Goal: Task Accomplishment & Management: Complete application form

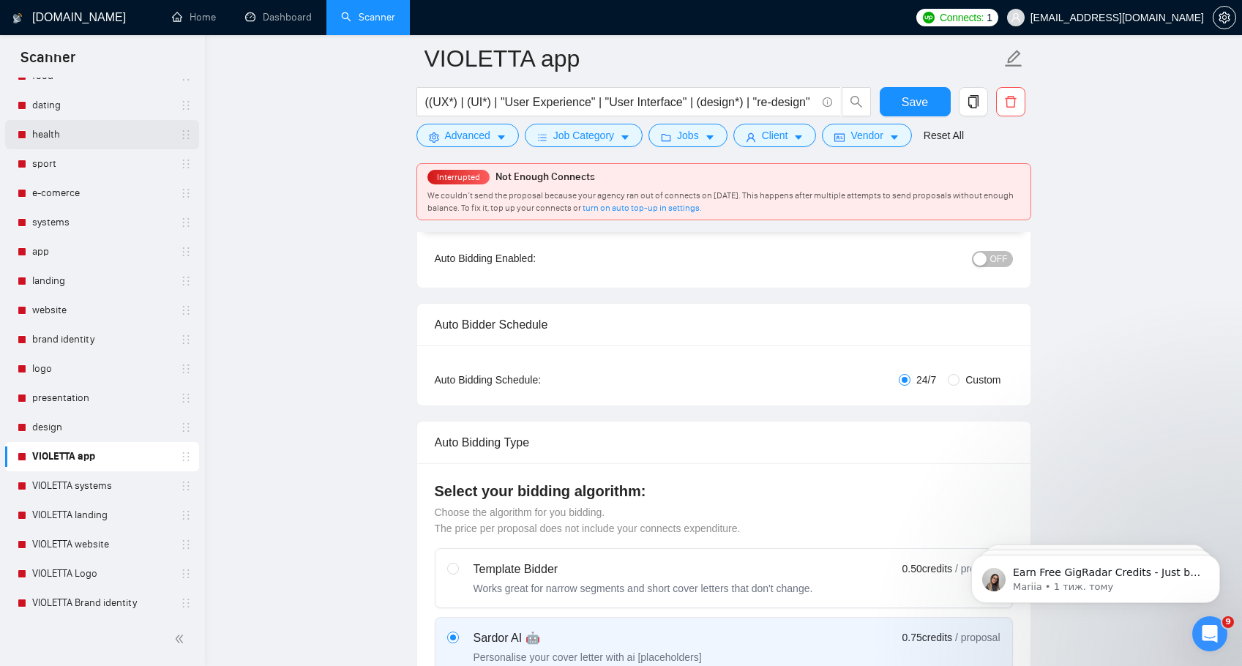
scroll to position [359, 0]
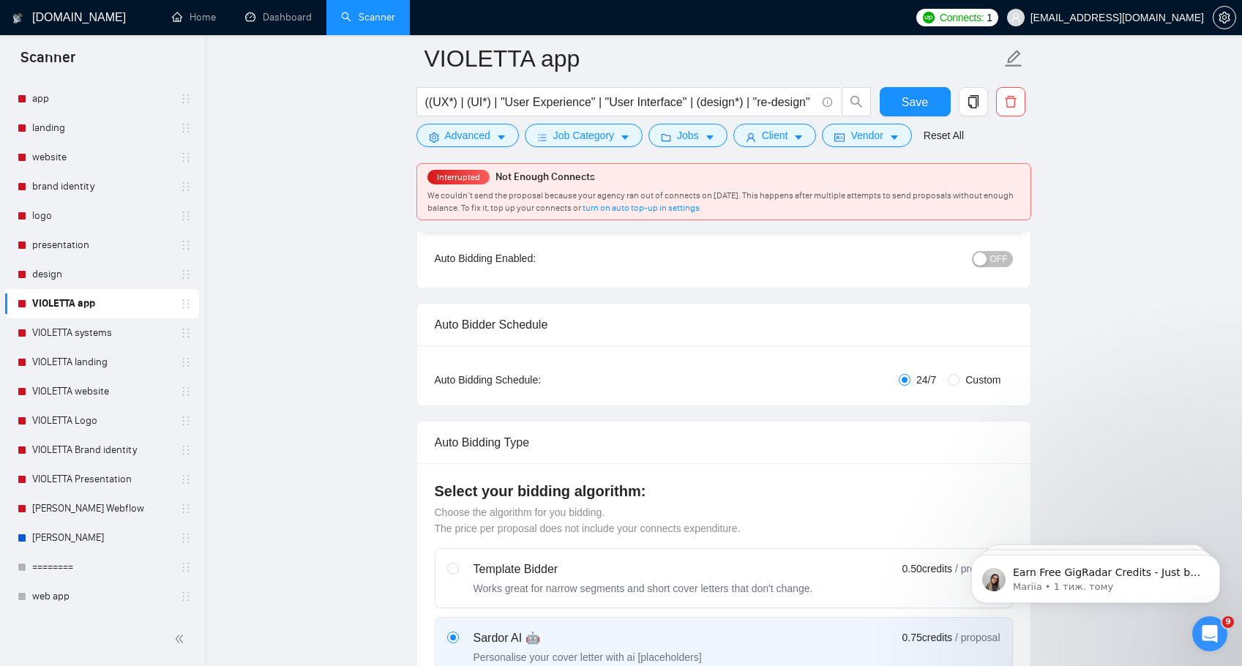
click at [73, 302] on link "VIOLETTA app" at bounding box center [101, 303] width 139 height 29
click at [953, 380] on input "Custom" at bounding box center [954, 380] width 12 height 12
radio input "true"
radio input "false"
checkbox input "true"
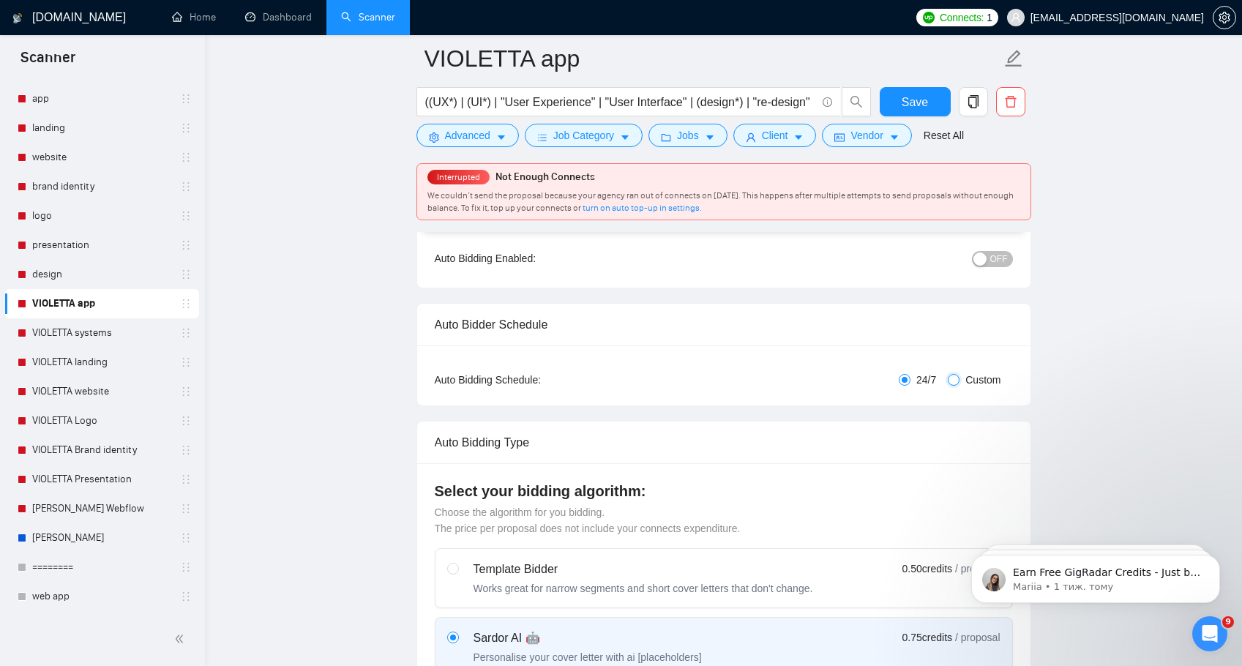
checkbox input "true"
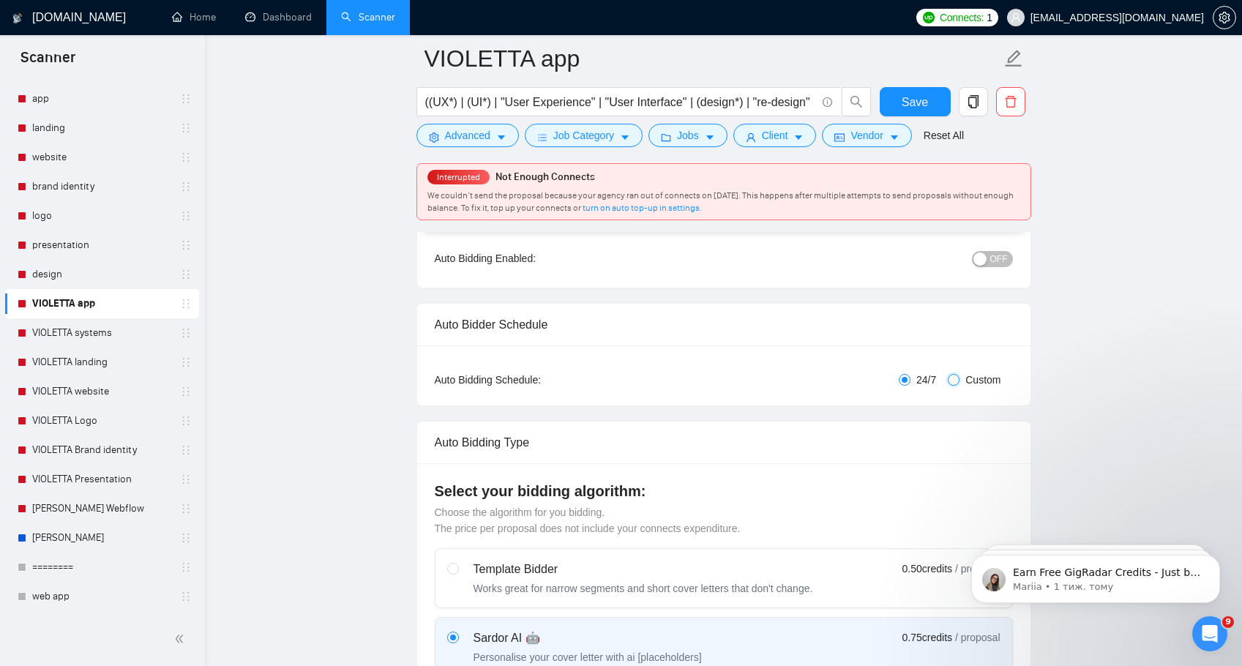
checkbox input "true"
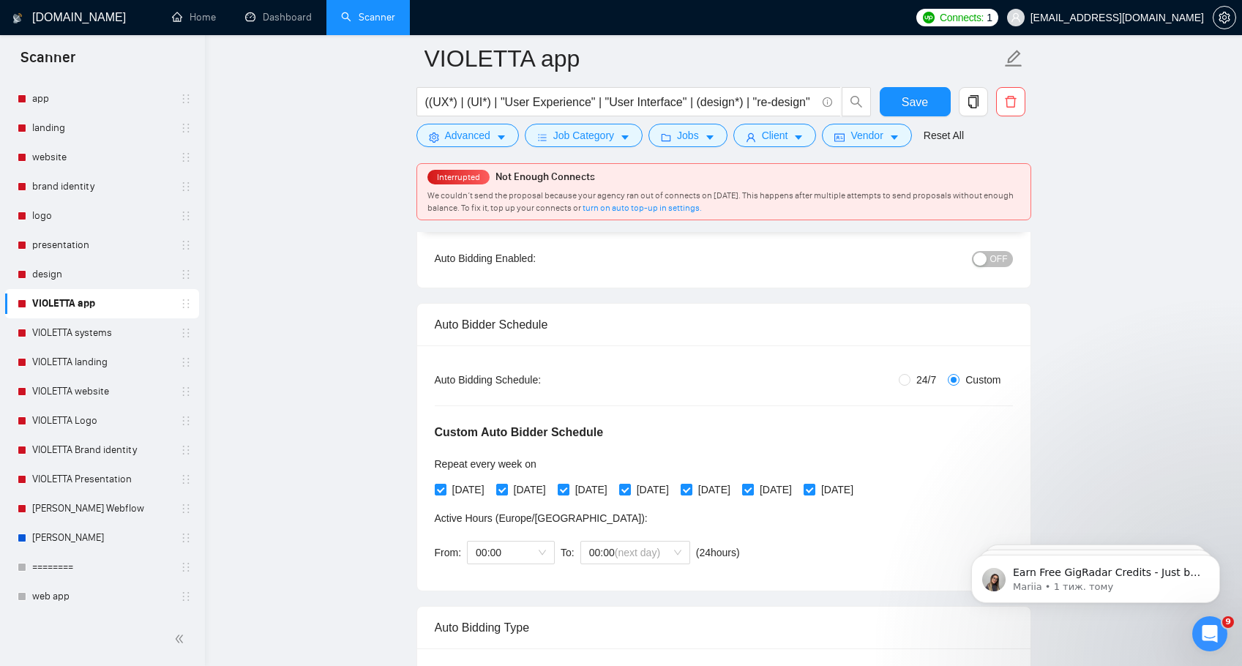
click at [752, 488] on input "[DATE]" at bounding box center [747, 489] width 10 height 10
checkbox input "false"
click at [814, 492] on input "[DATE]" at bounding box center [808, 489] width 10 height 10
checkbox input "false"
click at [914, 106] on span "Save" at bounding box center [914, 102] width 26 height 18
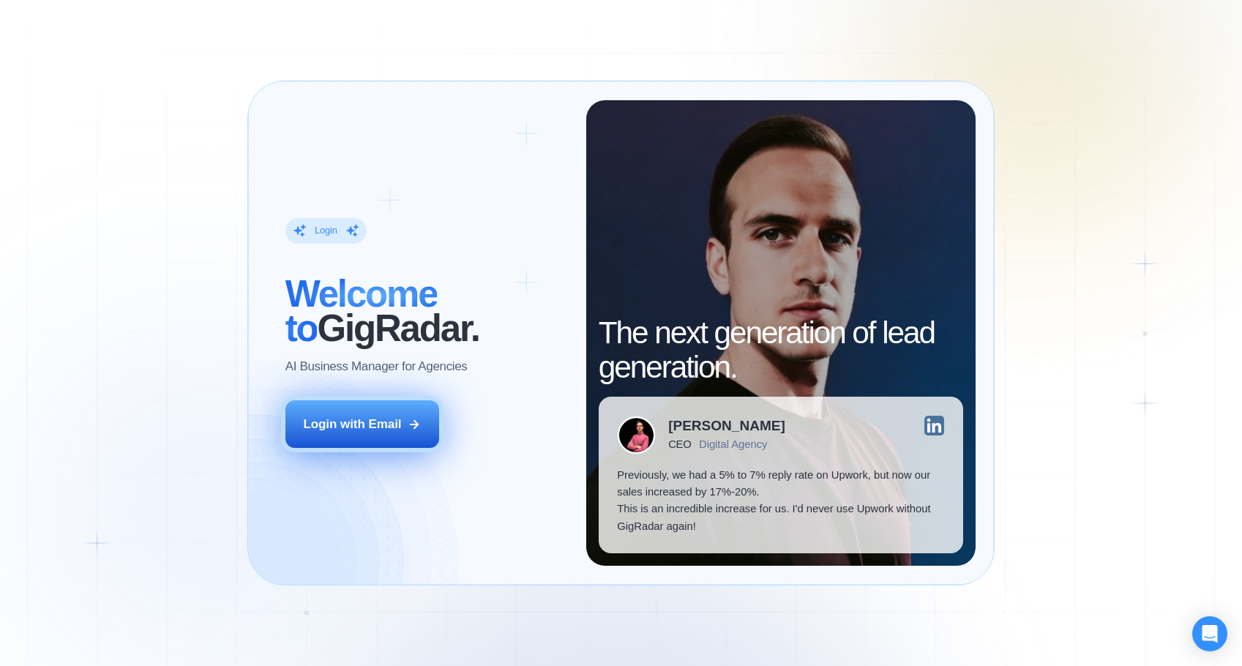
click at [356, 414] on button "Login with Email" at bounding box center [362, 424] width 154 height 48
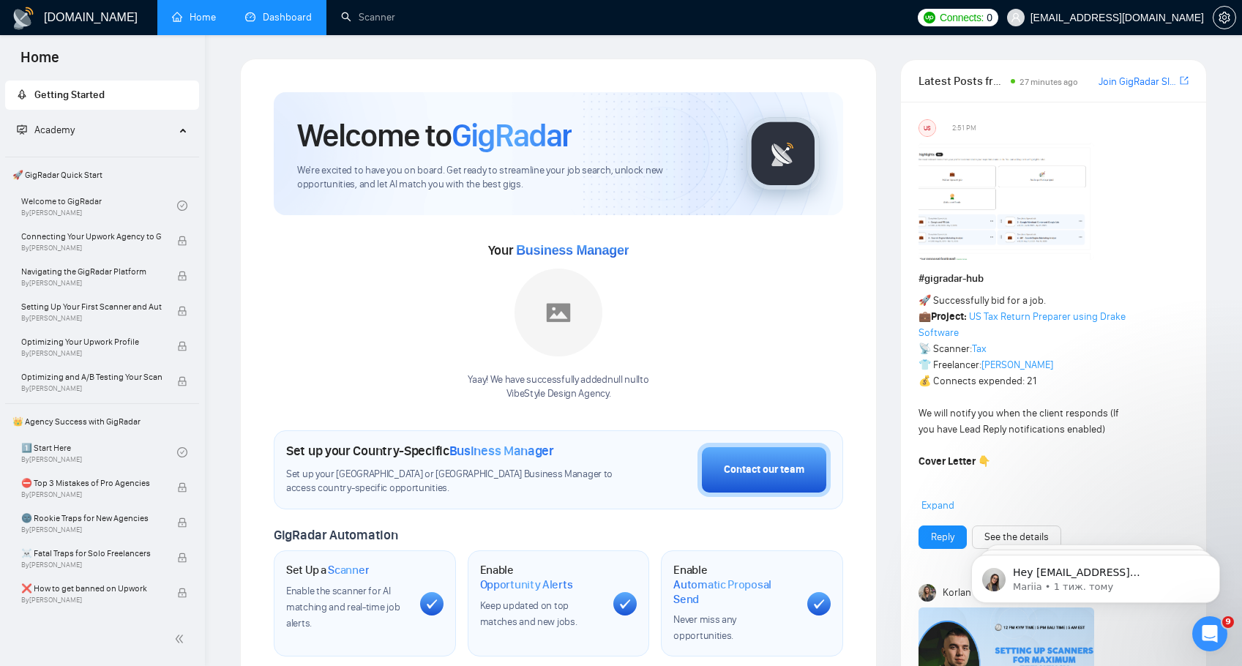
click at [293, 12] on link "Dashboard" at bounding box center [278, 17] width 67 height 12
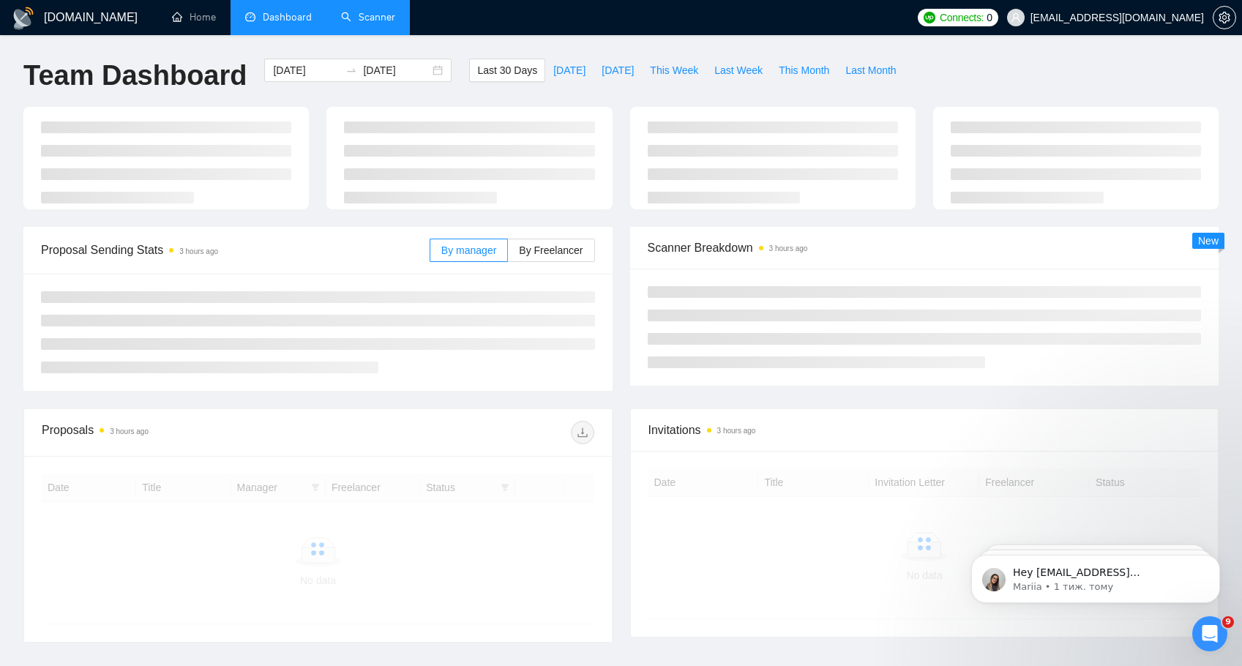
click at [363, 20] on link "Scanner" at bounding box center [368, 17] width 54 height 12
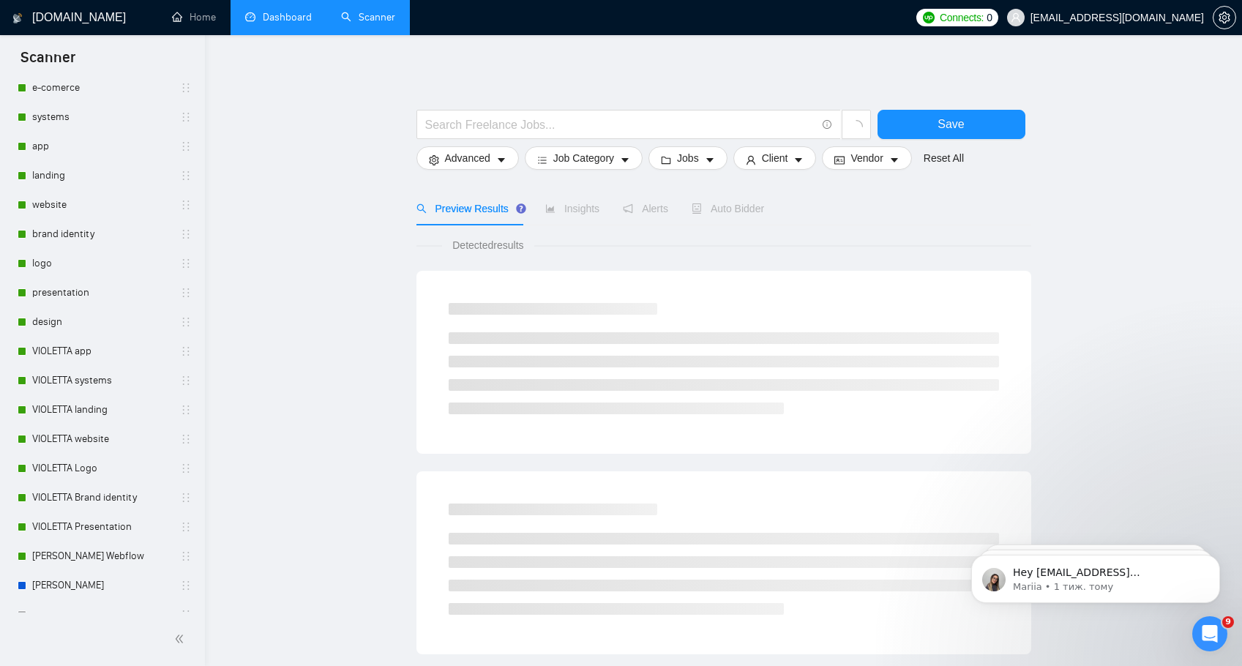
scroll to position [290, 0]
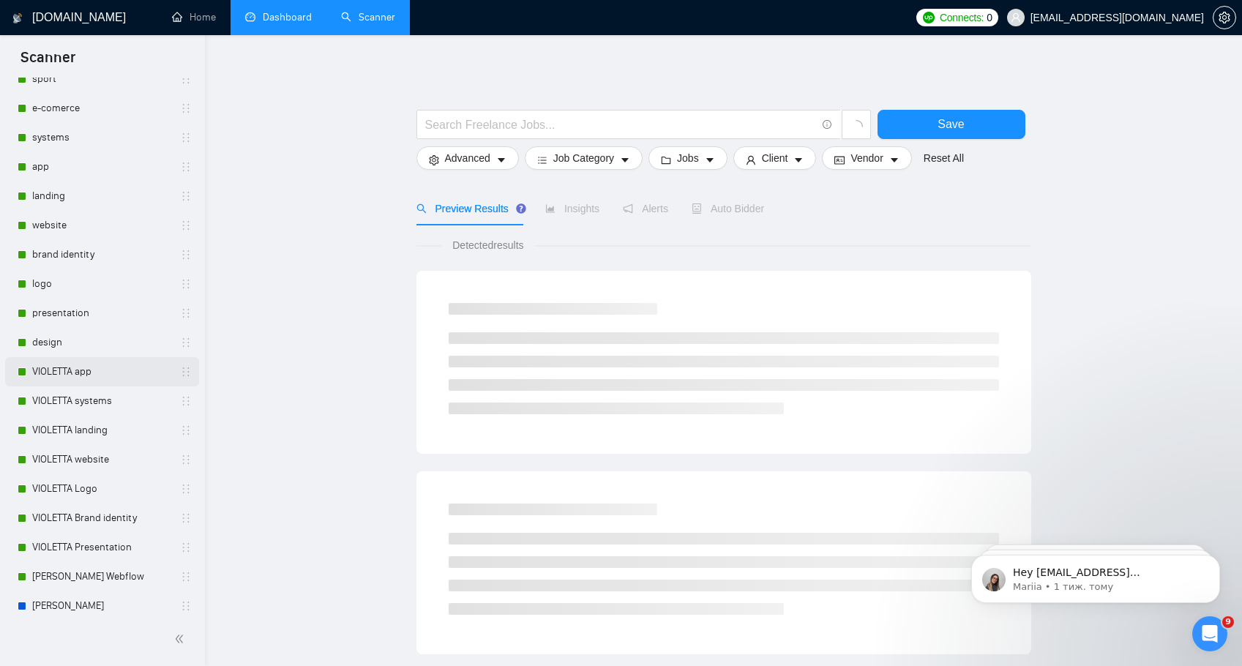
click at [100, 379] on link "VIOLETTA app" at bounding box center [101, 371] width 139 height 29
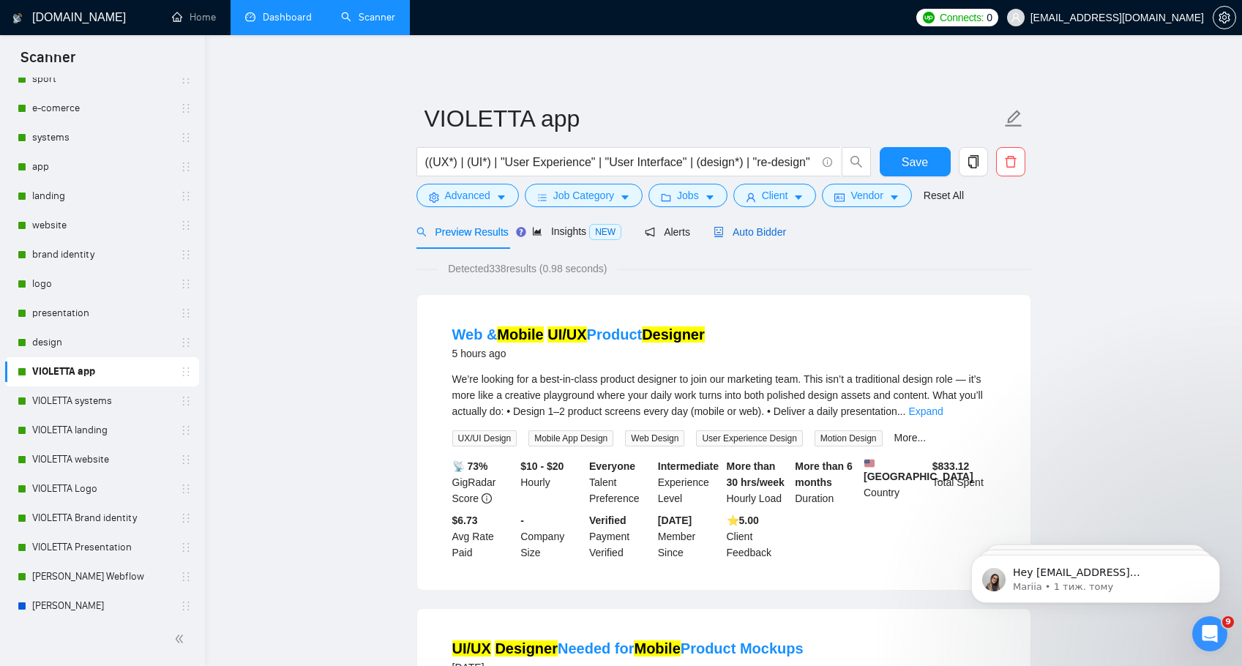
click at [775, 234] on span "Auto Bidder" at bounding box center [749, 232] width 72 height 12
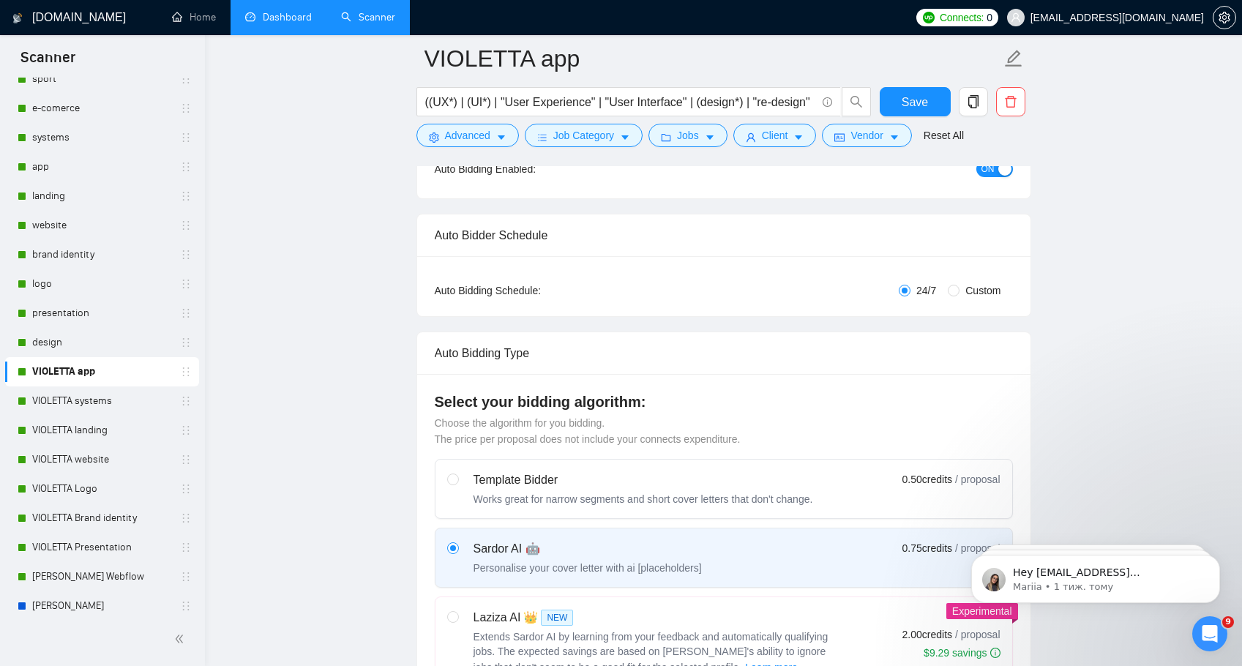
scroll to position [110, 0]
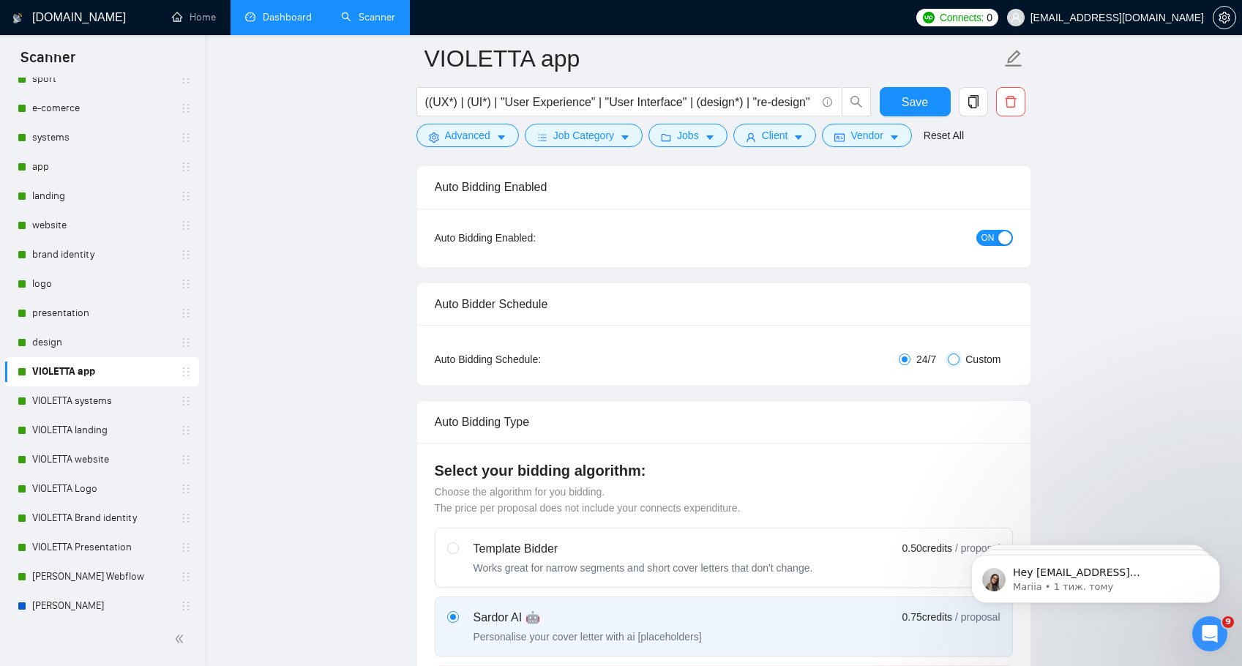
click at [954, 357] on input "Custom" at bounding box center [954, 359] width 12 height 12
radio input "true"
radio input "false"
checkbox input "true"
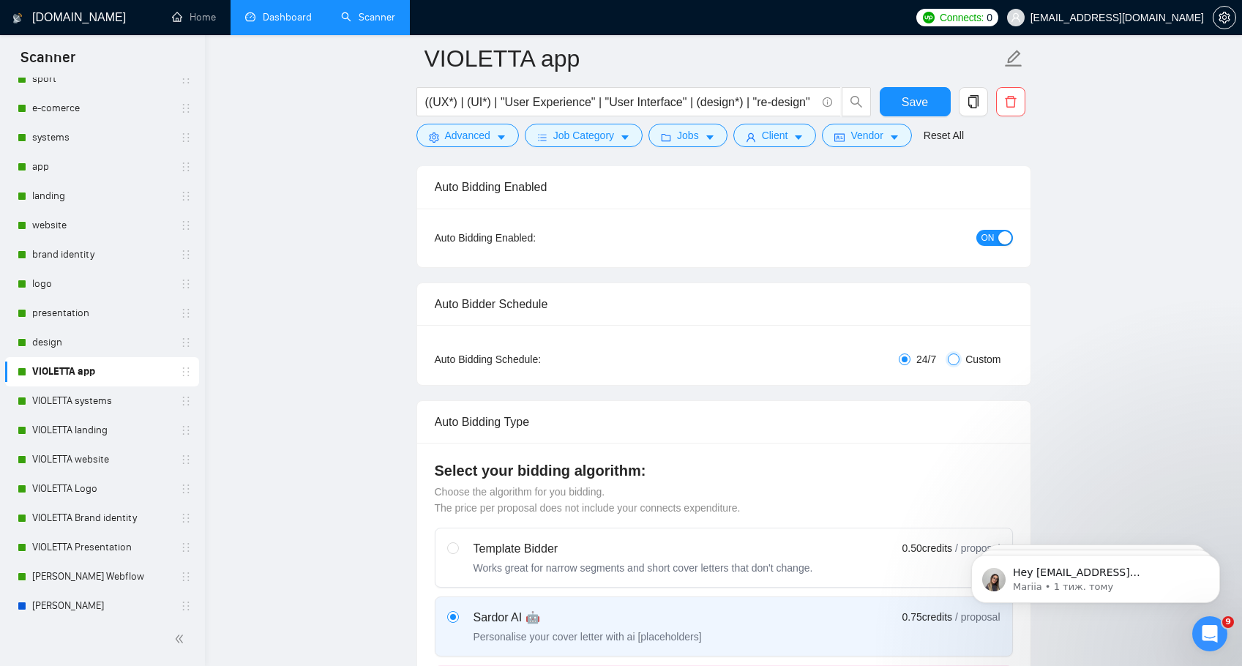
checkbox input "true"
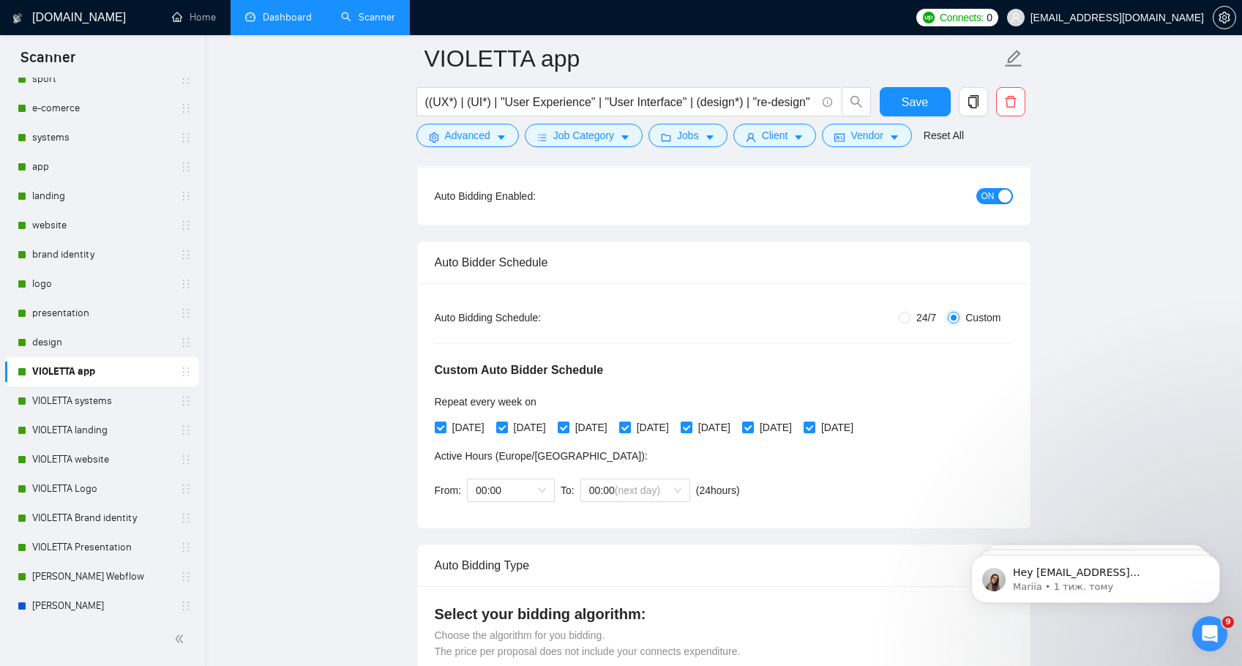
scroll to position [184, 0]
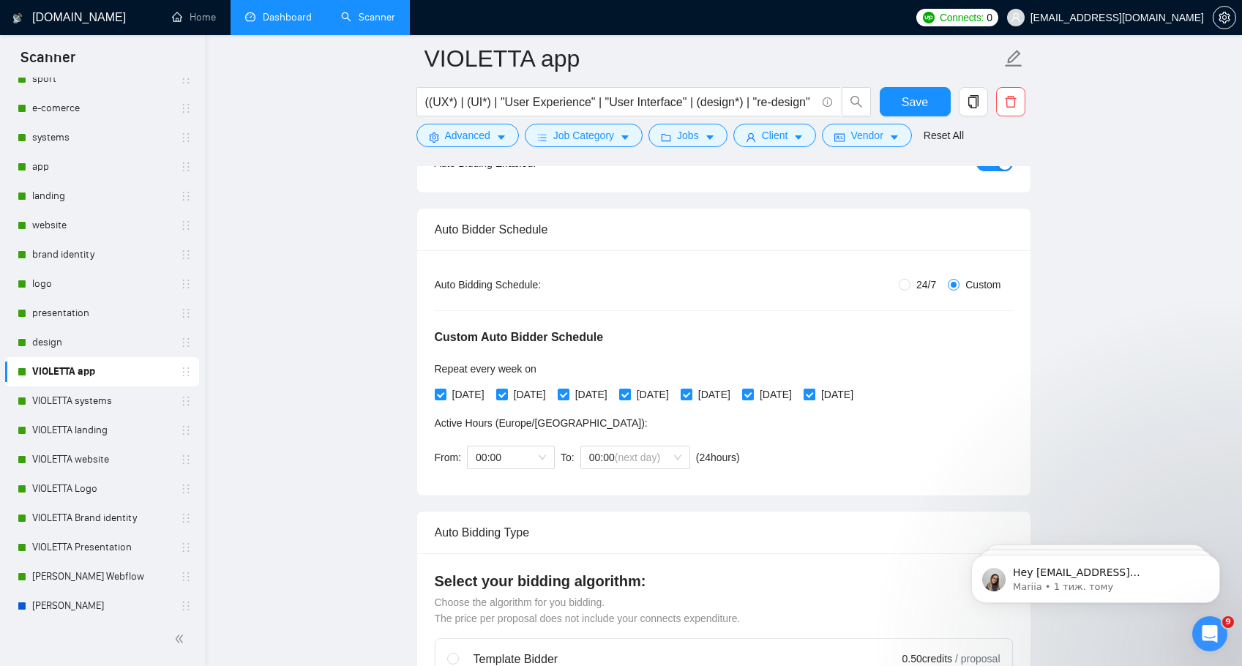
click at [814, 394] on input "[DATE]" at bounding box center [808, 394] width 10 height 10
checkbox input "false"
click at [752, 394] on input "[DATE]" at bounding box center [747, 394] width 10 height 10
checkbox input "false"
click at [914, 95] on span "Save" at bounding box center [914, 102] width 26 height 18
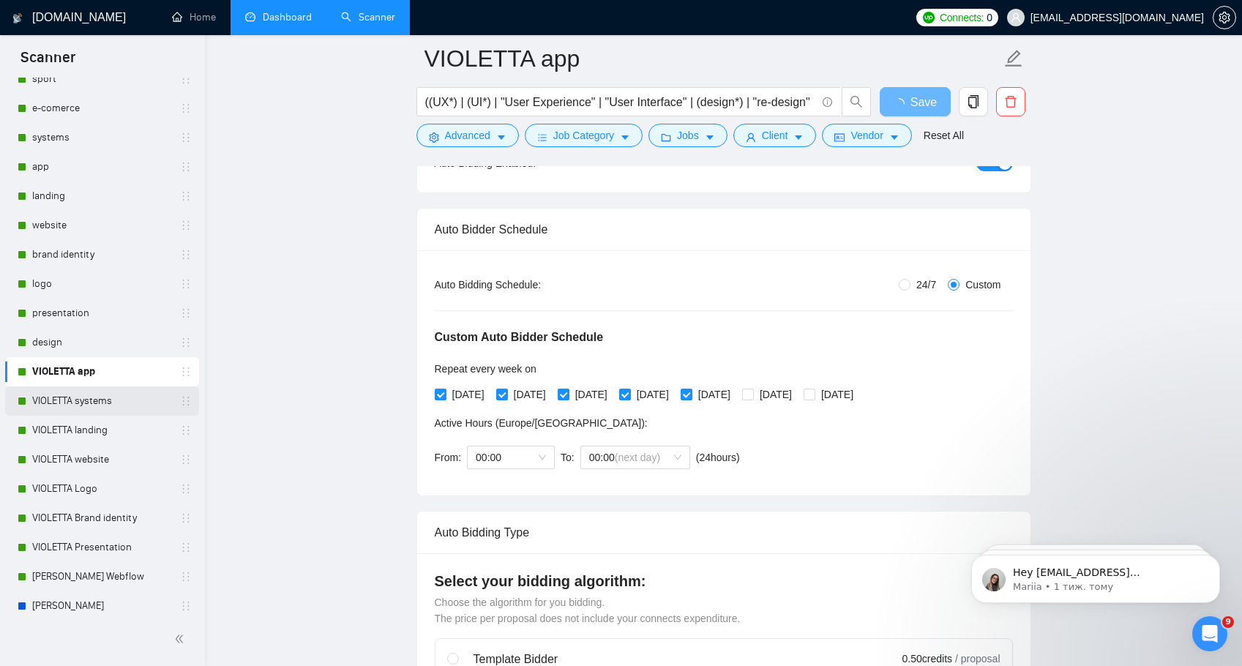
click at [61, 402] on link "VIOLETTA systems" at bounding box center [101, 400] width 139 height 29
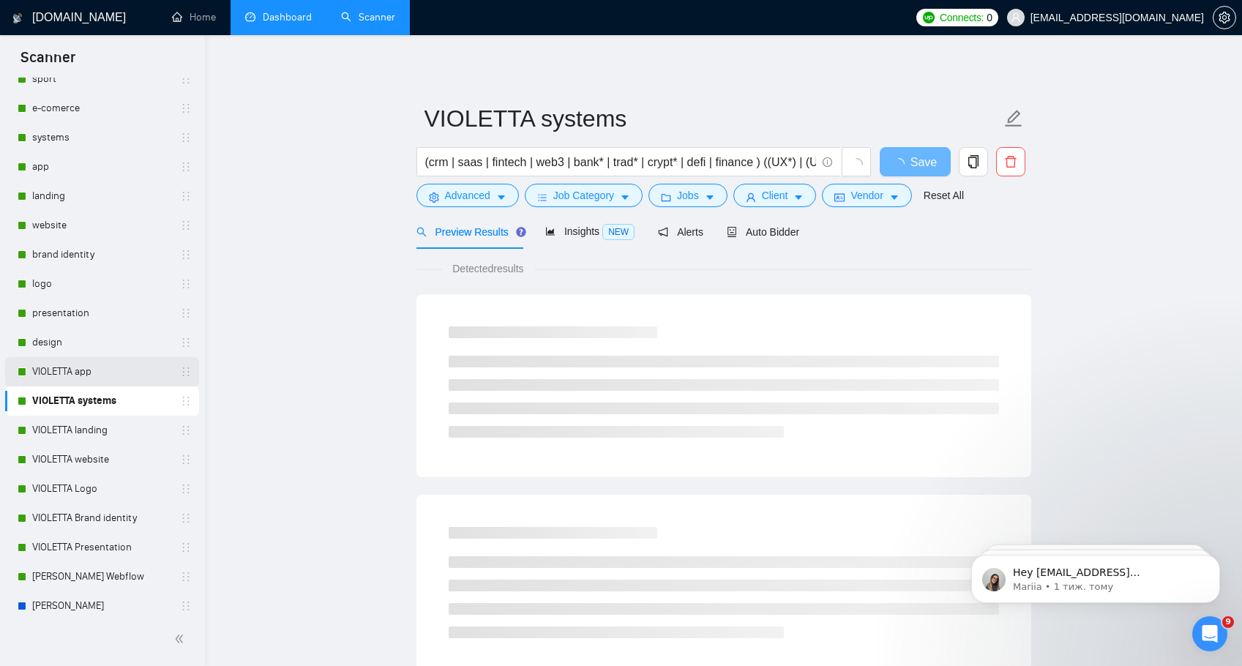
click at [89, 372] on link "VIOLETTA app" at bounding box center [101, 371] width 139 height 29
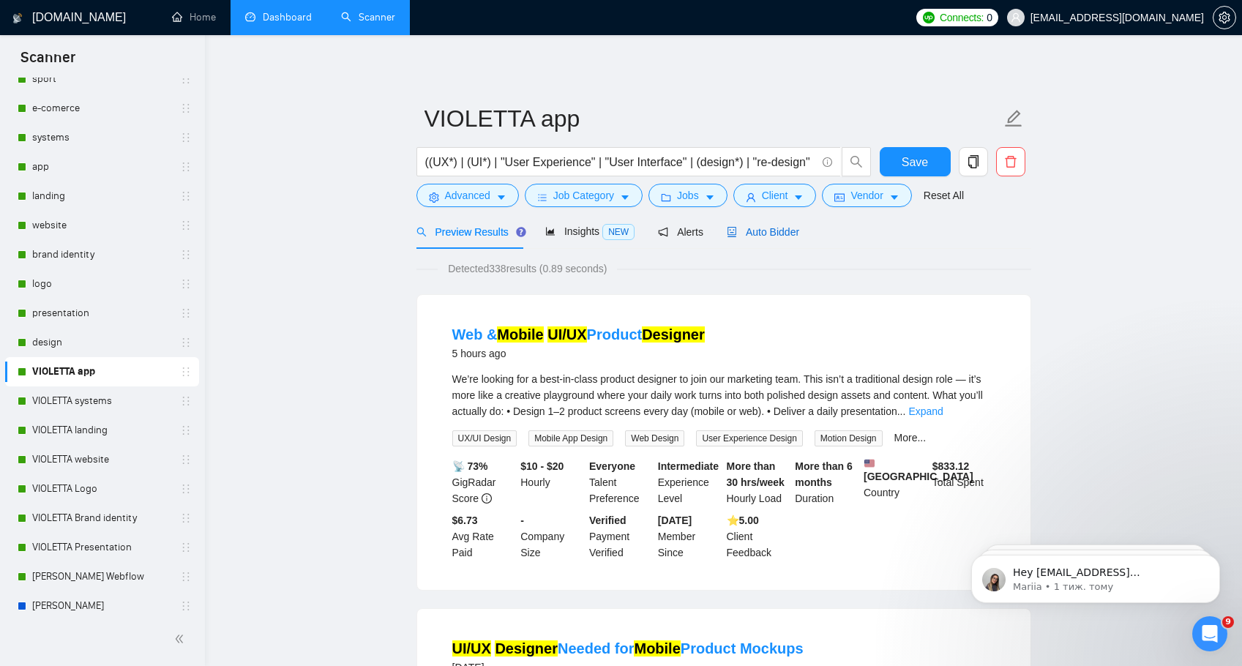
click at [773, 236] on span "Auto Bidder" at bounding box center [763, 232] width 72 height 12
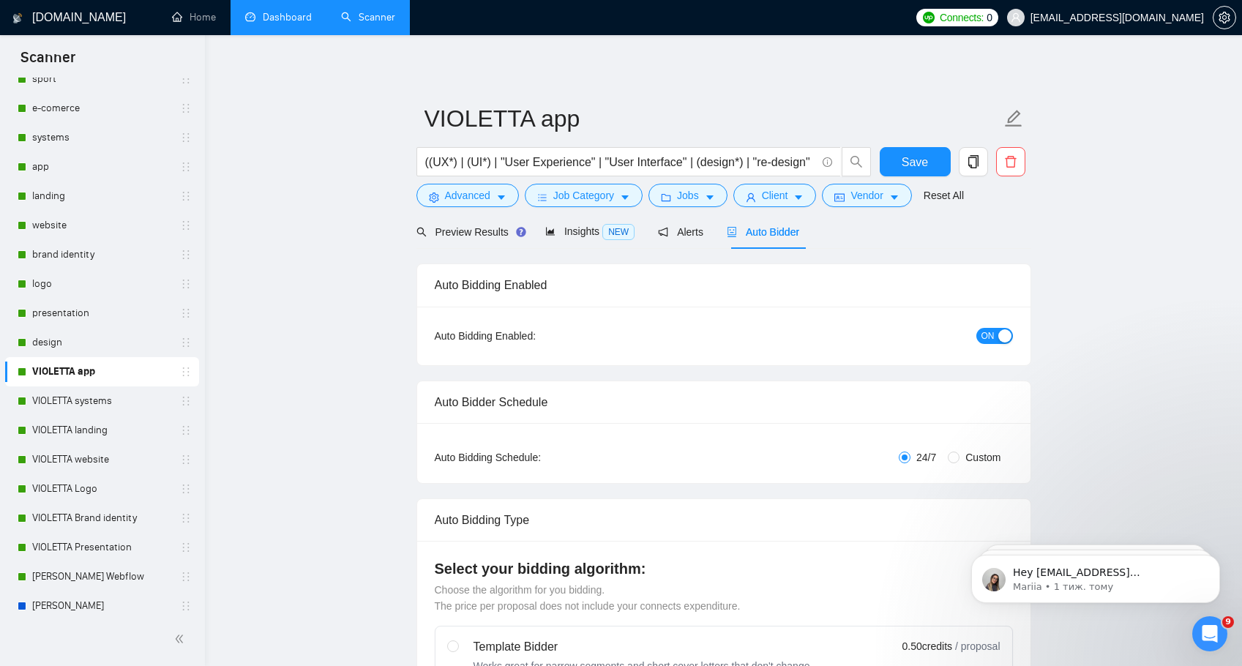
radio input "false"
radio input "true"
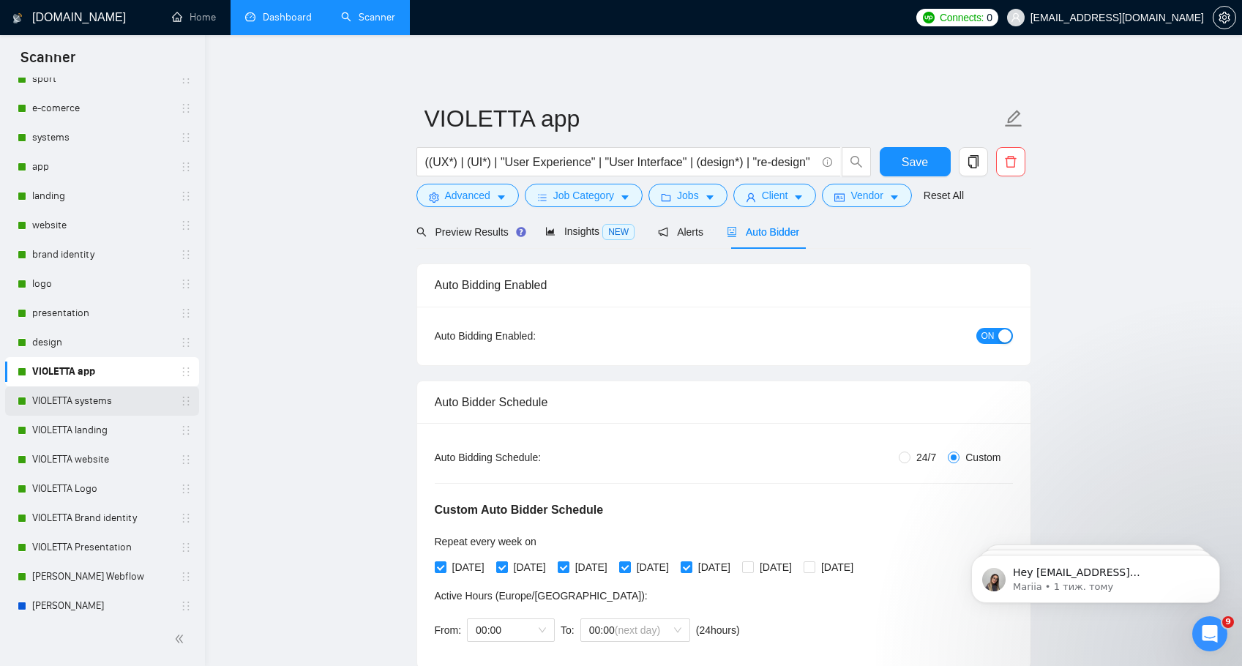
click at [57, 400] on link "VIOLETTA systems" at bounding box center [101, 400] width 139 height 29
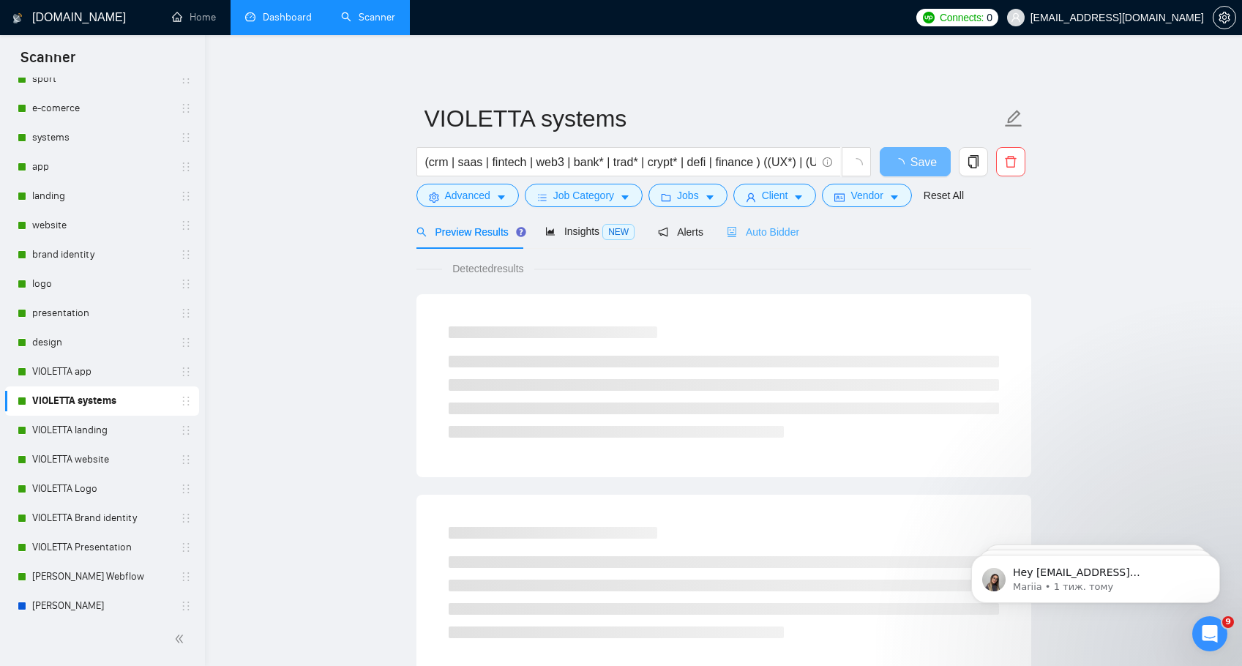
click at [763, 222] on div "Auto Bidder" at bounding box center [763, 231] width 72 height 34
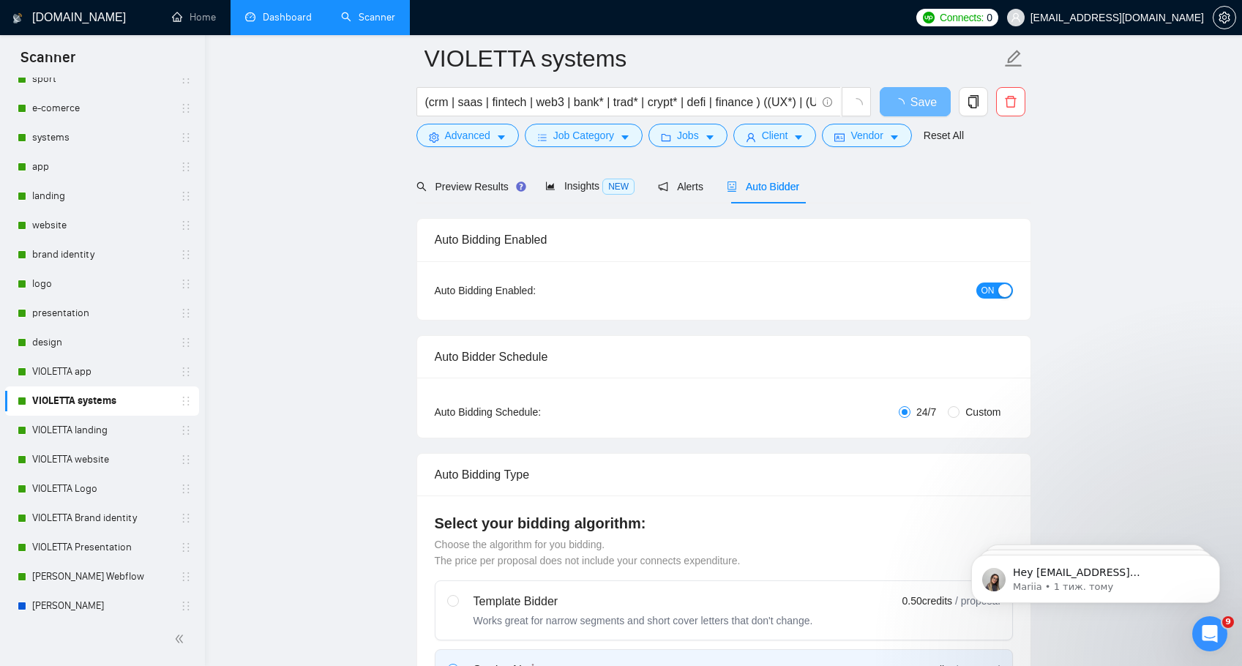
scroll to position [236, 0]
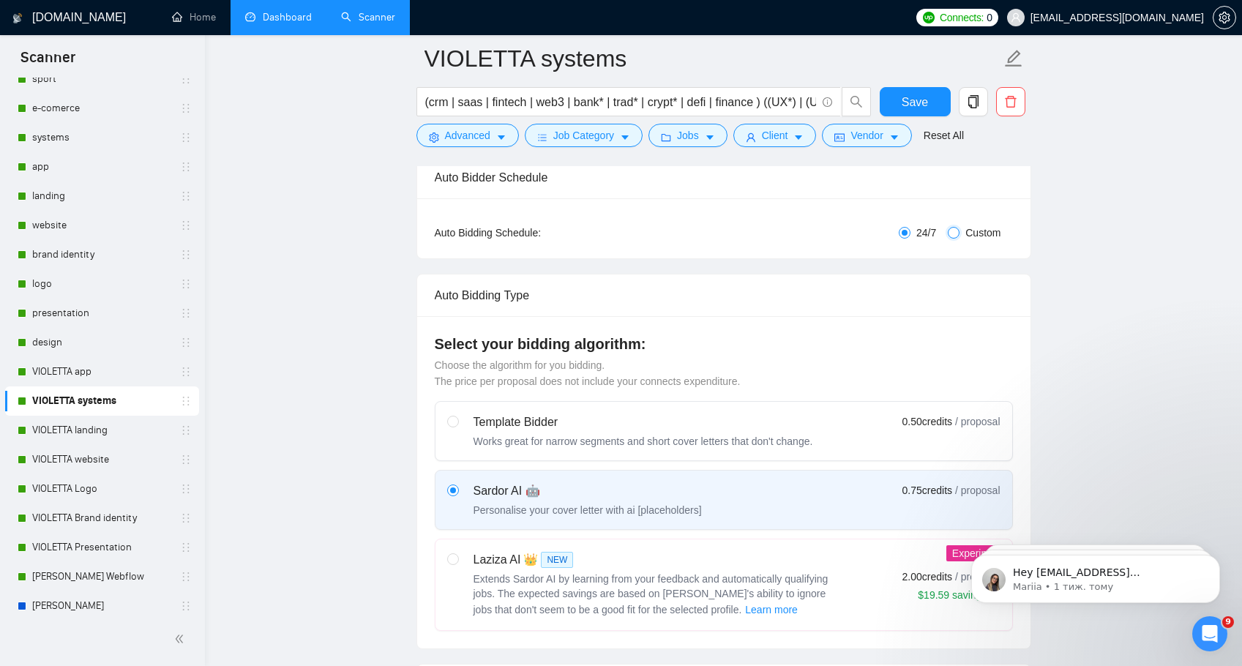
click at [952, 233] on input "Custom" at bounding box center [954, 233] width 12 height 12
radio input "true"
radio input "false"
checkbox input "true"
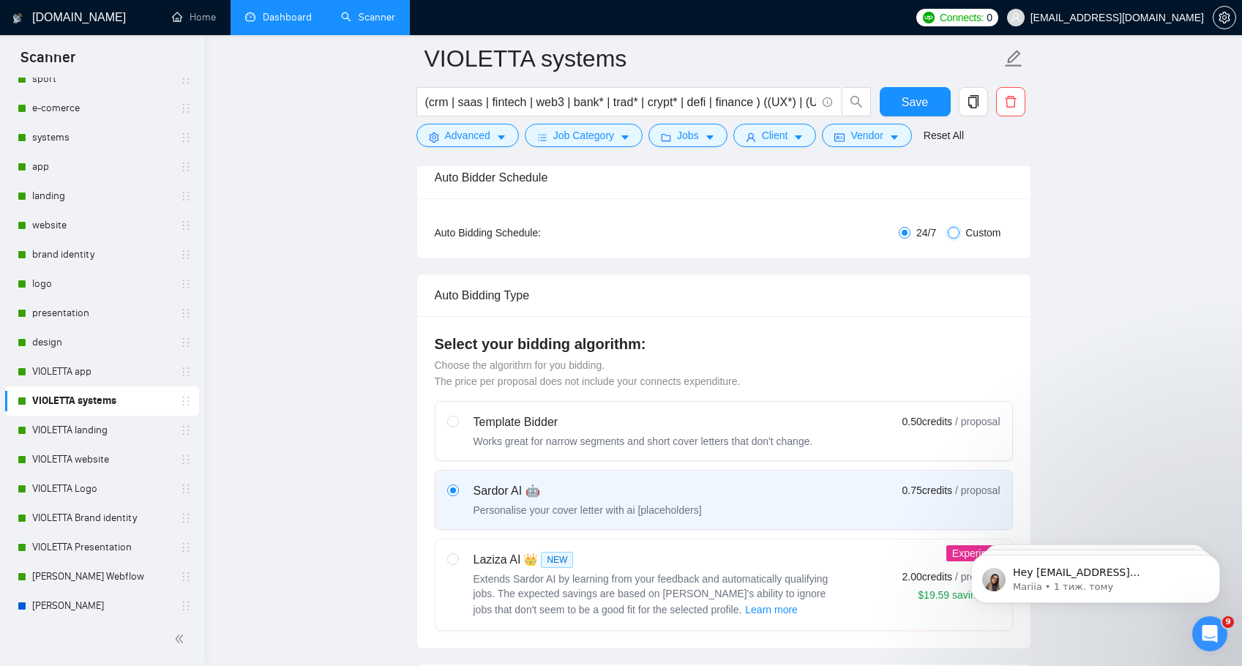
checkbox input "true"
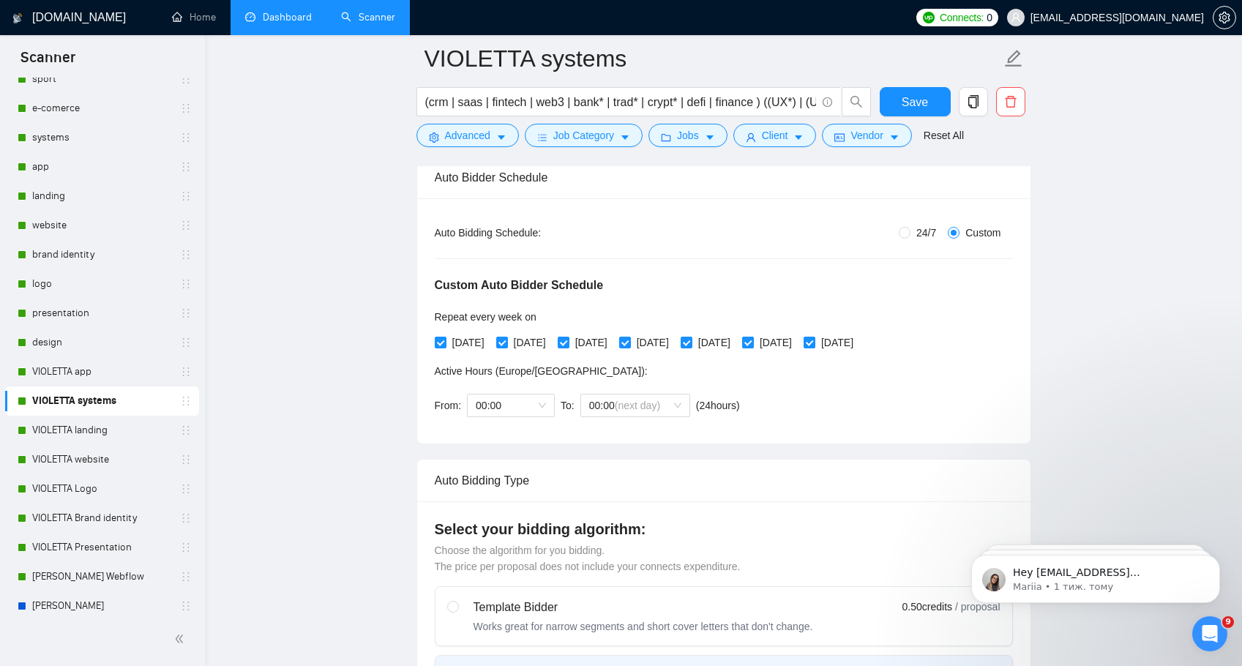
click at [752, 345] on input "[DATE]" at bounding box center [747, 342] width 10 height 10
checkbox input "false"
click at [814, 345] on input "[DATE]" at bounding box center [808, 342] width 10 height 10
checkbox input "false"
click at [910, 99] on span "Save" at bounding box center [914, 102] width 26 height 18
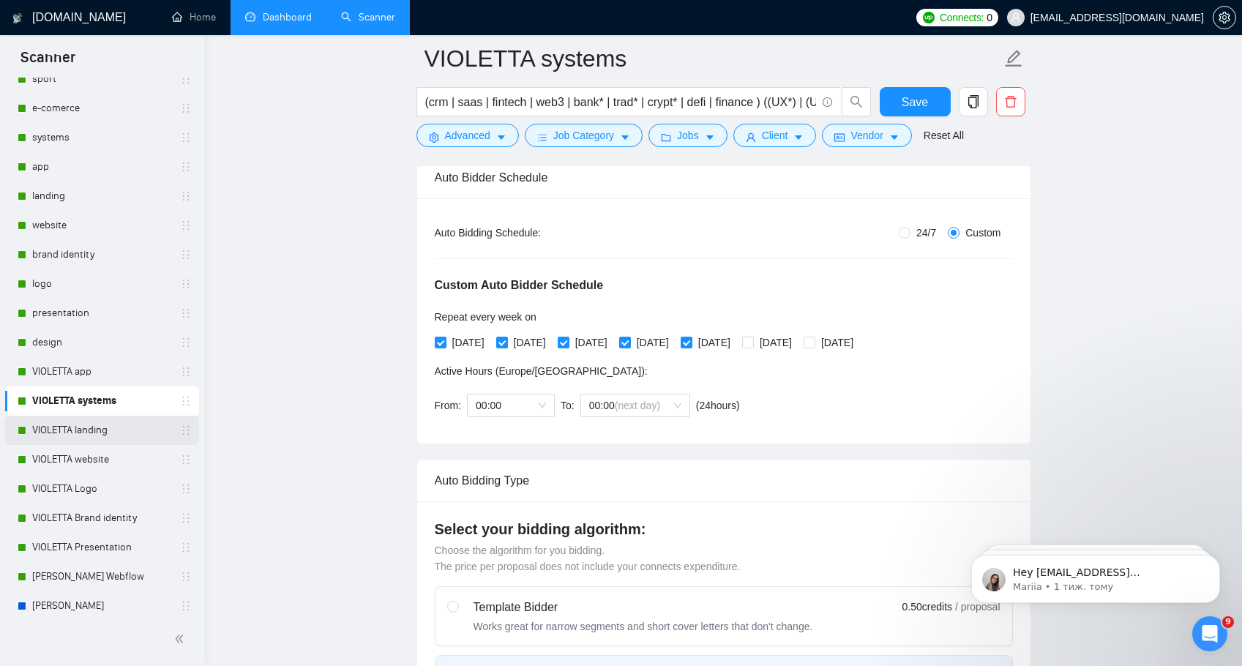
click at [84, 433] on link "VIOLETTA landing" at bounding box center [101, 430] width 139 height 29
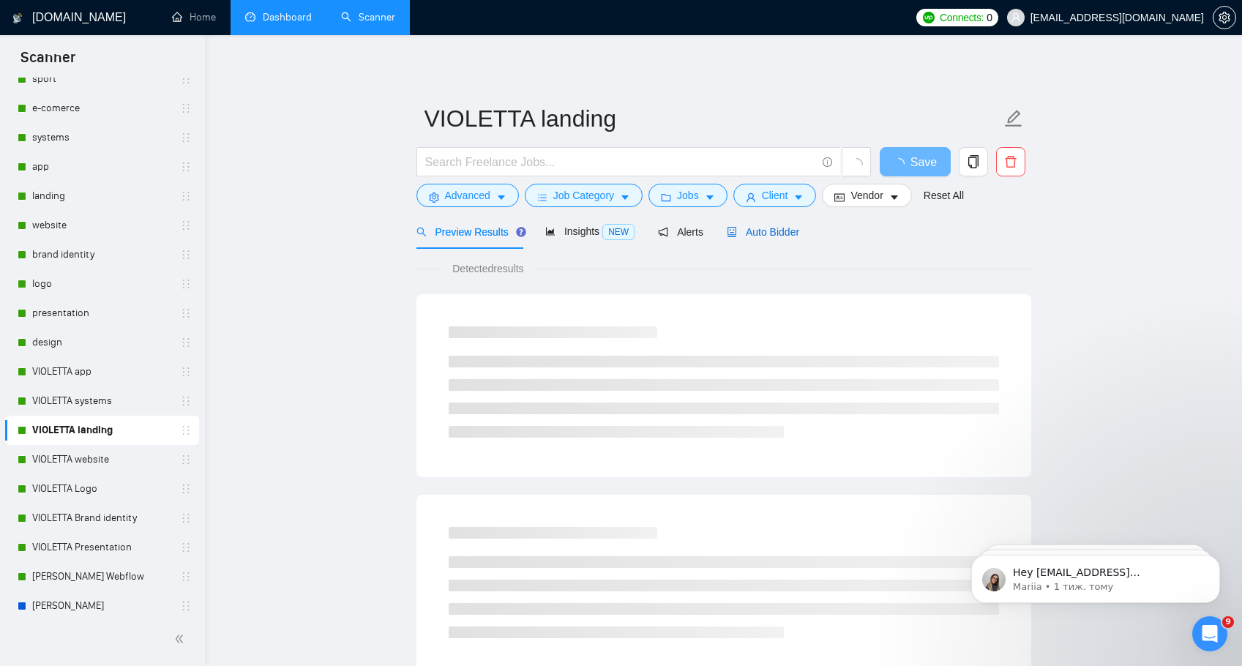
click at [769, 232] on span "Auto Bidder" at bounding box center [763, 232] width 72 height 12
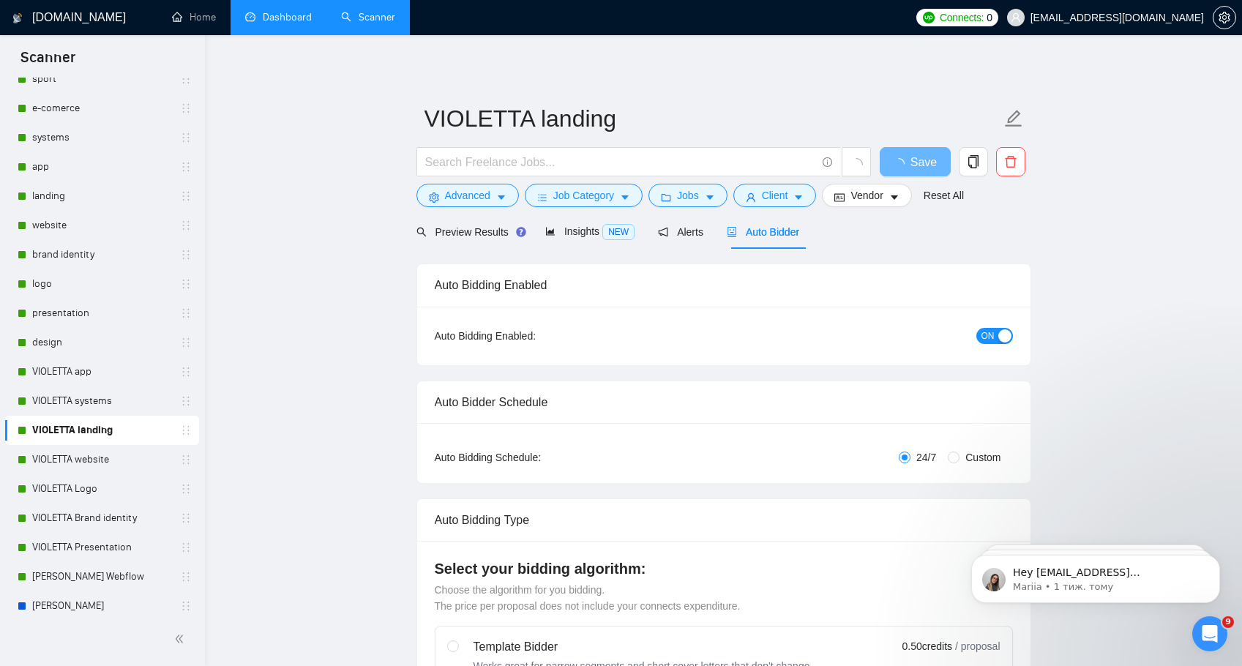
radio input "false"
radio input "true"
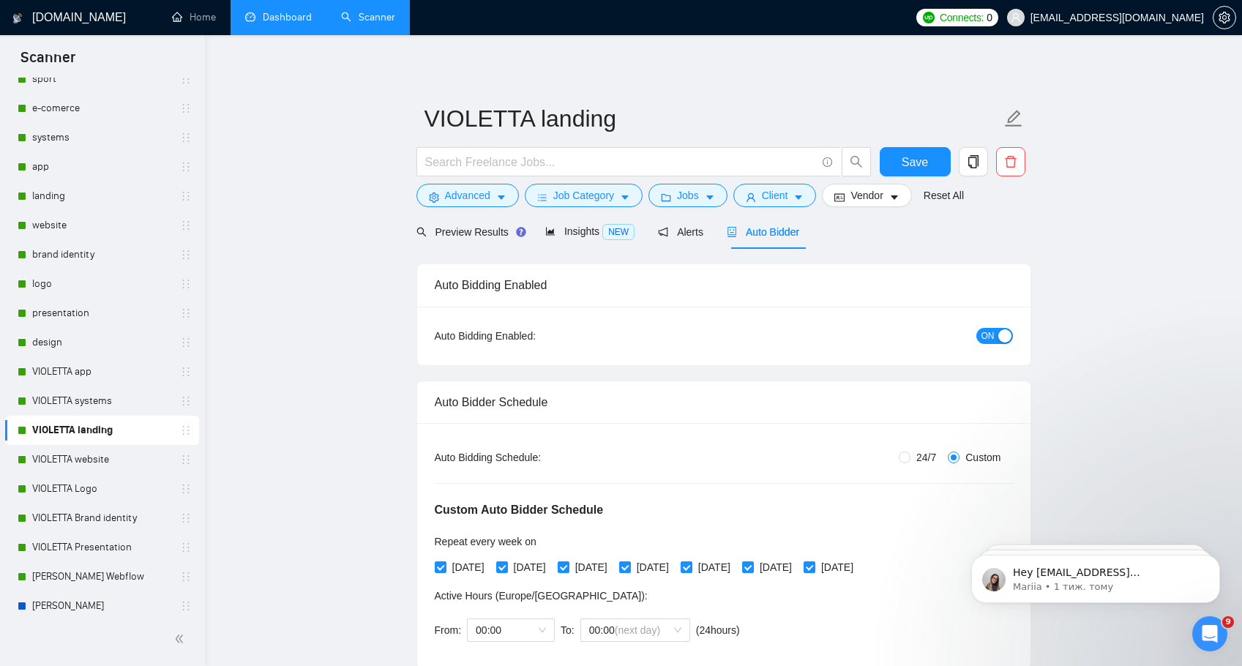
click at [910, 459] on span "24/7" at bounding box center [925, 457] width 31 height 16
click at [908, 459] on input "24/7" at bounding box center [904, 457] width 12 height 12
radio input "true"
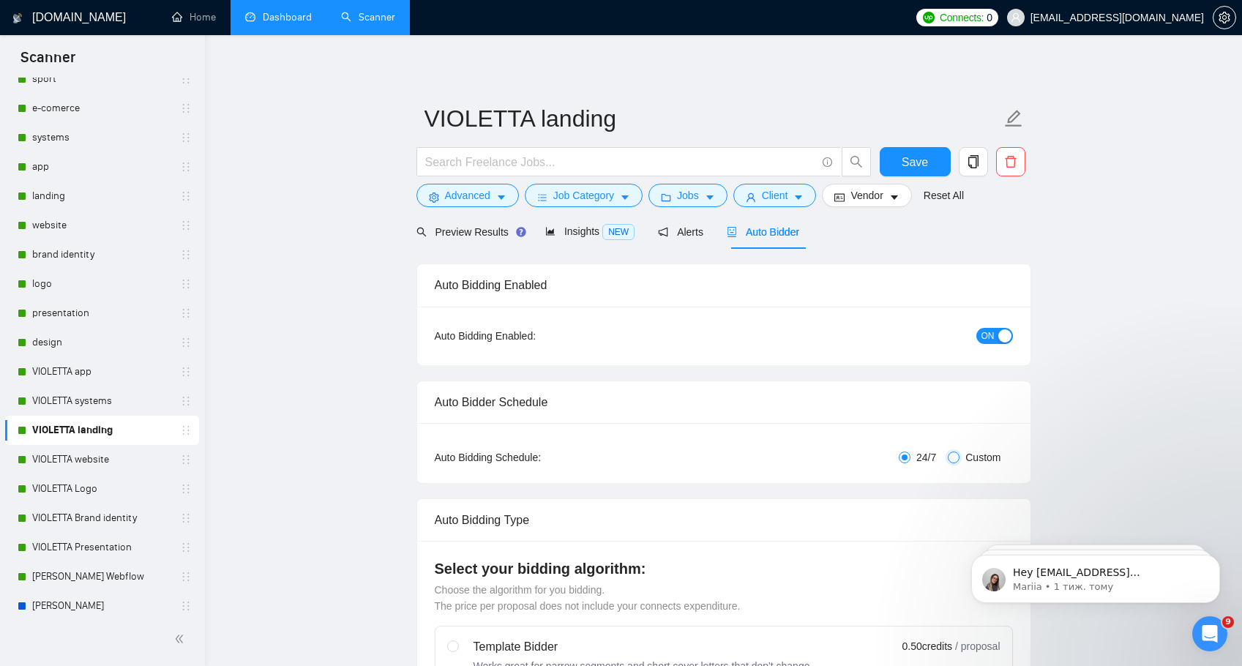
click at [956, 461] on input "Custom" at bounding box center [954, 457] width 12 height 12
radio input "true"
radio input "false"
checkbox input "true"
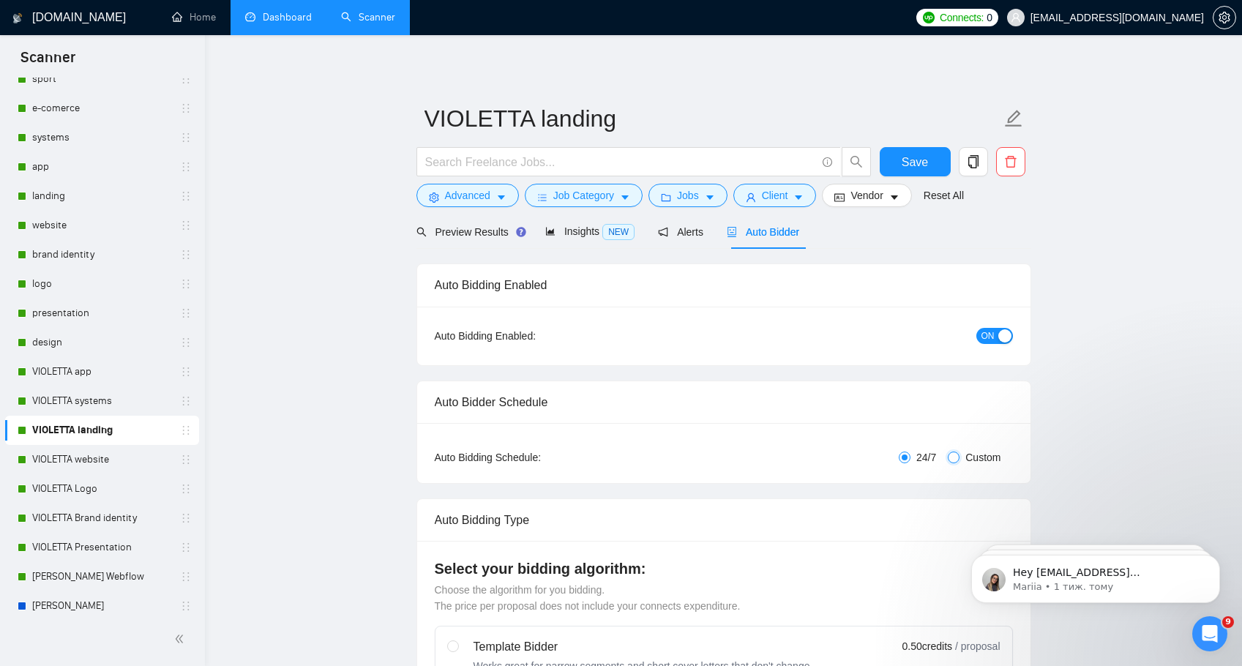
checkbox input "true"
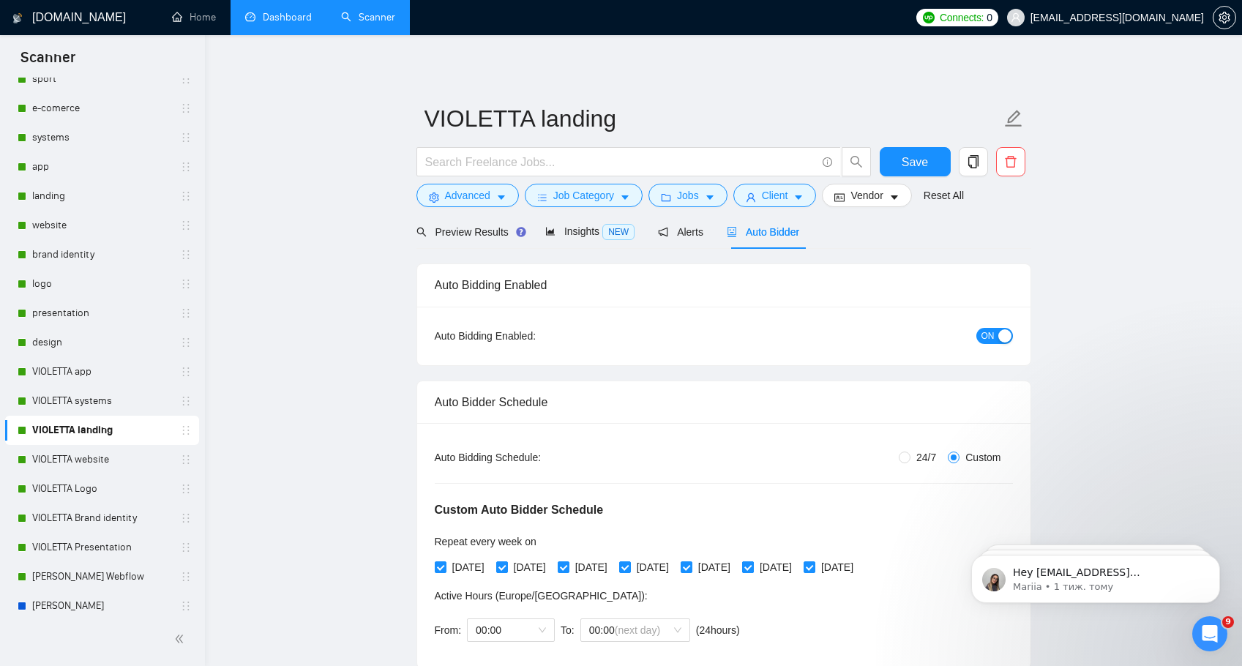
click at [752, 569] on input "[DATE]" at bounding box center [747, 566] width 10 height 10
checkbox input "false"
click at [814, 564] on input "[DATE]" at bounding box center [808, 566] width 10 height 10
checkbox input "false"
click at [902, 160] on span "Save" at bounding box center [914, 162] width 26 height 18
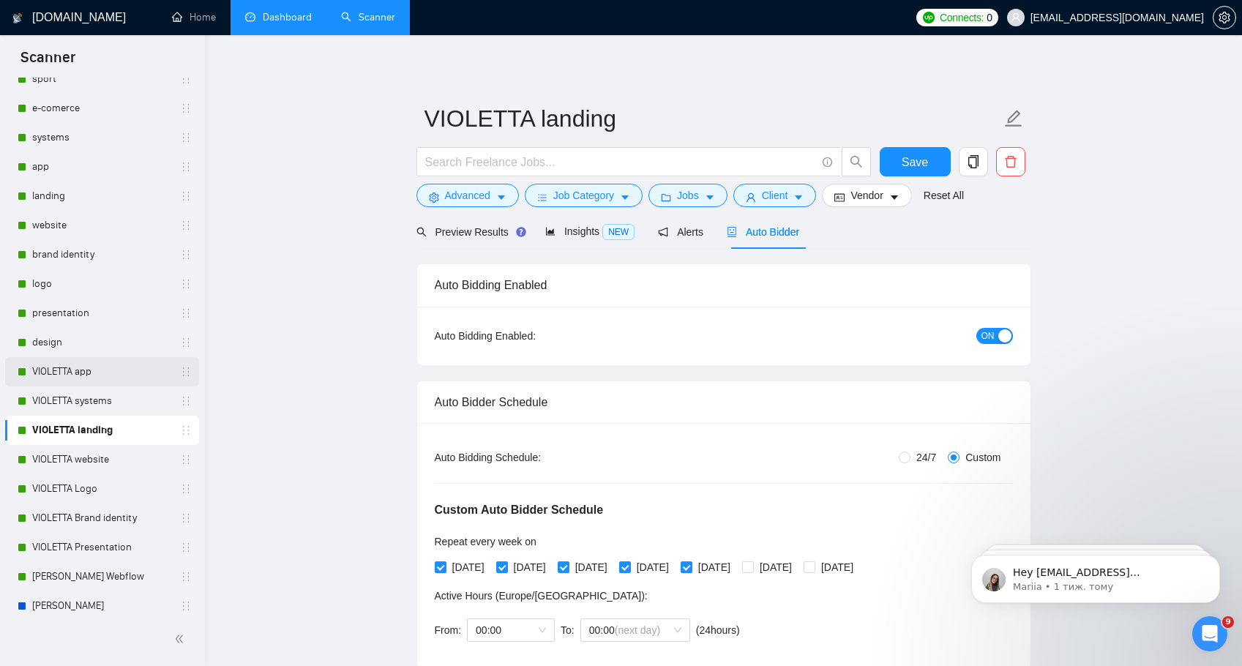
click at [52, 374] on link "VIOLETTA app" at bounding box center [101, 371] width 139 height 29
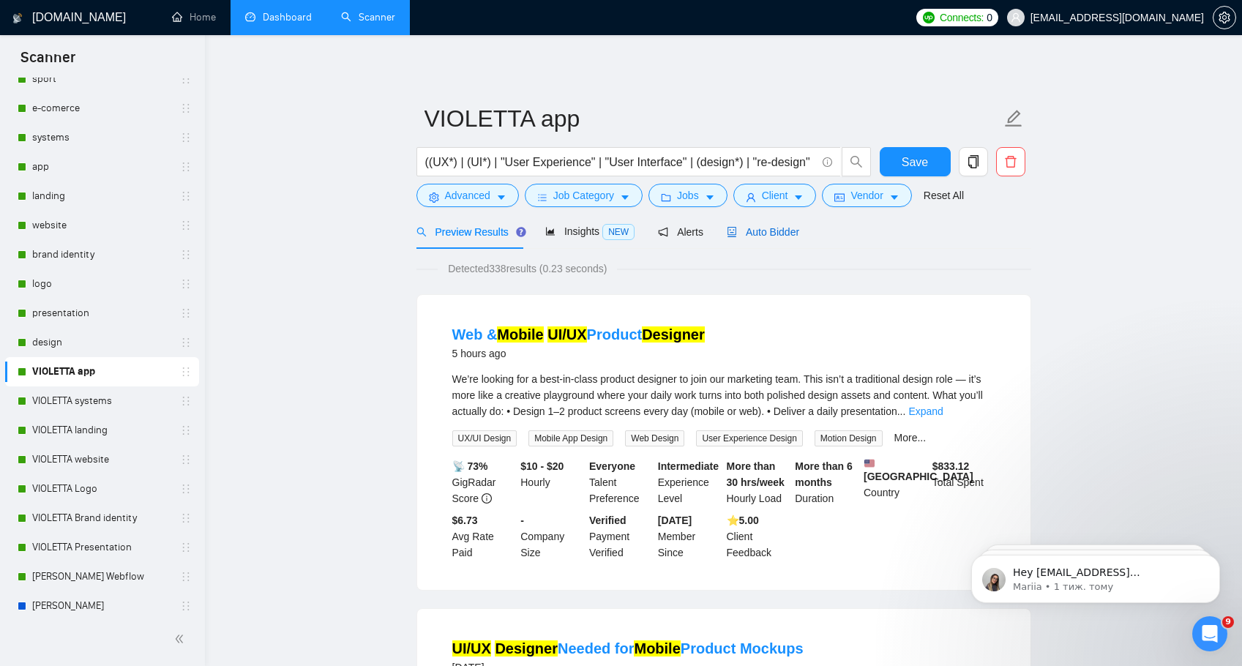
click at [767, 226] on span "Auto Bidder" at bounding box center [763, 232] width 72 height 12
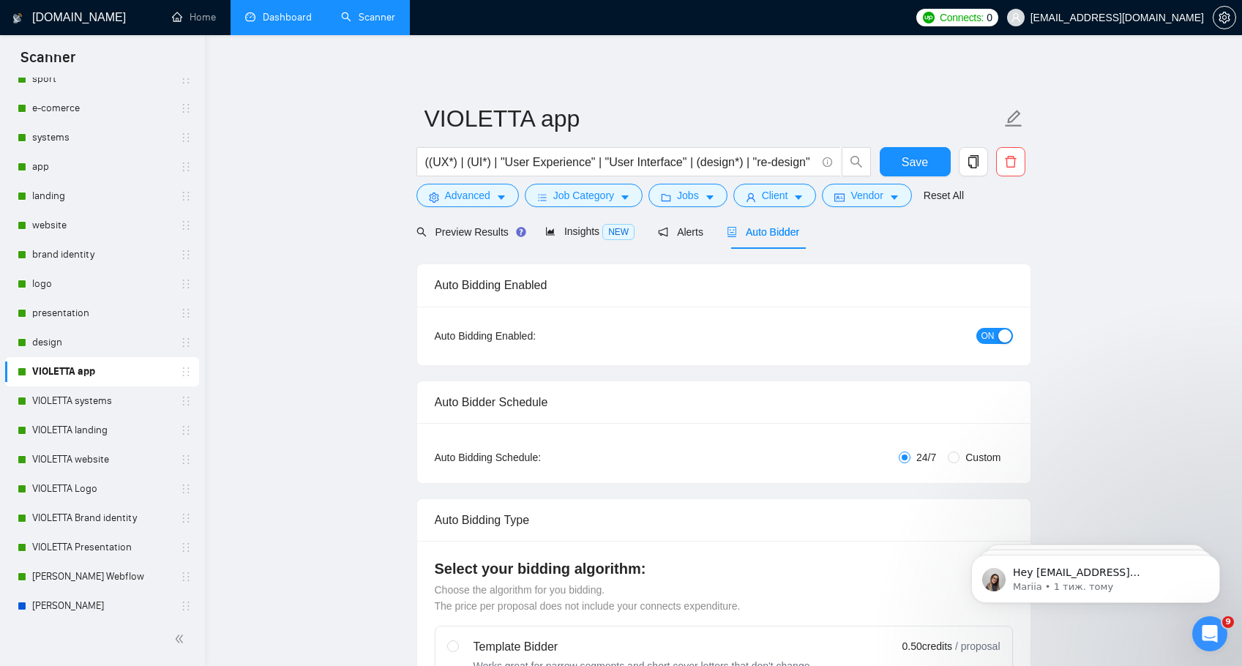
radio input "false"
radio input "true"
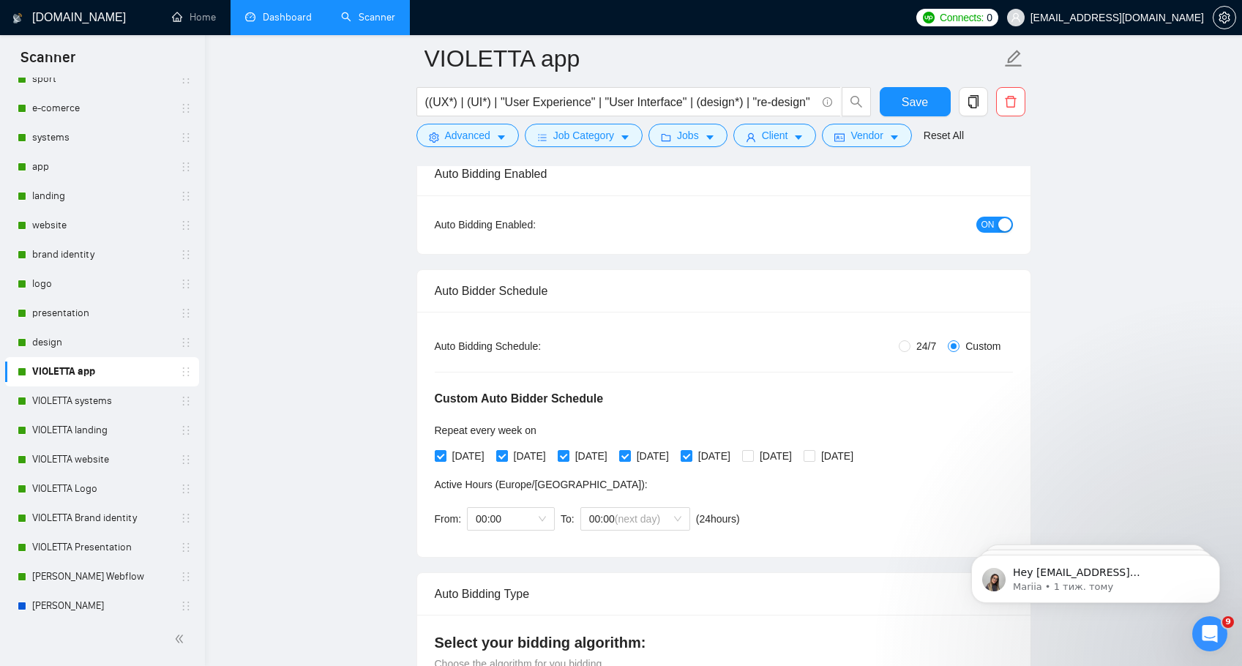
scroll to position [141, 0]
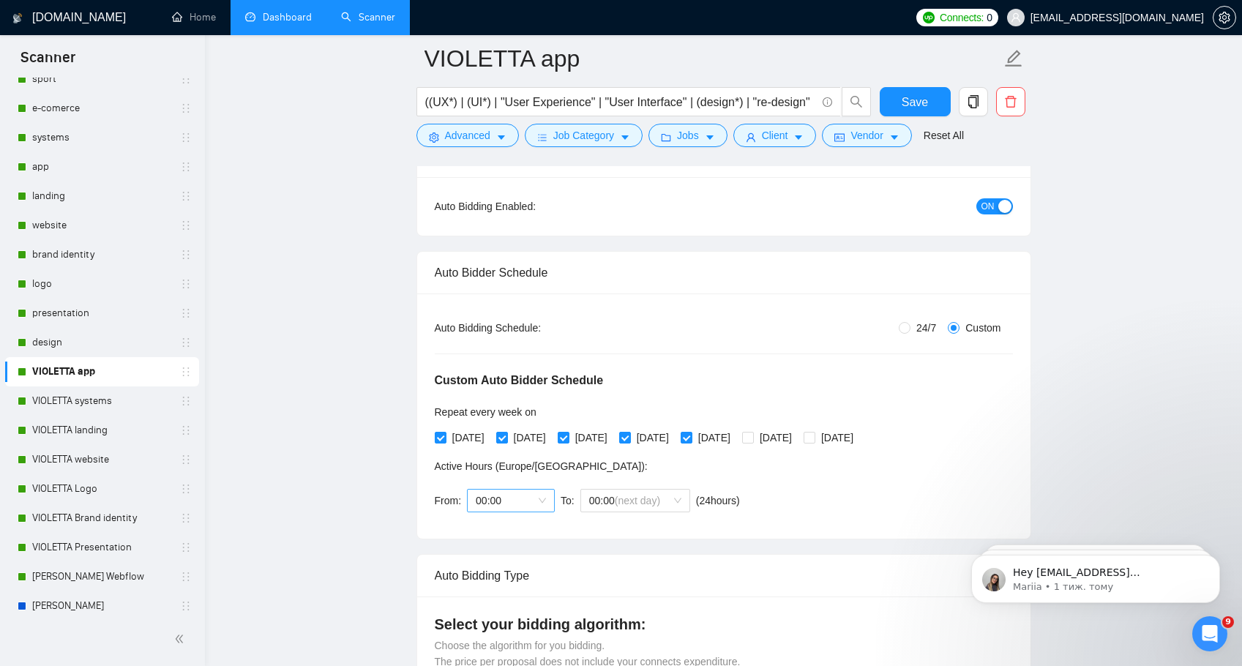
click at [492, 496] on span "00:00" at bounding box center [511, 500] width 70 height 22
click at [501, 563] on div "06:00" at bounding box center [511, 561] width 70 height 16
click at [604, 496] on span "00:00 (next day)" at bounding box center [635, 500] width 92 height 22
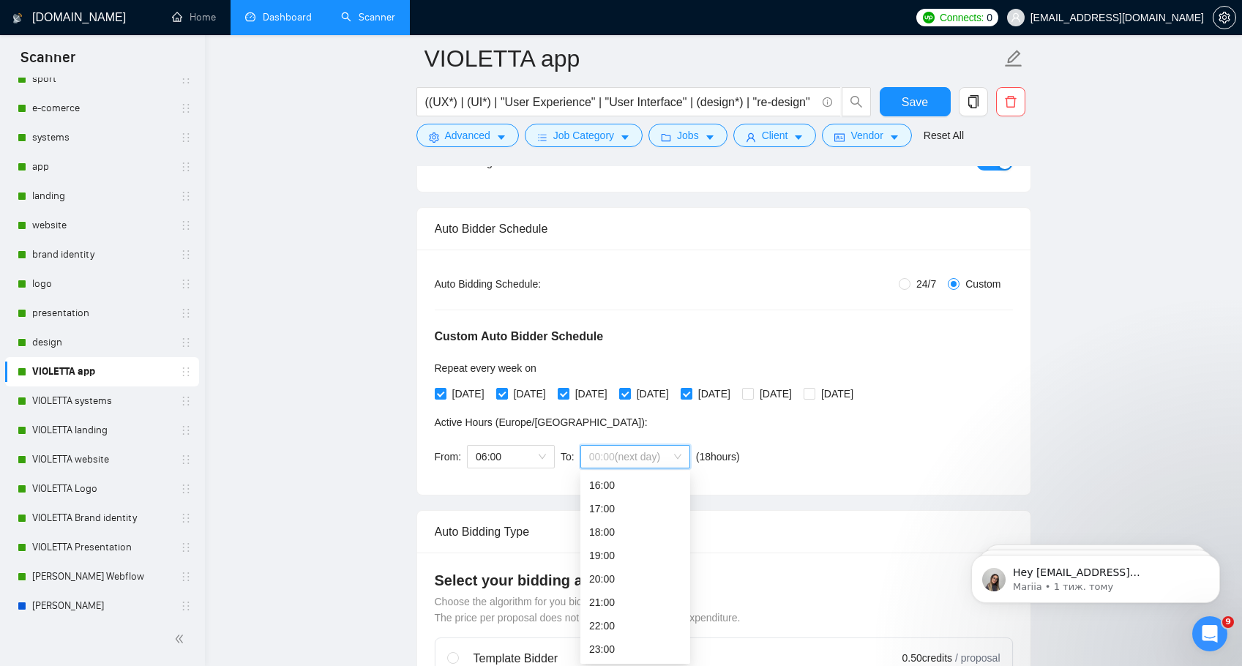
scroll to position [194, 0]
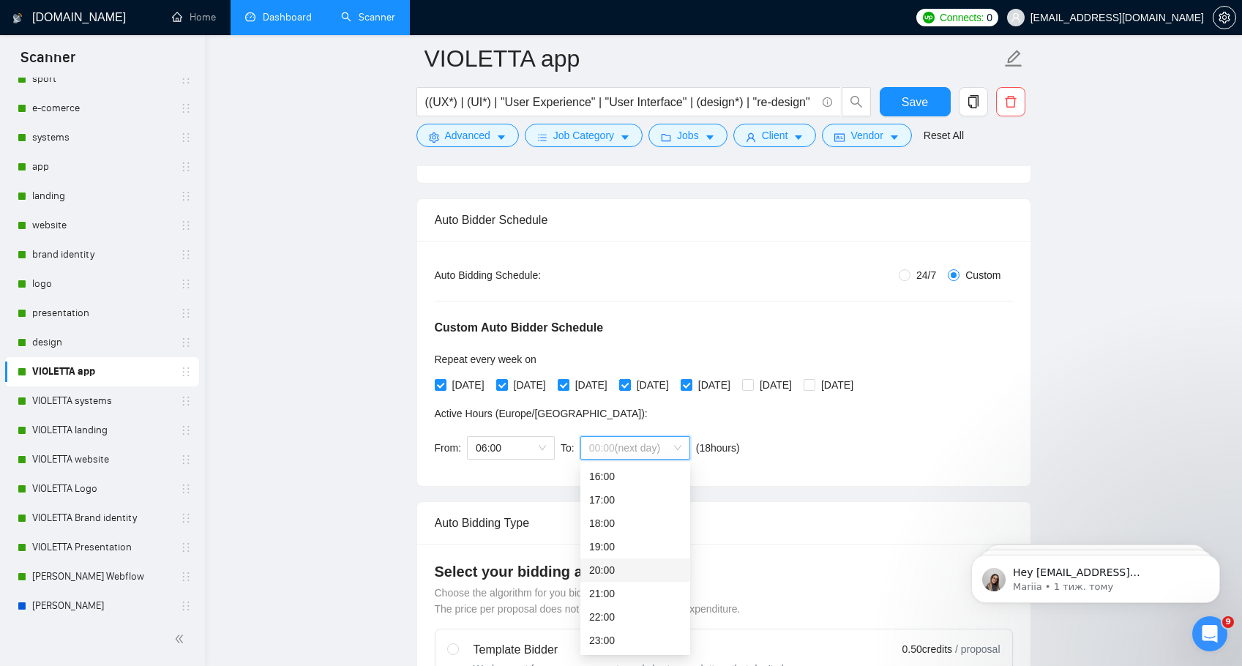
click at [615, 569] on div "20:00" at bounding box center [635, 570] width 92 height 16
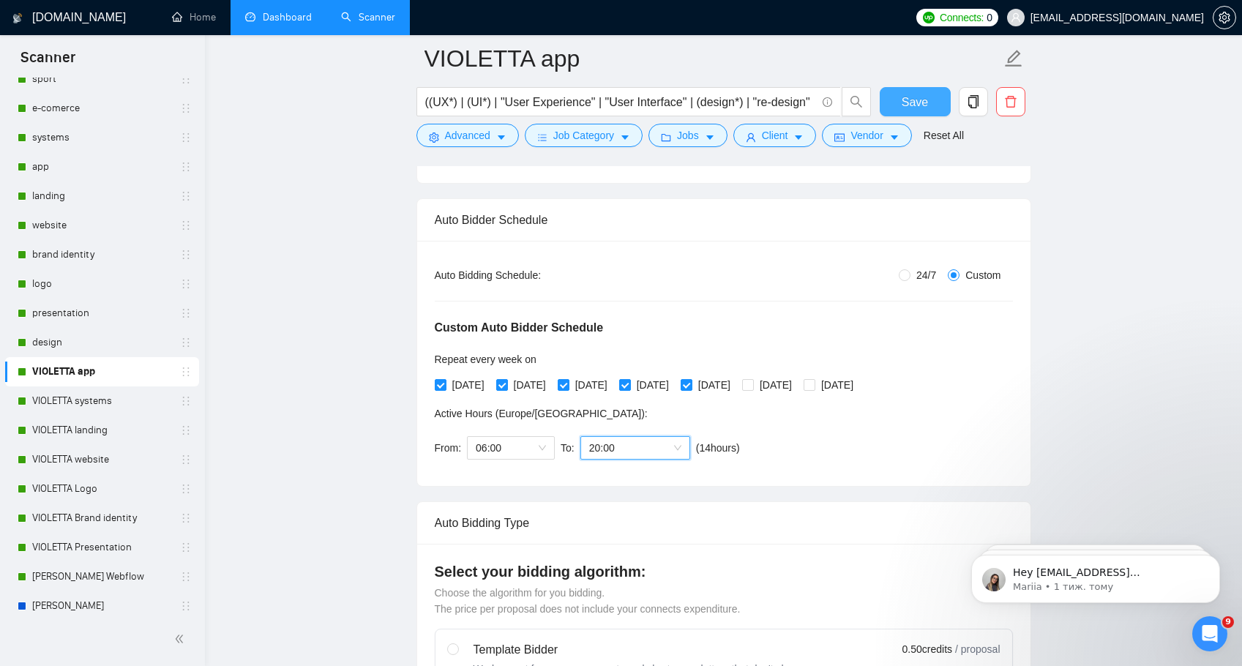
click at [907, 96] on span "Save" at bounding box center [914, 102] width 26 height 18
click at [68, 402] on link "VIOLETTA systems" at bounding box center [101, 400] width 139 height 29
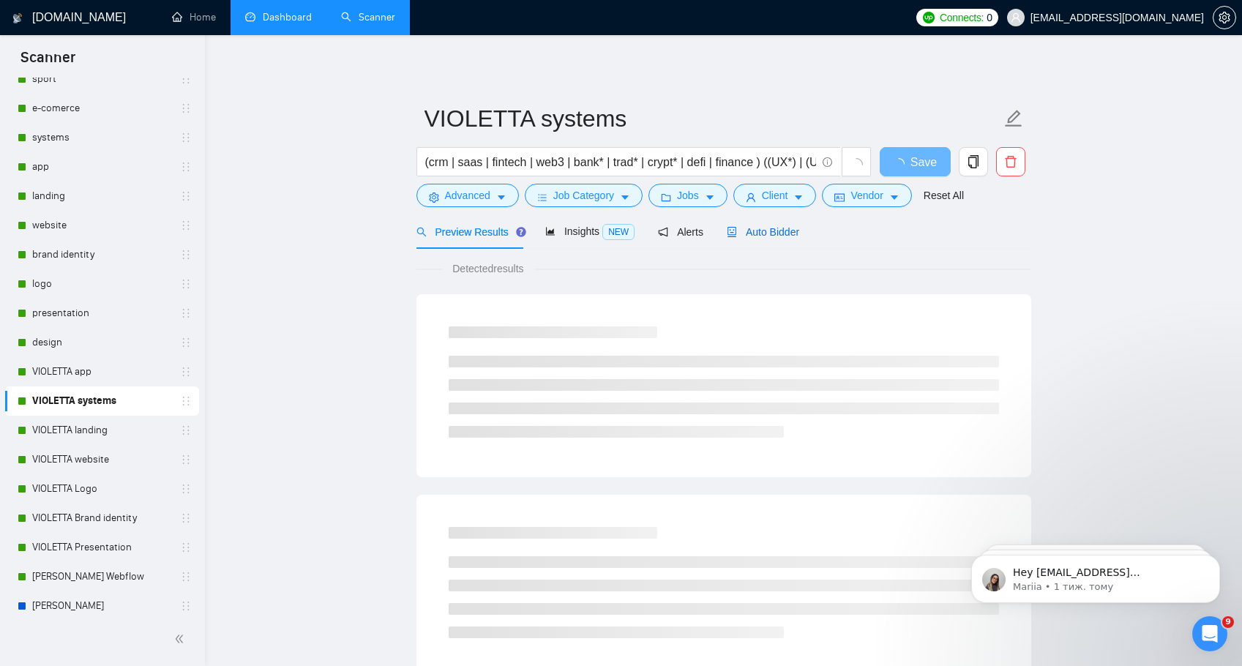
click at [778, 229] on span "Auto Bidder" at bounding box center [763, 232] width 72 height 12
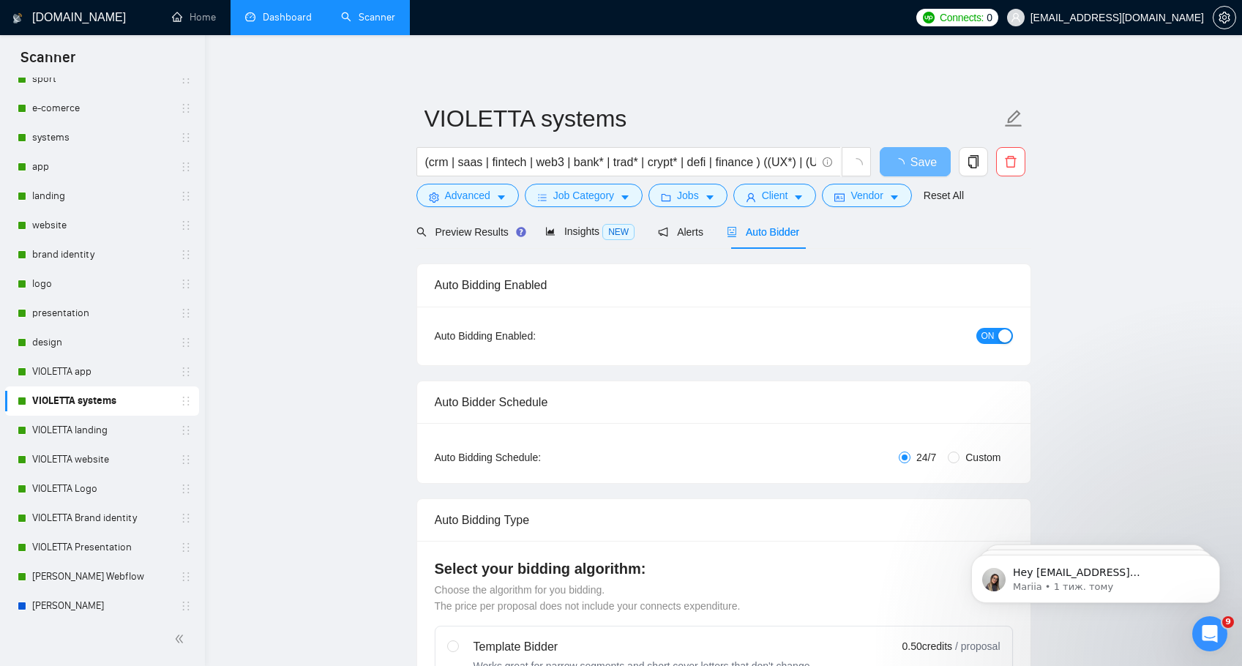
radio input "false"
radio input "true"
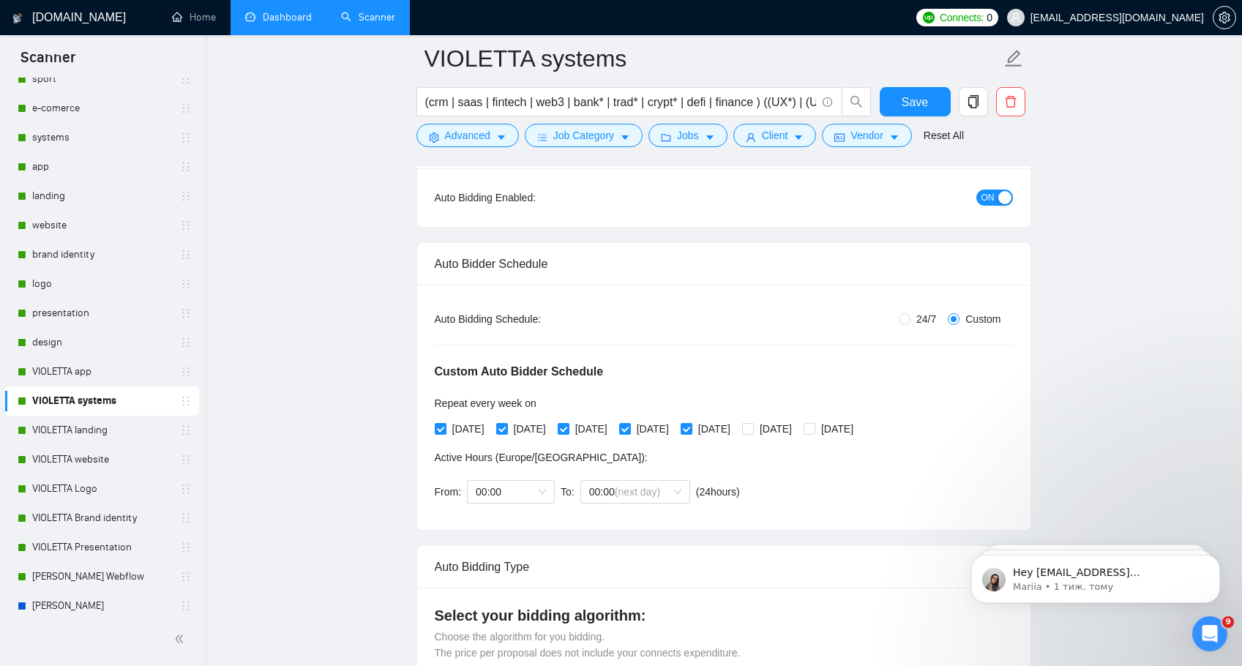
scroll to position [144, 0]
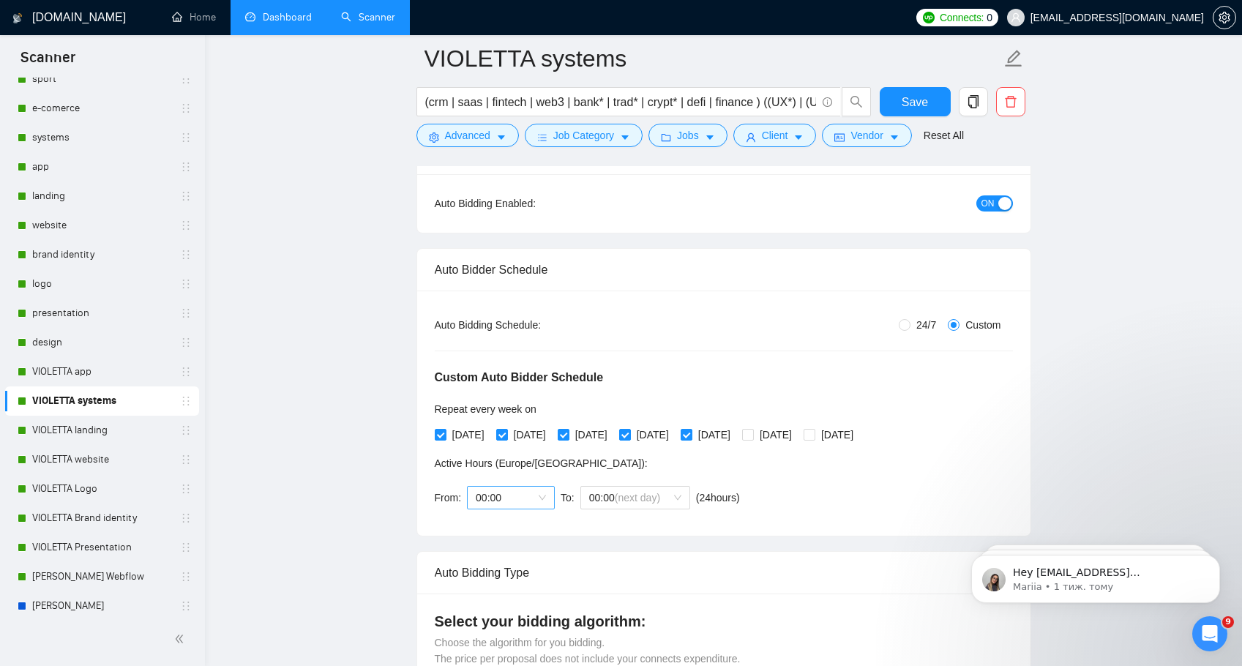
click at [544, 489] on span "00:00" at bounding box center [511, 498] width 70 height 22
click at [504, 536] on div "06:00" at bounding box center [511, 534] width 70 height 16
click at [636, 493] on span "(next day)" at bounding box center [637, 498] width 45 height 12
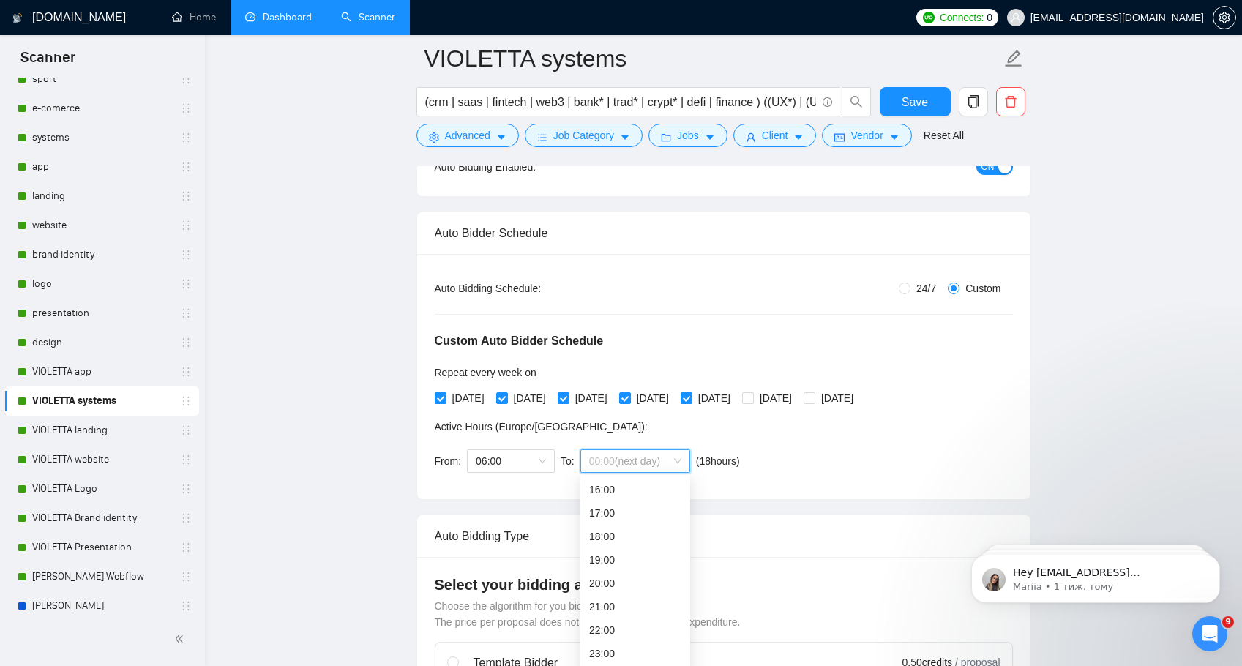
scroll to position [185, 0]
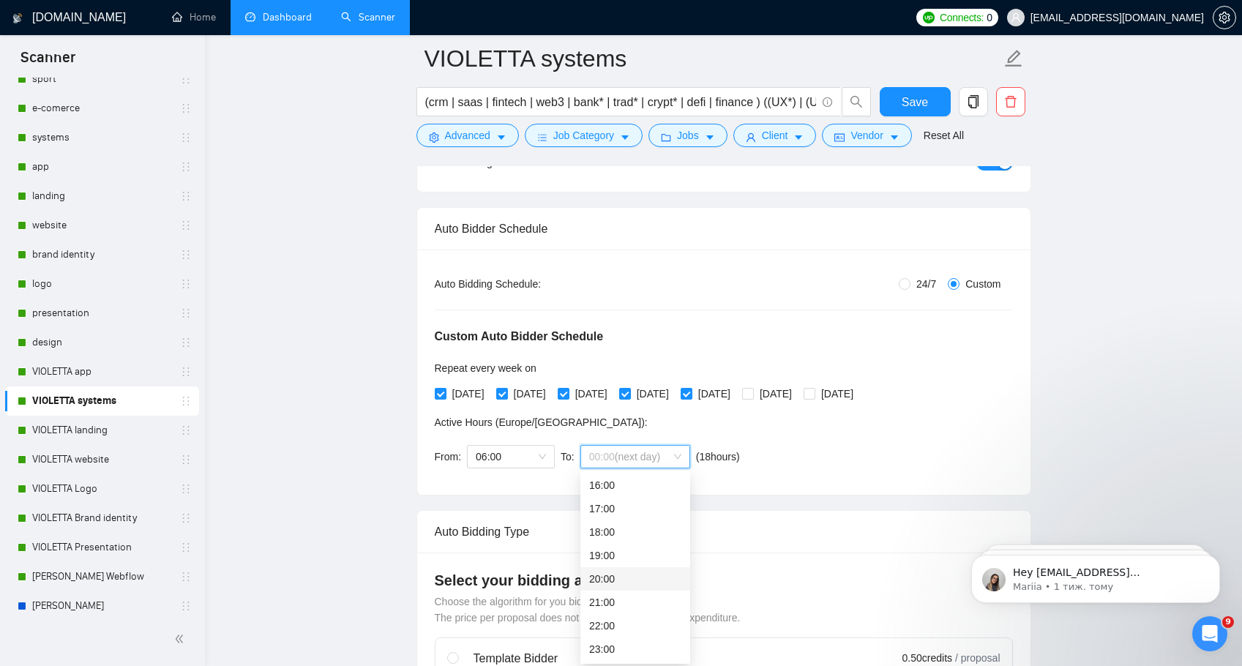
click at [631, 582] on div "20:00" at bounding box center [635, 579] width 92 height 16
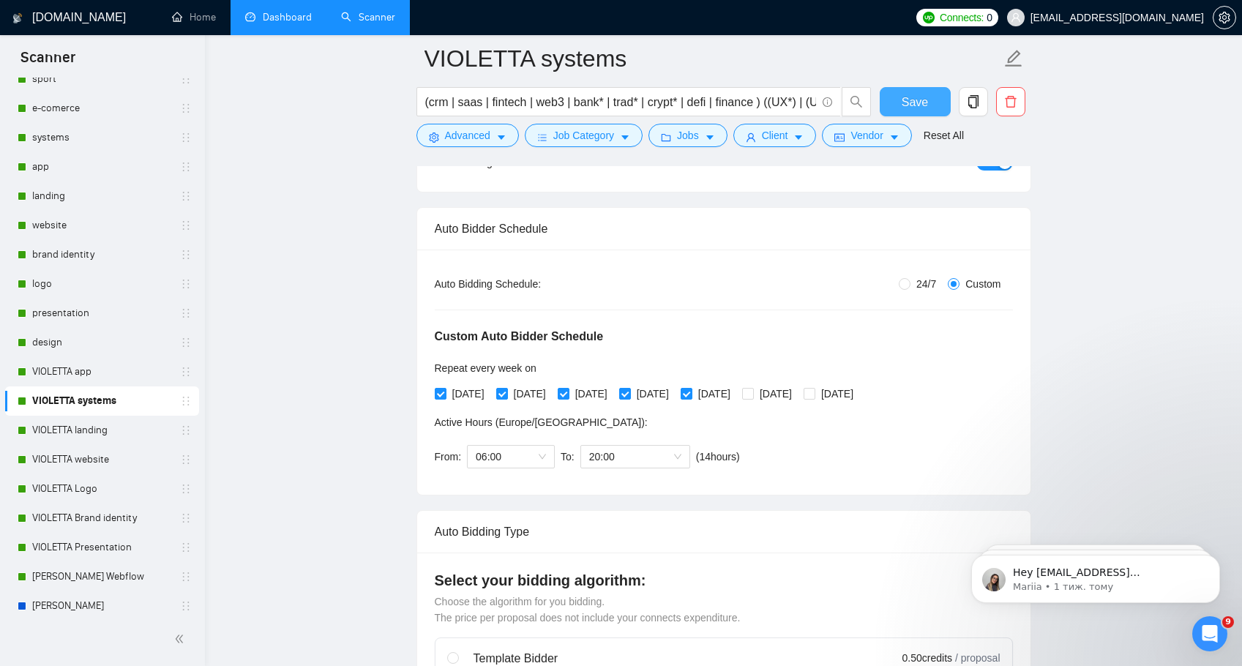
click at [912, 102] on span "Save" at bounding box center [914, 102] width 26 height 18
click at [72, 438] on link "VIOLETTA landing" at bounding box center [101, 430] width 139 height 29
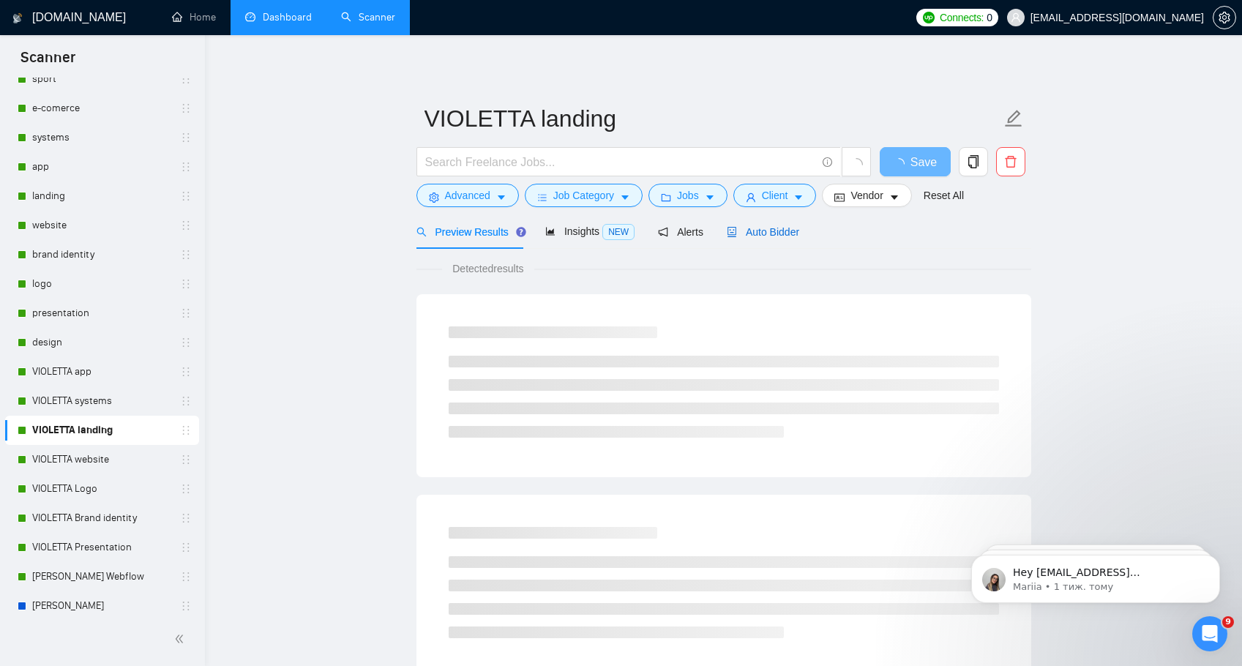
click at [774, 233] on span "Auto Bidder" at bounding box center [763, 232] width 72 height 12
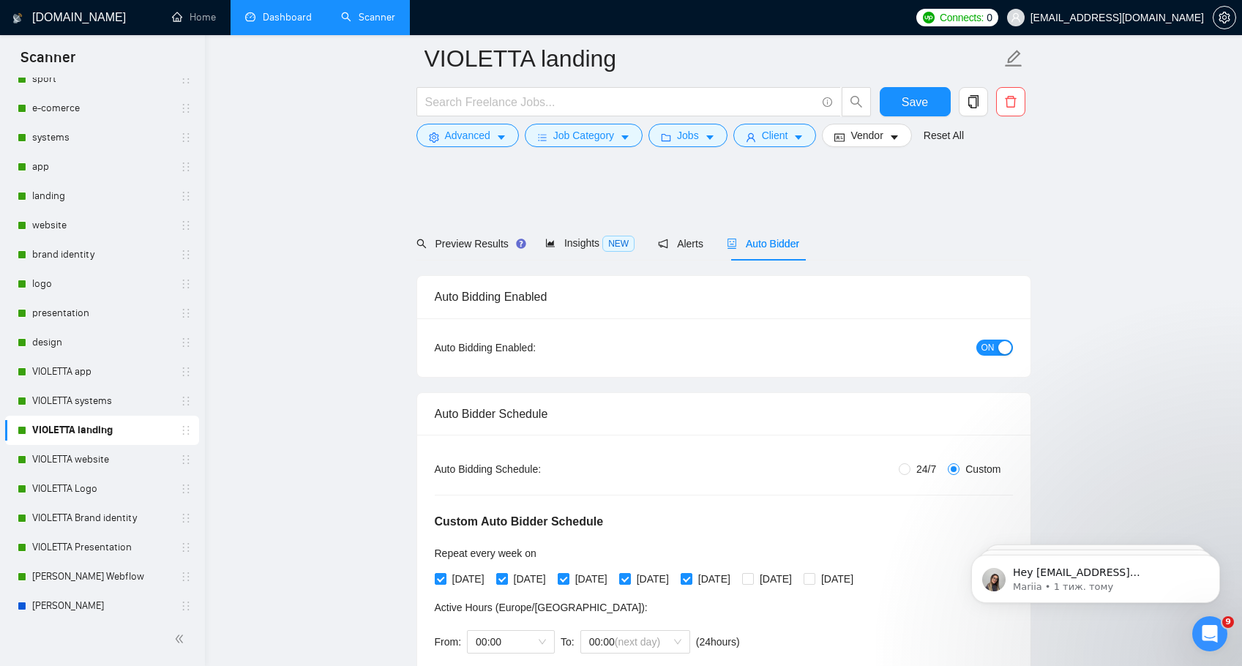
scroll to position [130, 0]
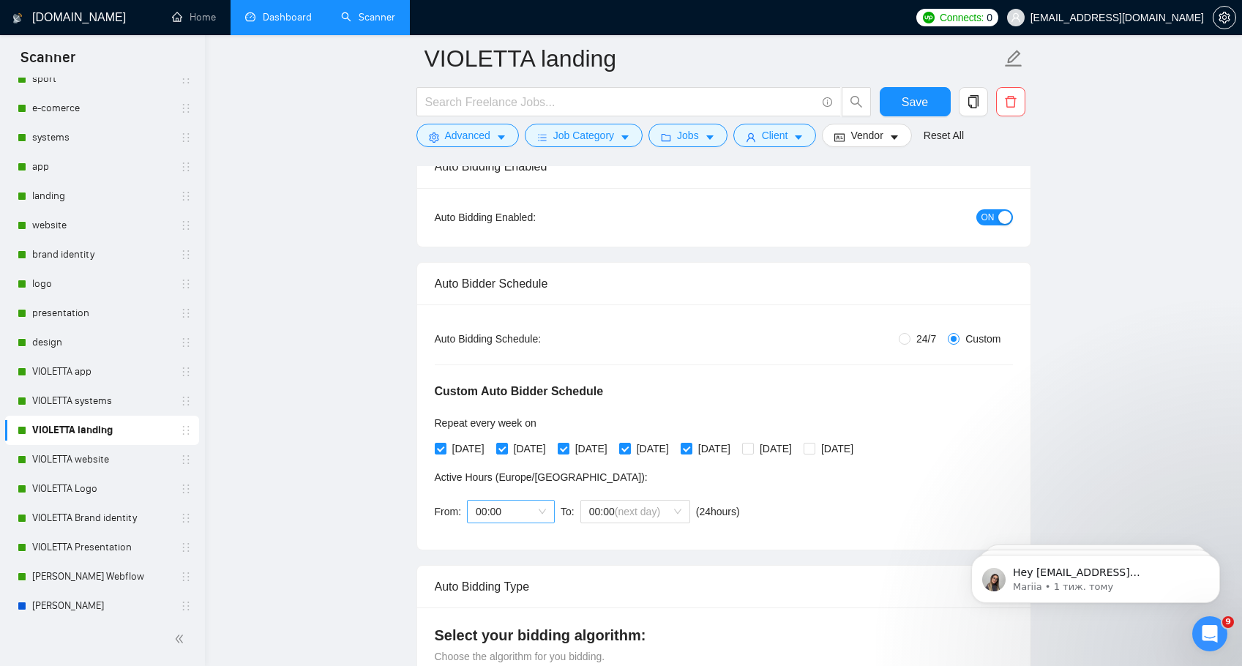
click at [532, 507] on span "00:00" at bounding box center [511, 511] width 70 height 22
click at [513, 611] on div "06:00" at bounding box center [511, 614] width 70 height 16
click at [652, 514] on span "(next day)" at bounding box center [637, 512] width 45 height 12
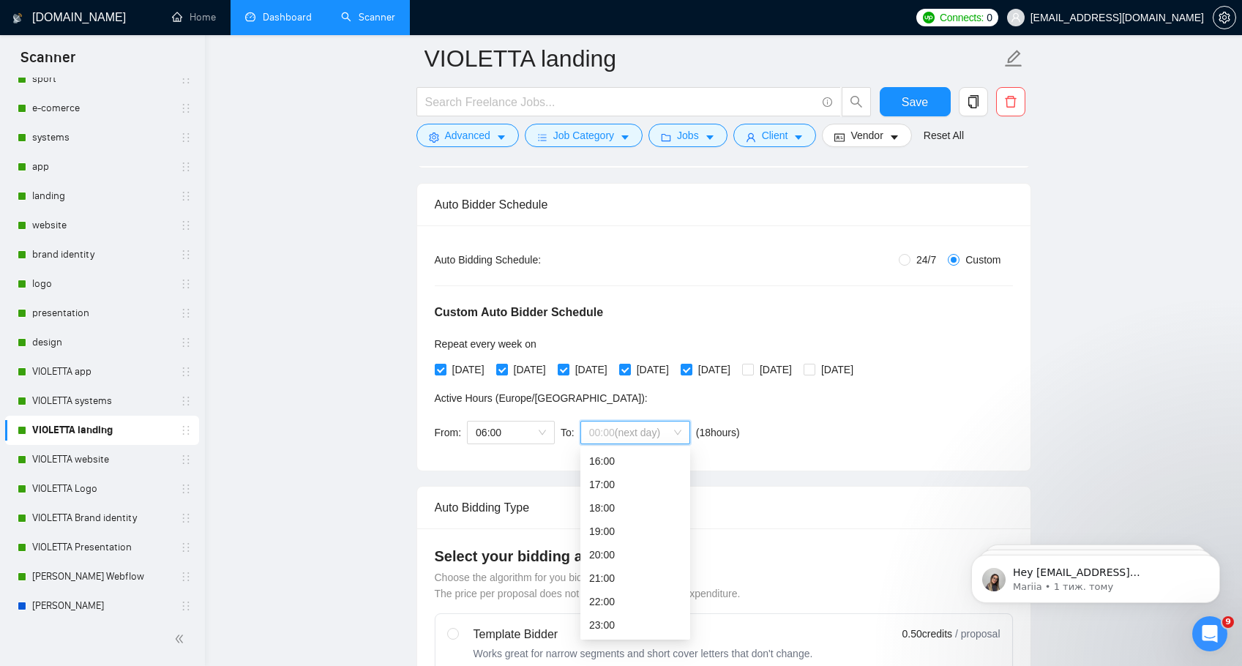
scroll to position [212, 0]
click at [637, 597] on div "22:00" at bounding box center [635, 598] width 92 height 16
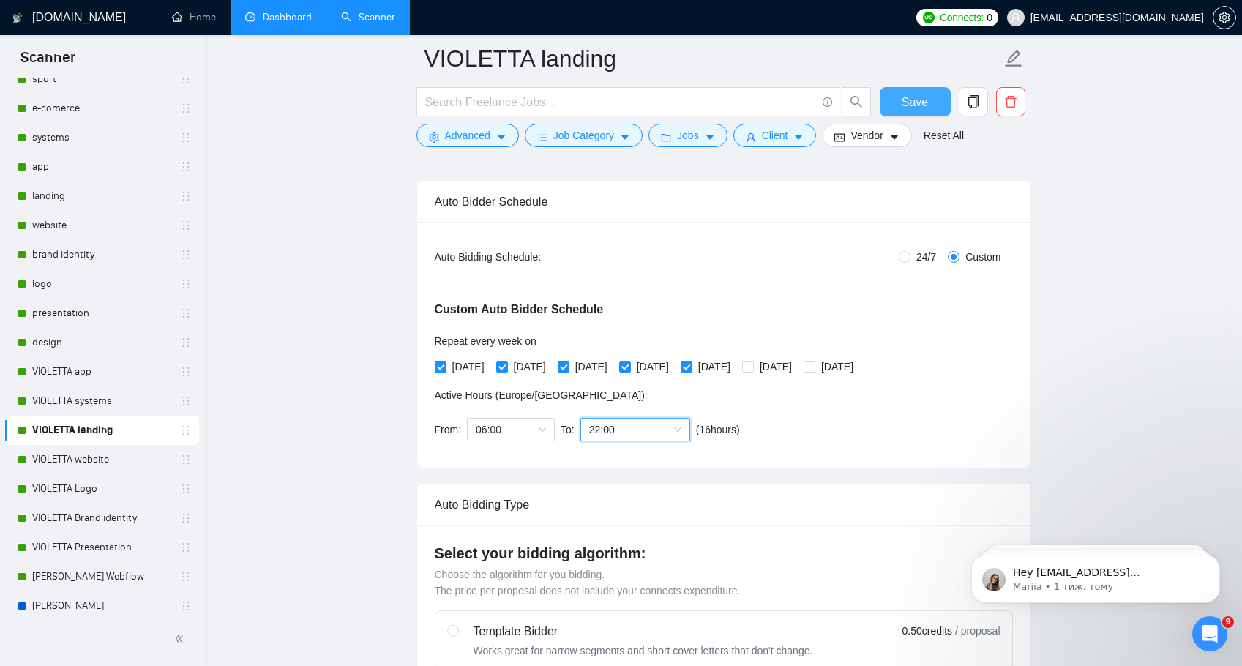
click at [910, 99] on span "Save" at bounding box center [914, 102] width 26 height 18
click at [59, 461] on link "VIOLETTA website" at bounding box center [101, 459] width 139 height 29
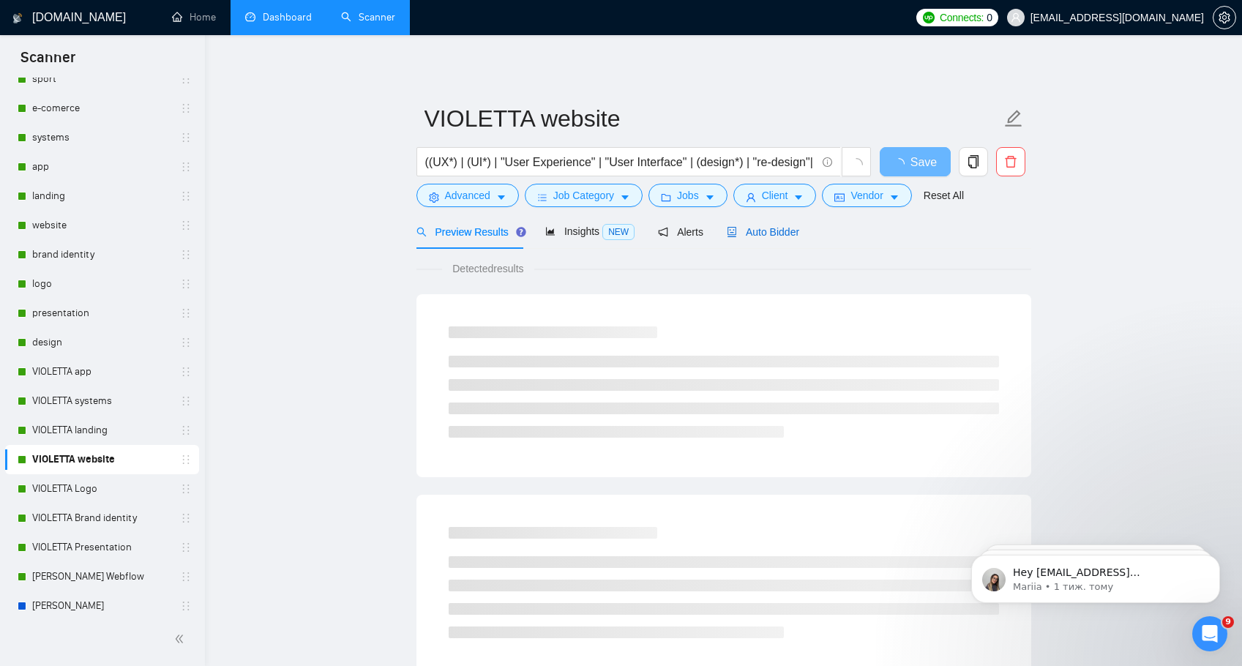
click at [758, 230] on span "Auto Bidder" at bounding box center [763, 232] width 72 height 12
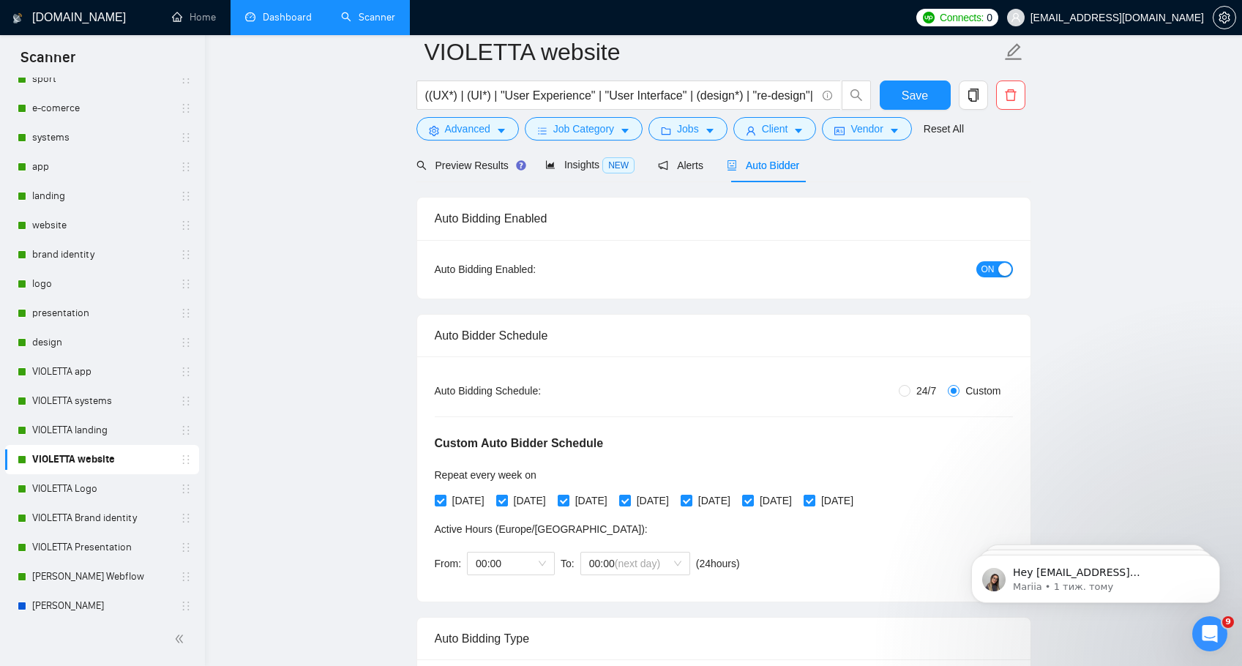
scroll to position [217, 0]
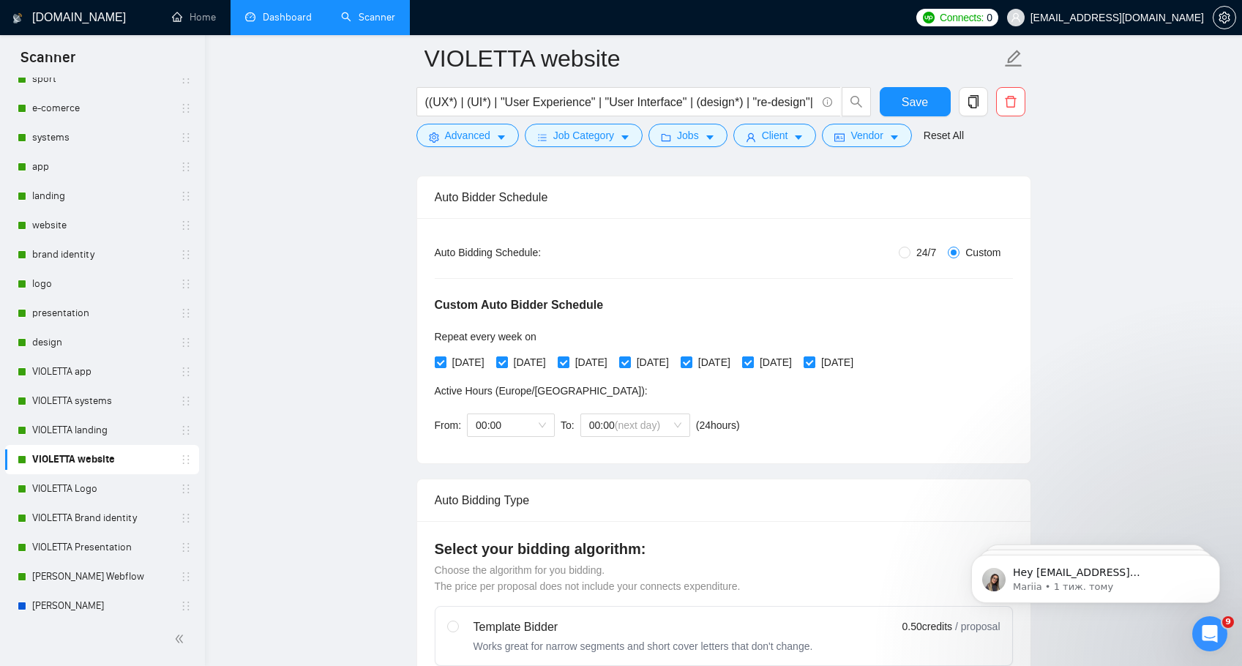
click at [798, 358] on span "[DATE]" at bounding box center [776, 362] width 44 height 16
click at [752, 358] on input "[DATE]" at bounding box center [747, 361] width 10 height 10
checkbox input "false"
click at [814, 356] on input "[DATE]" at bounding box center [808, 361] width 10 height 10
checkbox input "false"
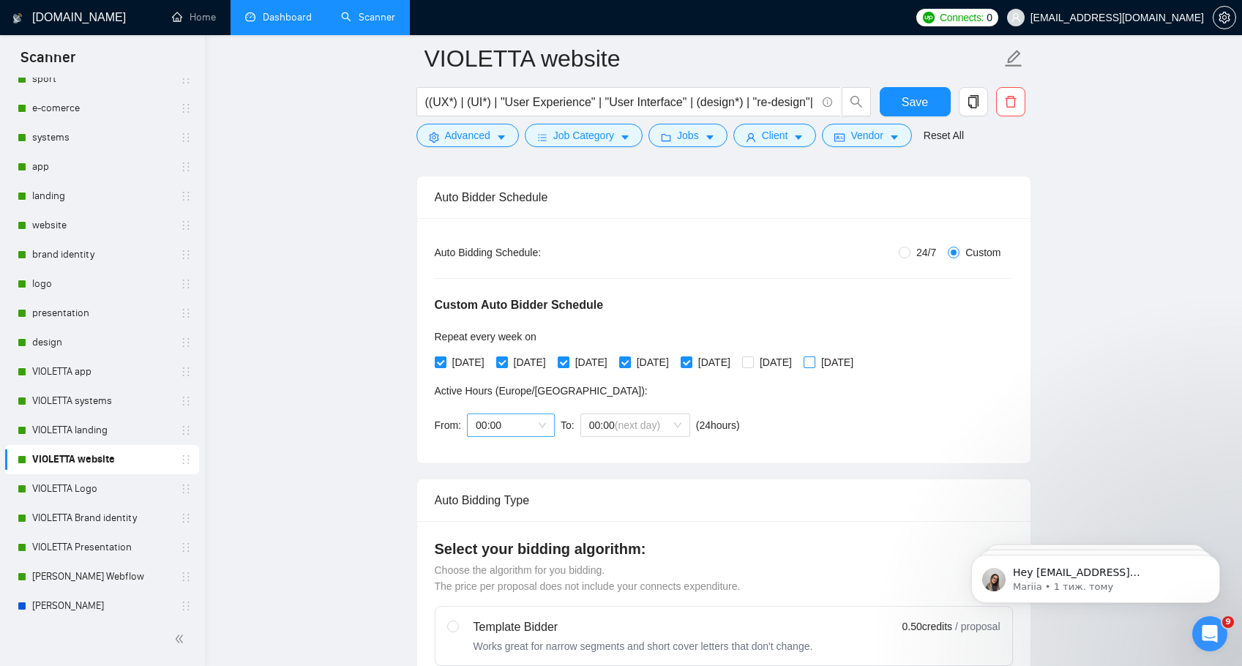
click at [545, 424] on span "00:00" at bounding box center [511, 425] width 70 height 22
click at [497, 489] on div "06:00" at bounding box center [511, 491] width 70 height 16
click at [627, 426] on span "(next day)" at bounding box center [637, 425] width 45 height 12
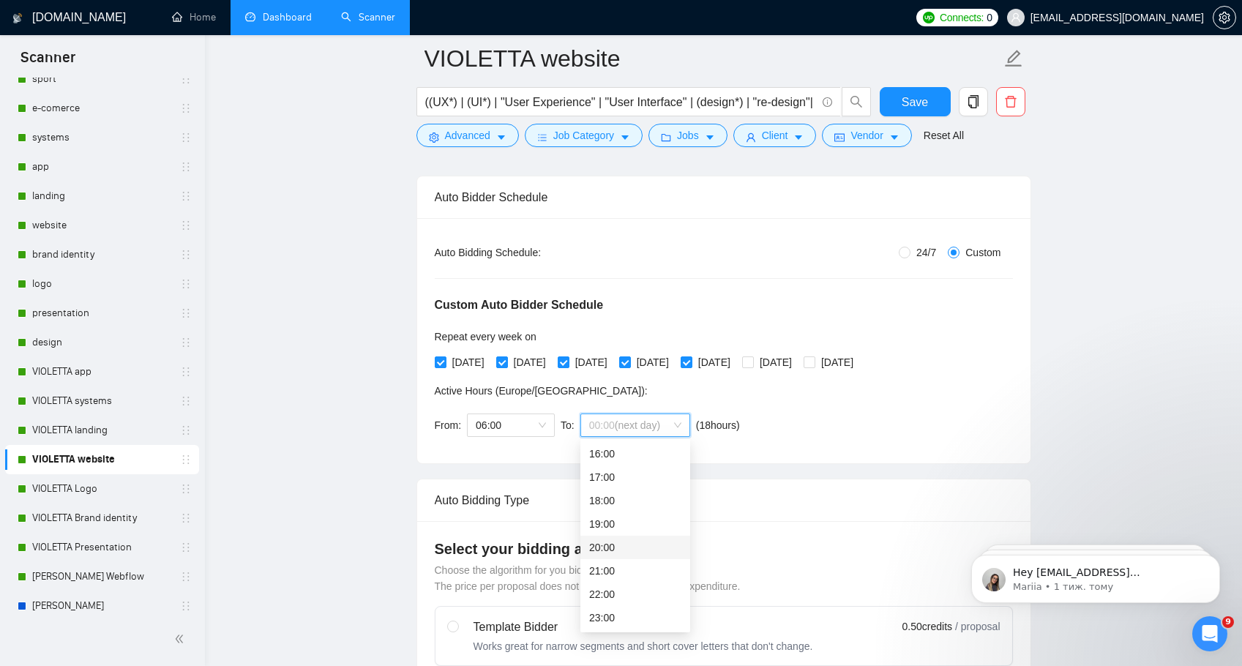
click at [630, 537] on div "20:00" at bounding box center [635, 547] width 110 height 23
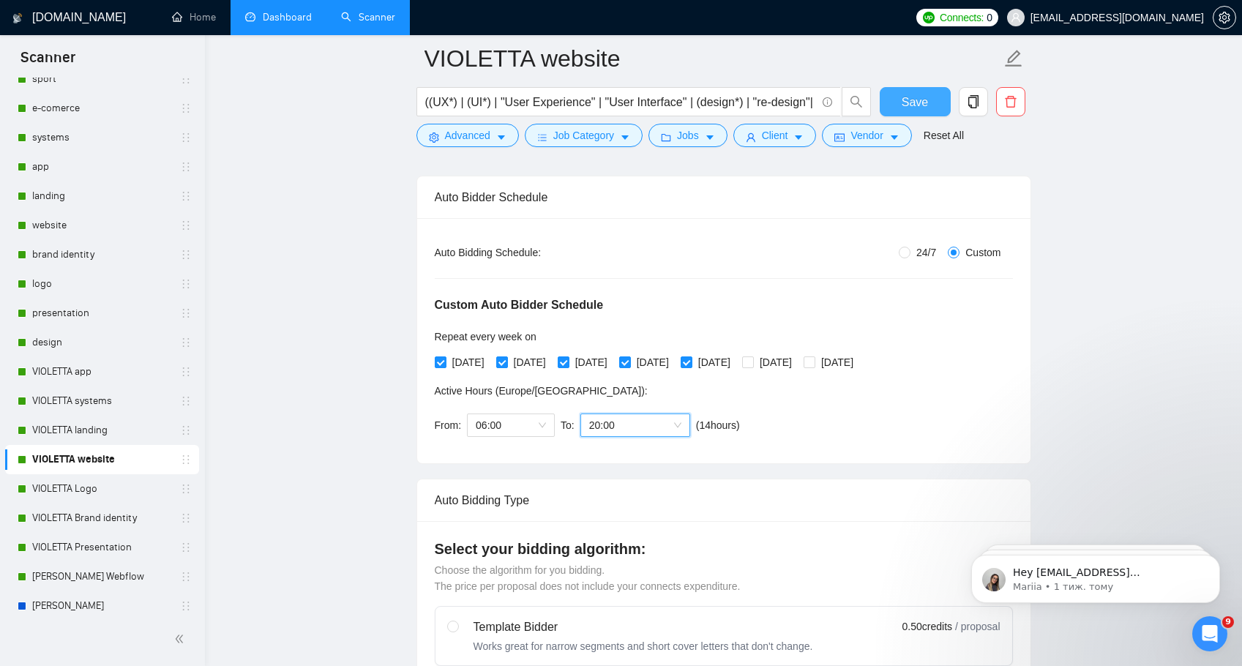
click at [917, 102] on span "Save" at bounding box center [914, 102] width 26 height 18
click at [76, 489] on link "VIOLETTA Logo" at bounding box center [101, 488] width 139 height 29
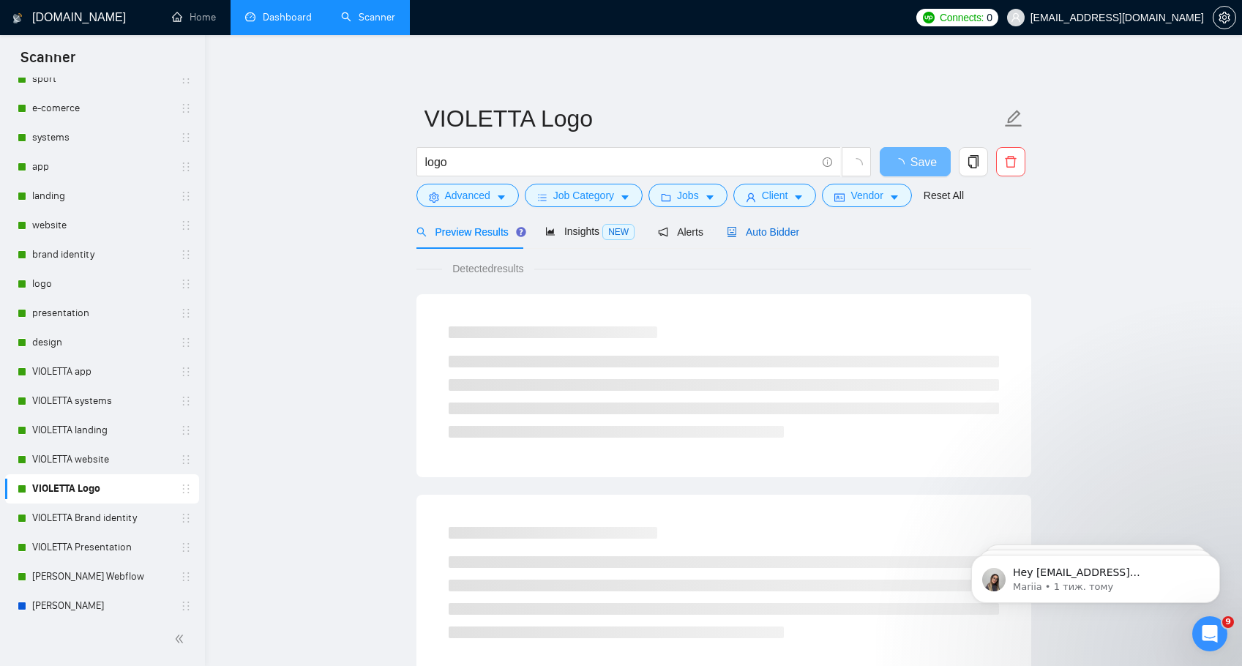
click at [770, 233] on span "Auto Bidder" at bounding box center [763, 232] width 72 height 12
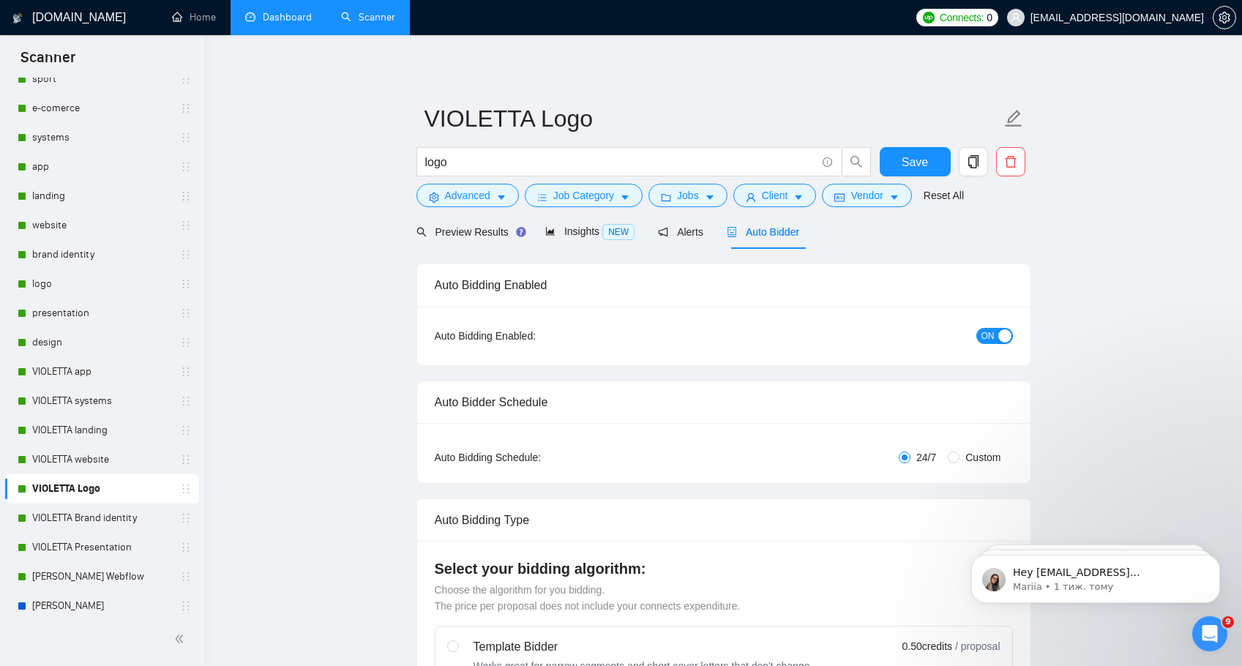
click at [959, 455] on span "Custom" at bounding box center [982, 457] width 47 height 16
click at [959, 455] on input "Custom" at bounding box center [954, 457] width 12 height 12
radio input "true"
radio input "false"
checkbox input "true"
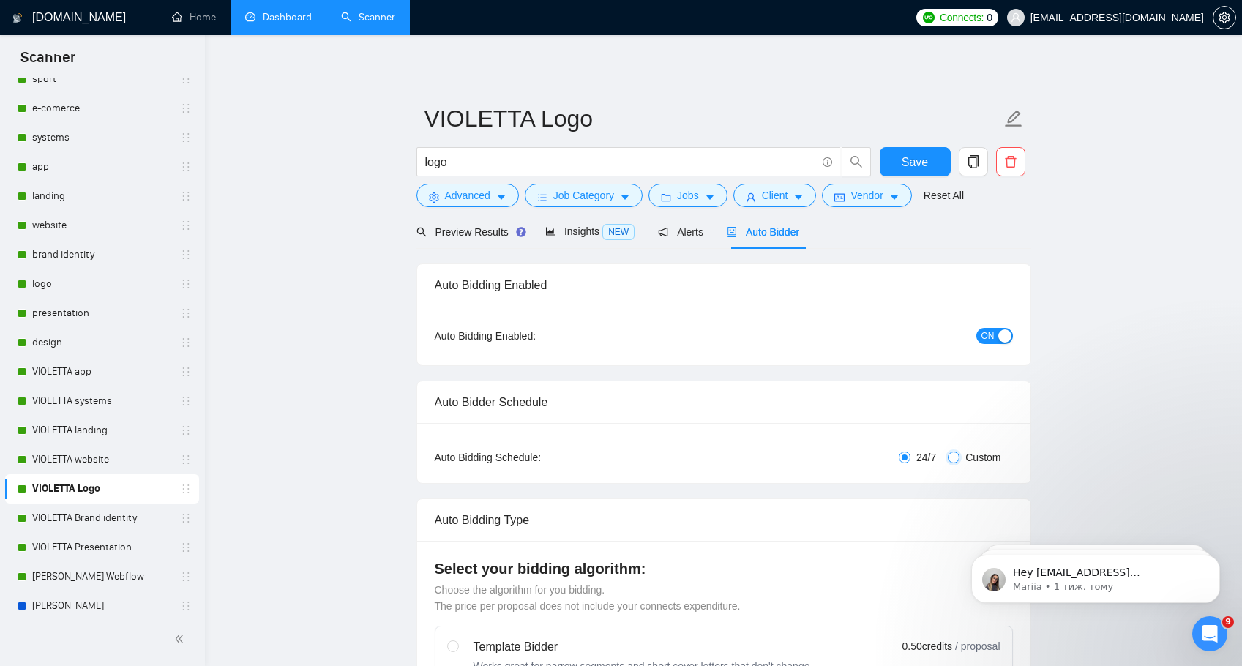
checkbox input "true"
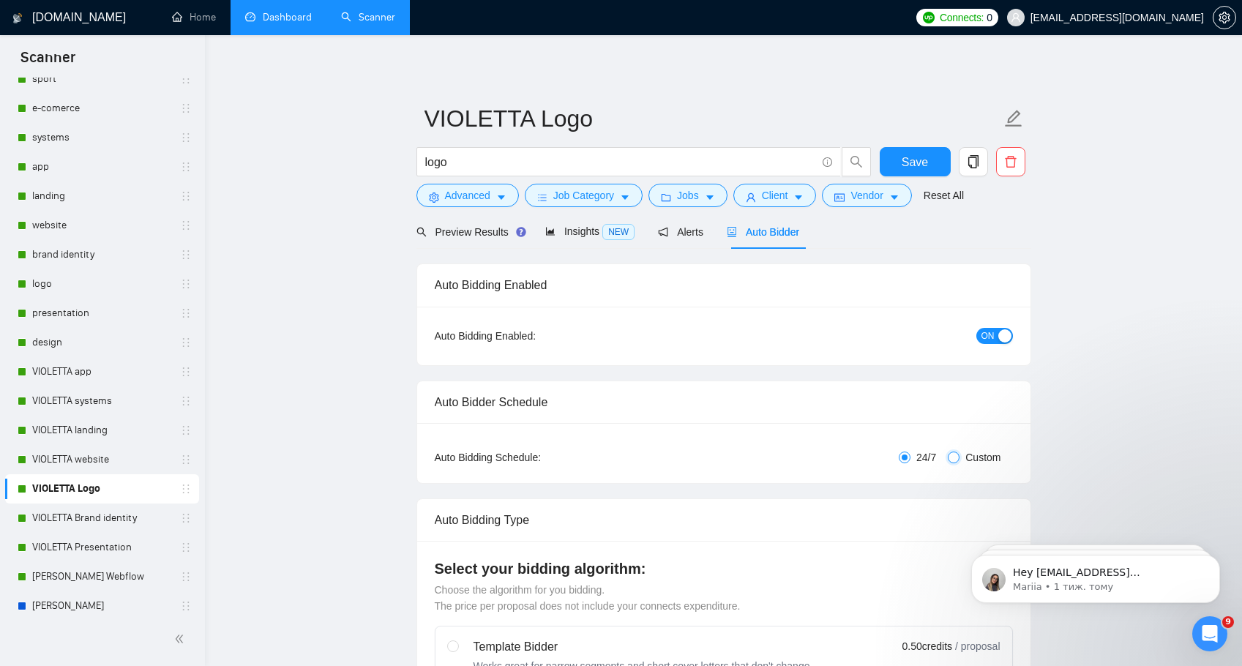
checkbox input "true"
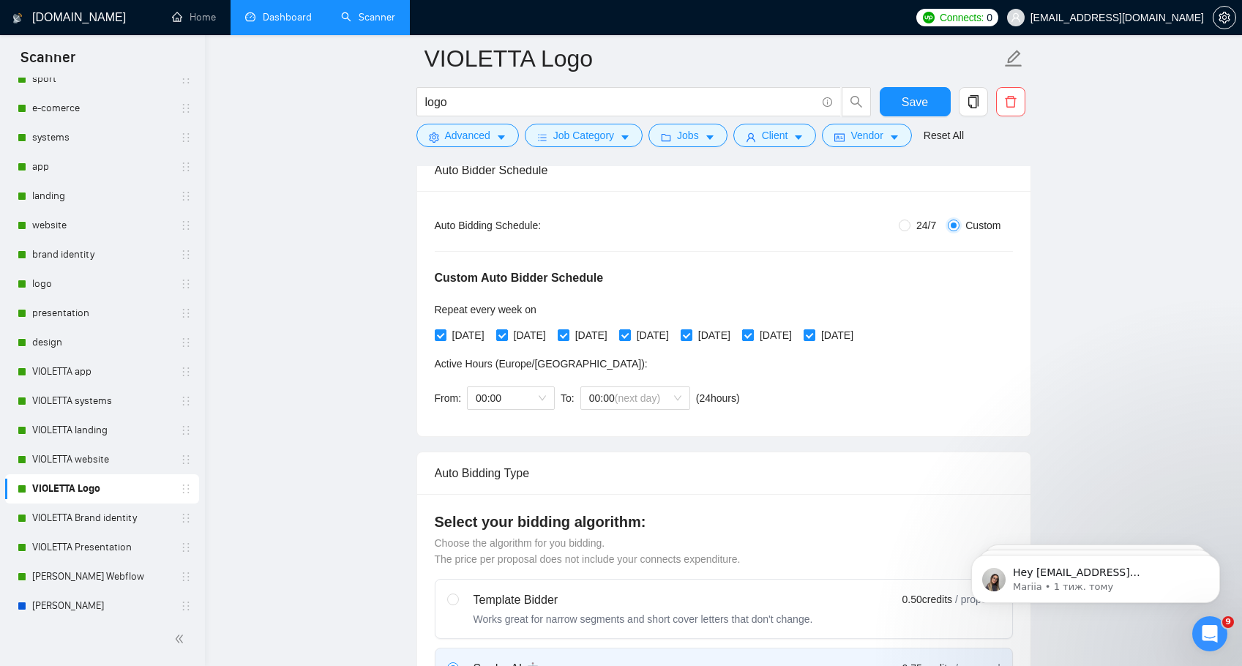
scroll to position [255, 0]
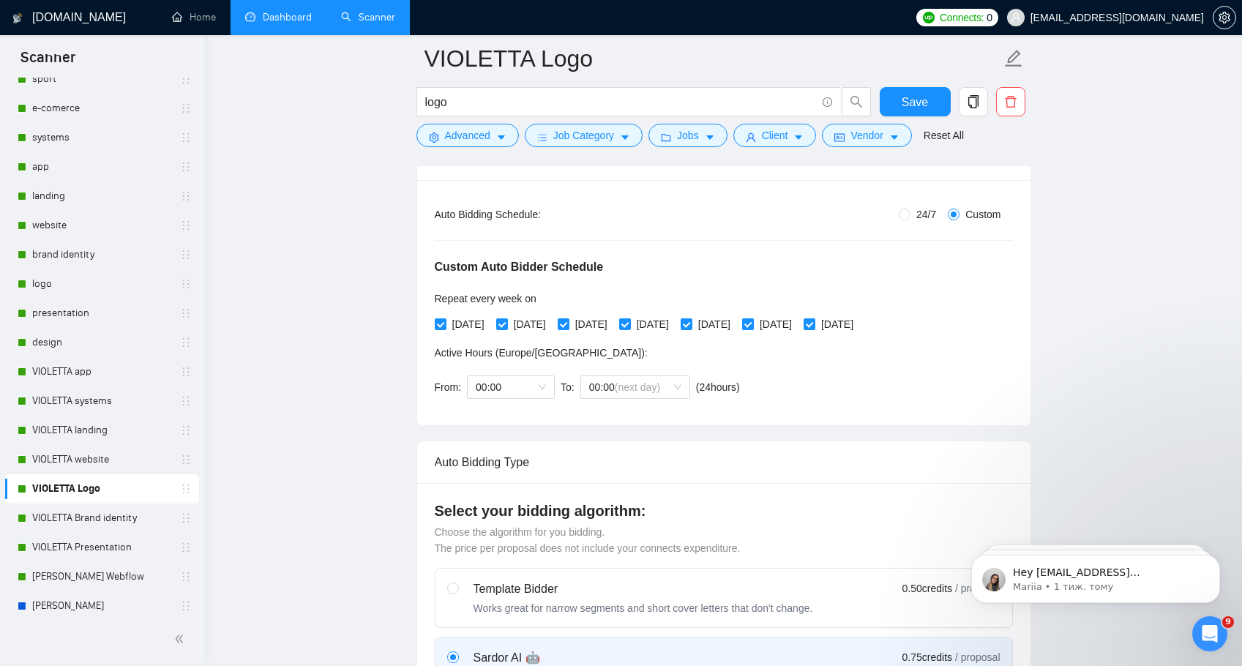
click at [752, 318] on input "[DATE]" at bounding box center [747, 323] width 10 height 10
checkbox input "false"
click at [814, 318] on input "[DATE]" at bounding box center [808, 323] width 10 height 10
checkbox input "false"
click at [553, 399] on div "From: 00:00 To: 00:00 (next day) ( 24 hours) [GEOGRAPHIC_DATA]/[GEOGRAPHIC_DATA]" at bounding box center [590, 387] width 311 height 41
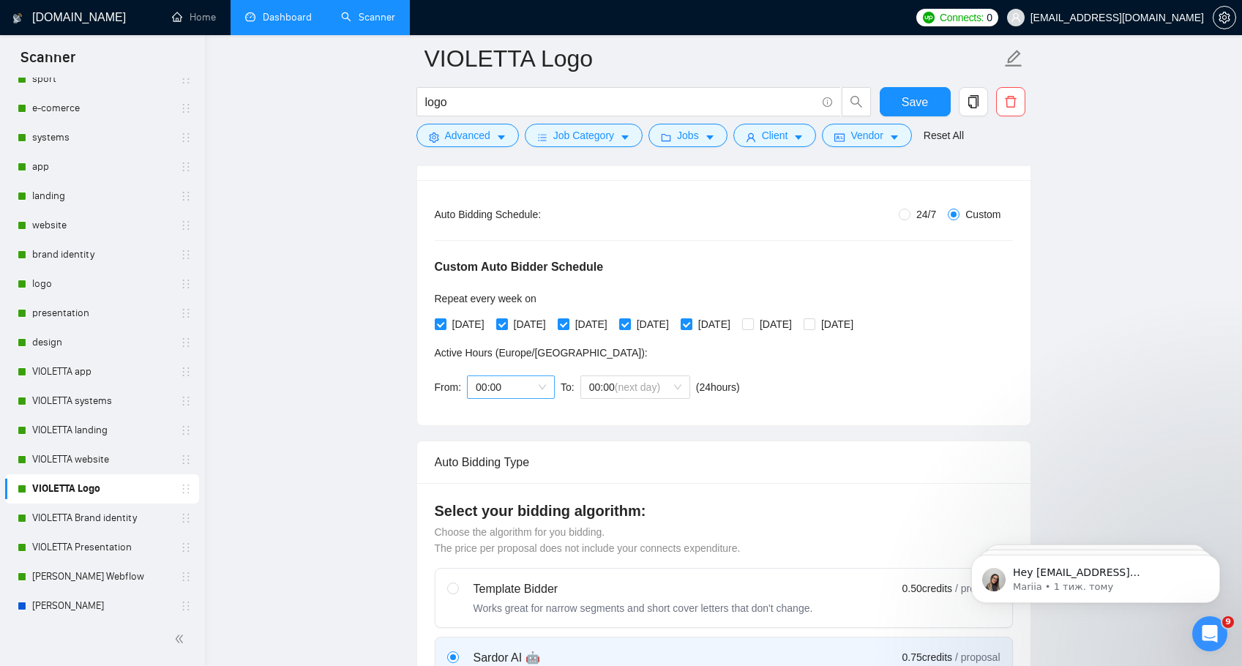
click at [553, 386] on div "00:00" at bounding box center [511, 386] width 88 height 23
click at [510, 549] on div "06:00" at bounding box center [511, 556] width 70 height 16
click at [626, 378] on span "00:00 (next day)" at bounding box center [635, 387] width 92 height 22
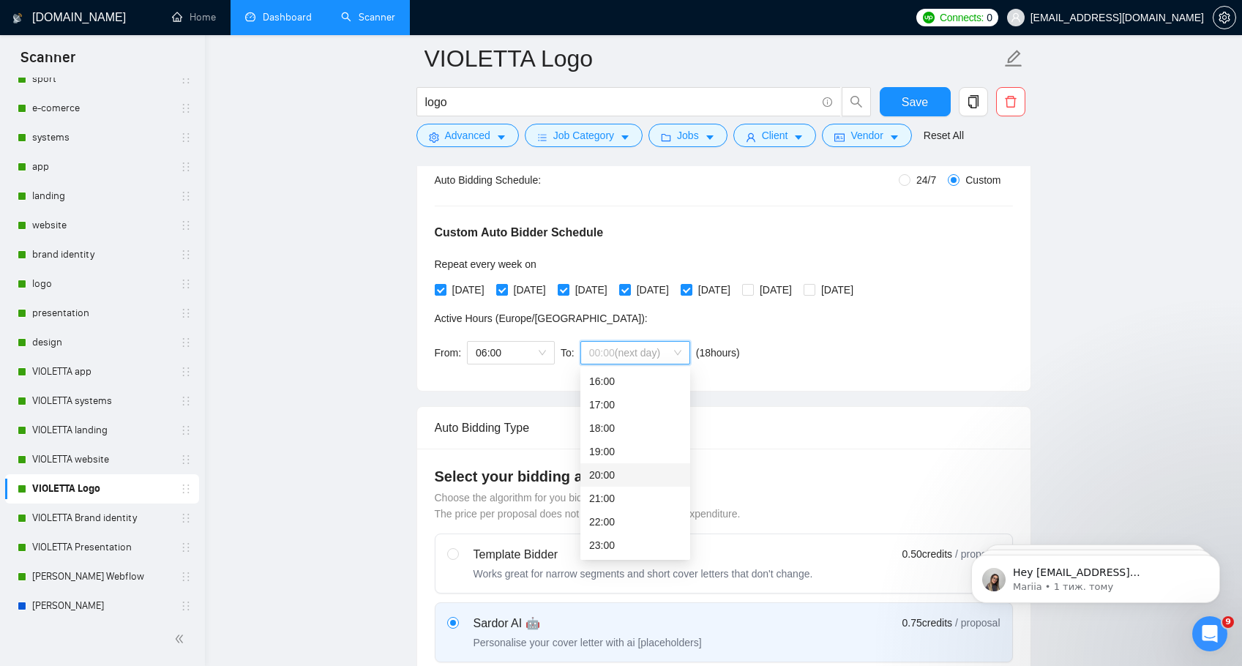
click at [627, 476] on div "20:00" at bounding box center [635, 475] width 92 height 16
click at [896, 98] on button "Save" at bounding box center [914, 101] width 71 height 29
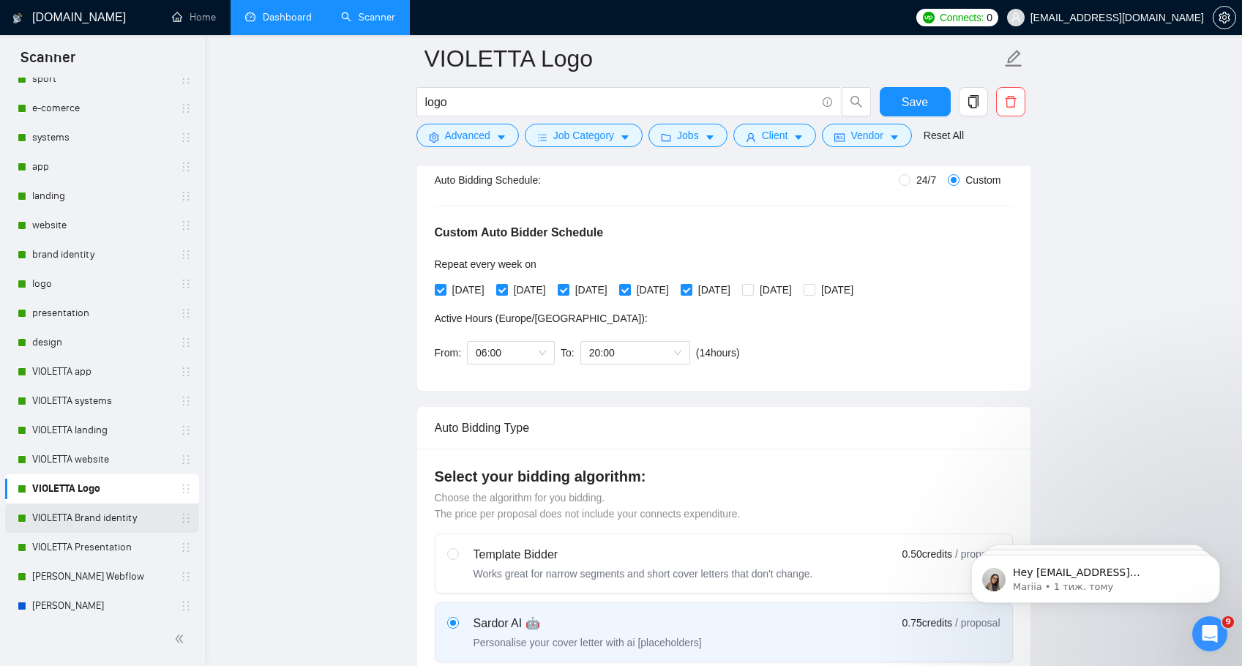
click at [67, 518] on link "VIOLETTA Brand identity" at bounding box center [101, 517] width 139 height 29
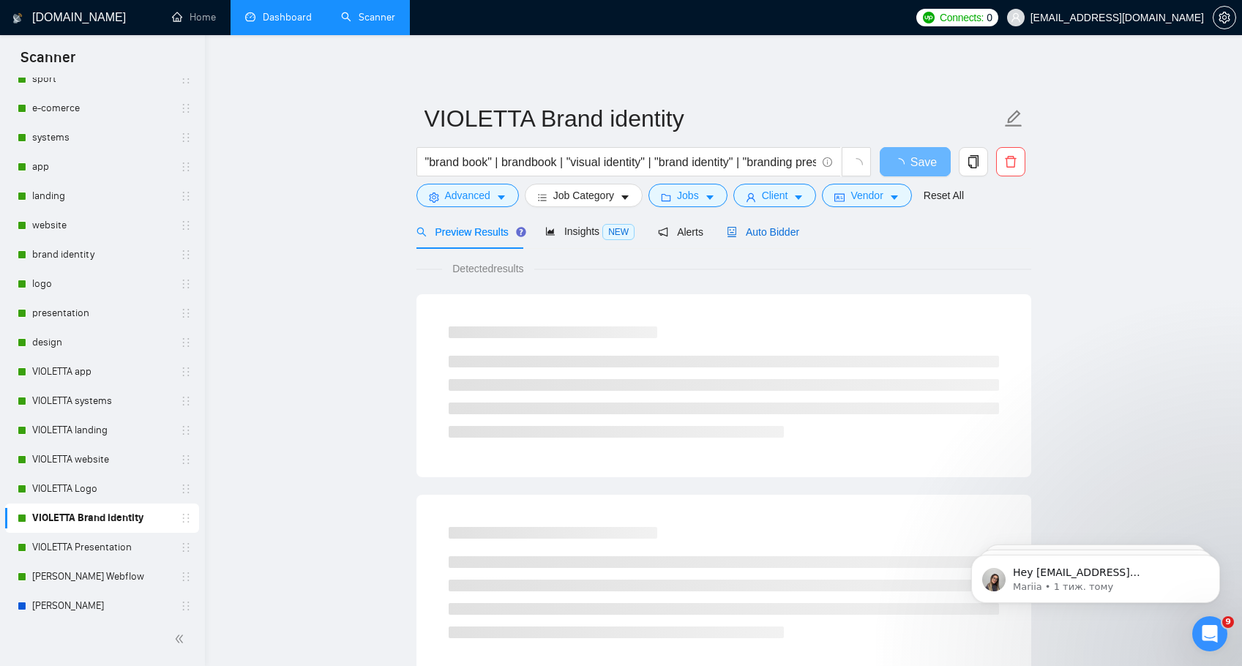
click at [751, 224] on div "Auto Bidder" at bounding box center [763, 232] width 72 height 16
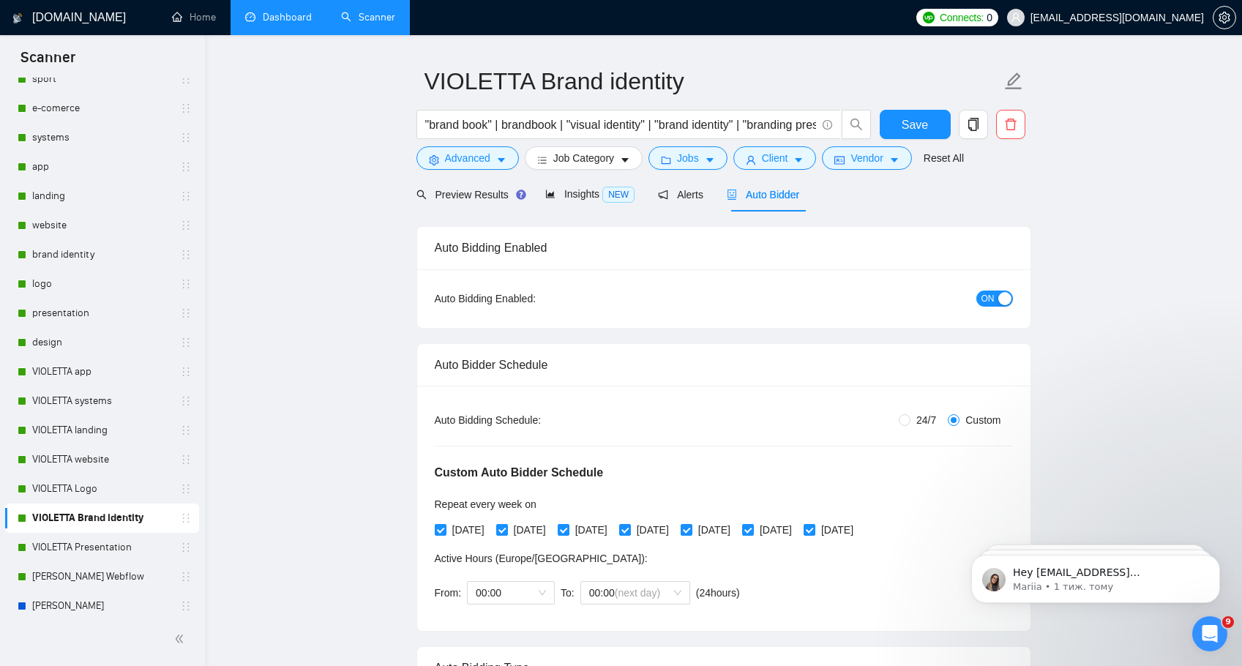
scroll to position [152, 0]
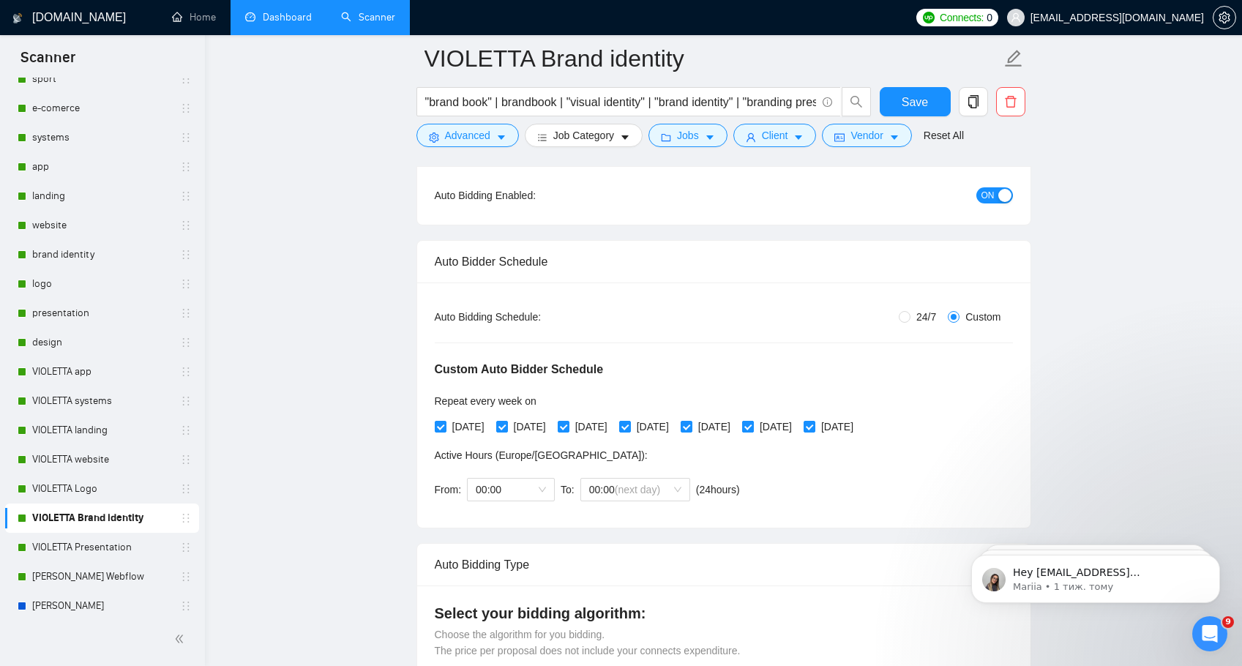
click at [752, 426] on input "[DATE]" at bounding box center [747, 426] width 10 height 10
checkbox input "false"
click at [815, 424] on span at bounding box center [809, 427] width 12 height 12
click at [814, 424] on input "[DATE]" at bounding box center [808, 426] width 10 height 10
checkbox input "false"
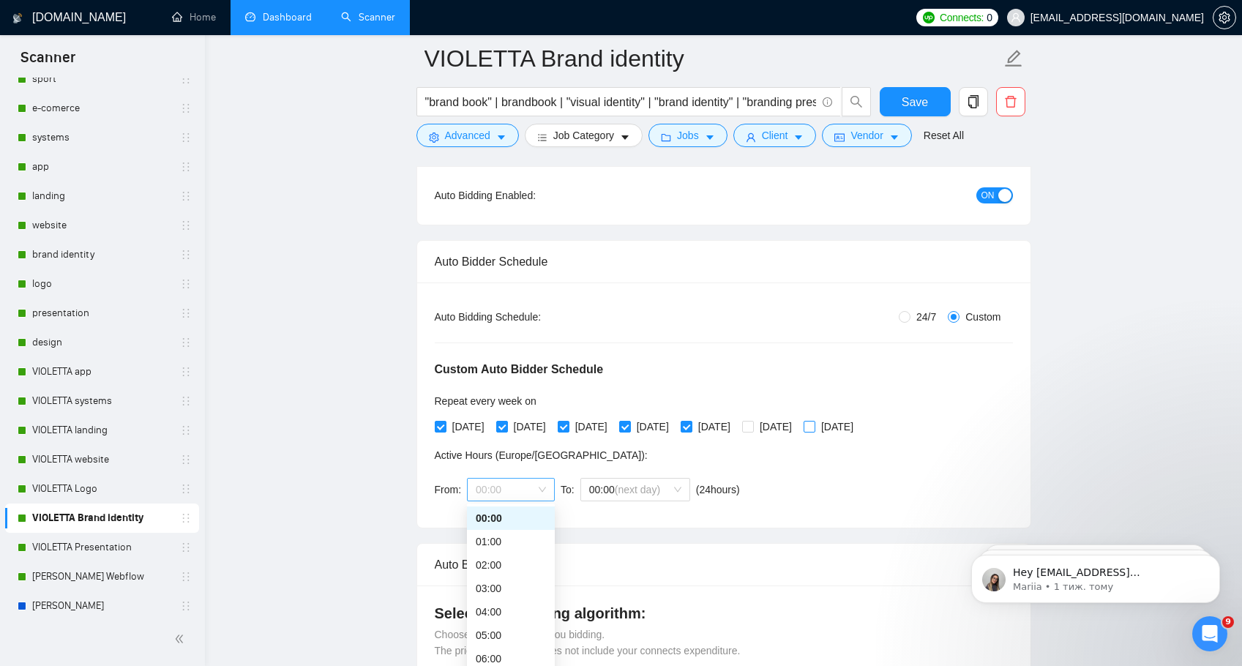
click at [552, 489] on div "00:00" at bounding box center [511, 489] width 88 height 23
click at [506, 599] on div "06:00" at bounding box center [511, 601] width 70 height 16
click at [628, 490] on span "(next day)" at bounding box center [637, 490] width 45 height 12
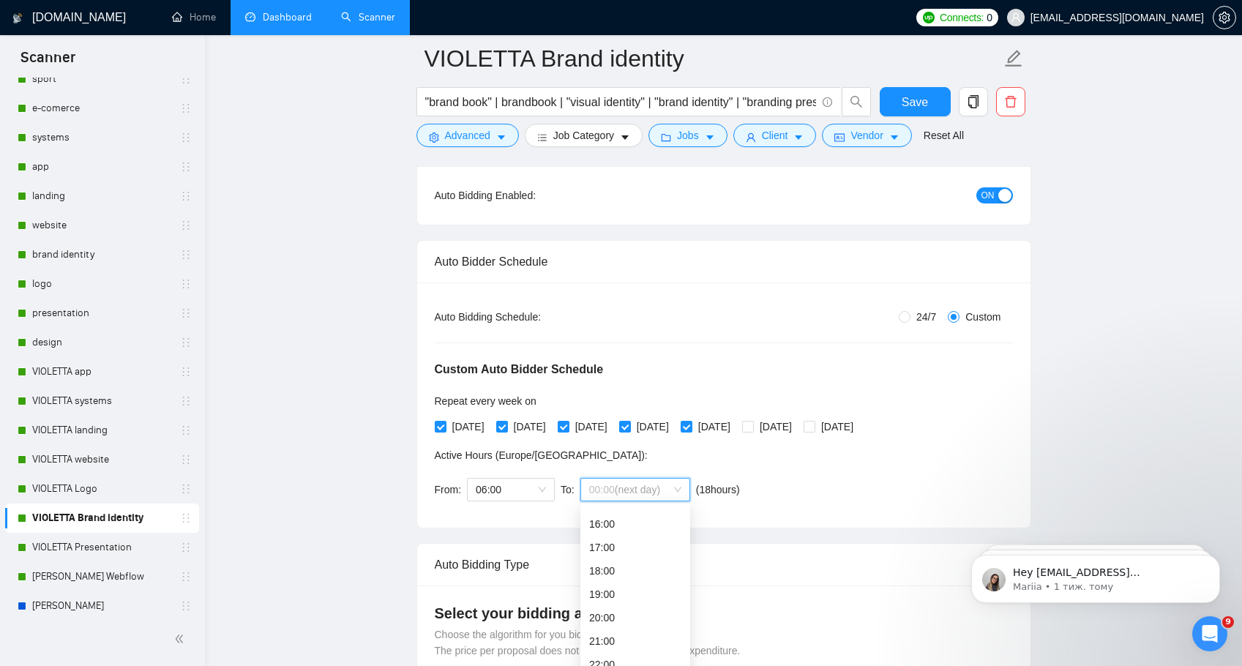
scroll to position [375, 0]
click at [614, 613] on div "20:00" at bounding box center [635, 612] width 92 height 16
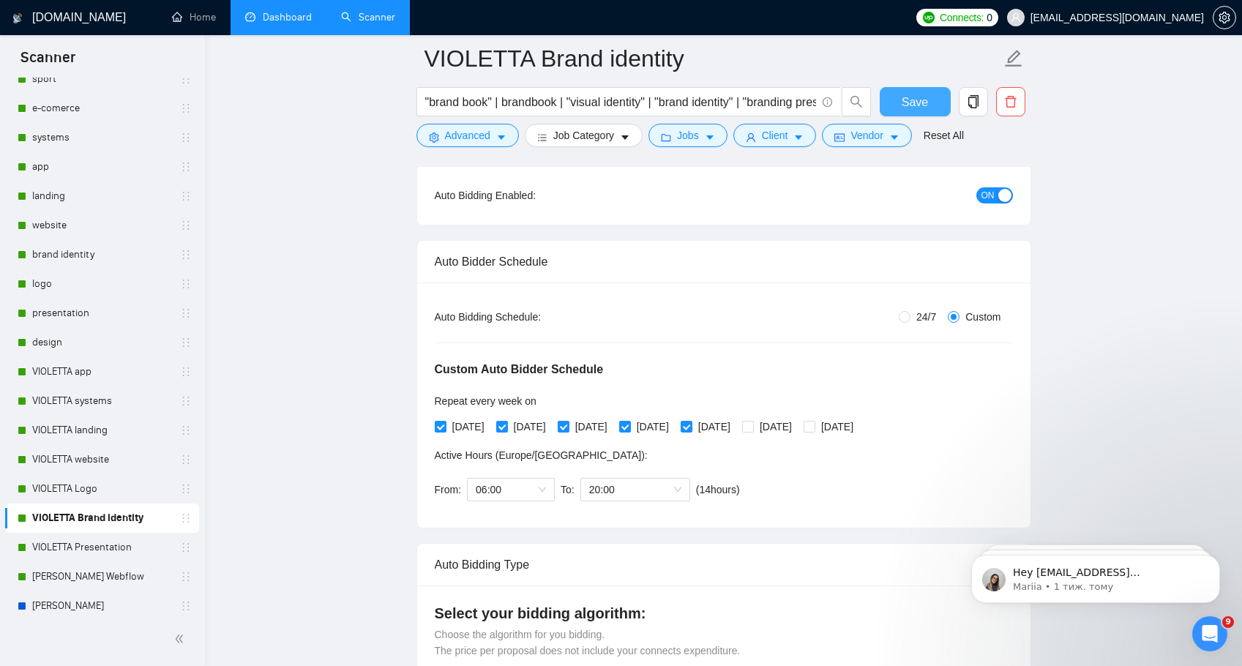
click at [918, 100] on span "Save" at bounding box center [914, 102] width 26 height 18
click at [894, 99] on button "Save" at bounding box center [914, 101] width 71 height 29
click at [89, 543] on link "VIOLETTA Presentation" at bounding box center [101, 547] width 139 height 29
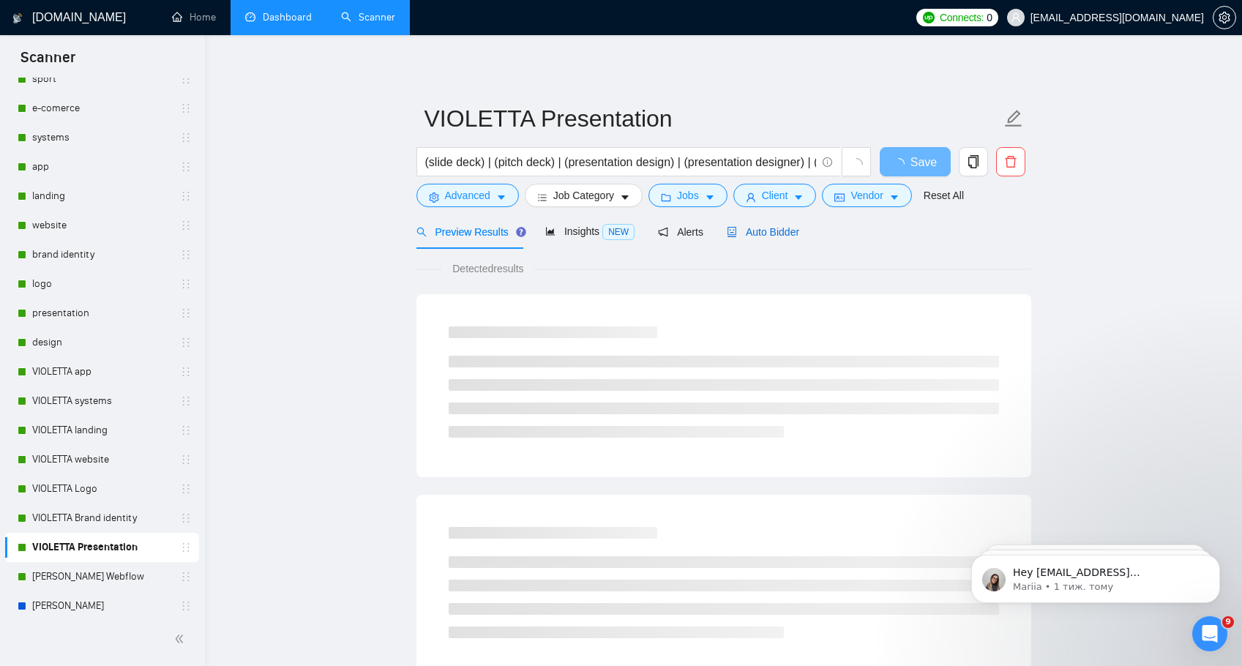
click at [763, 229] on span "Auto Bidder" at bounding box center [763, 232] width 72 height 12
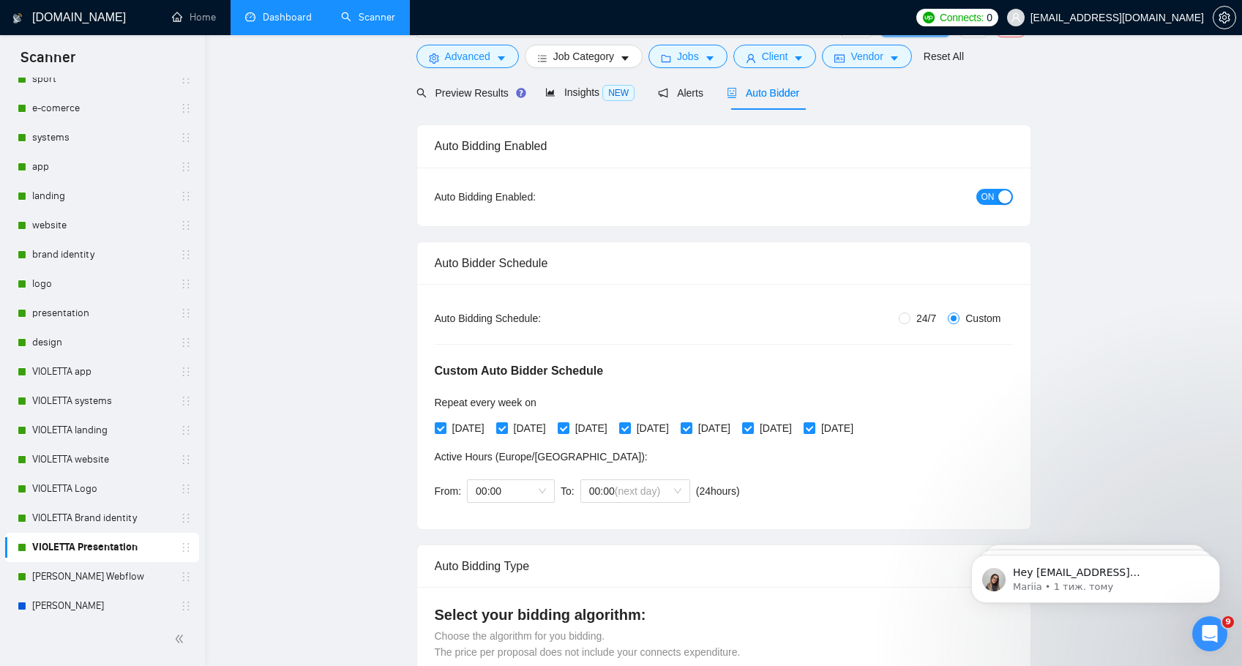
scroll to position [172, 0]
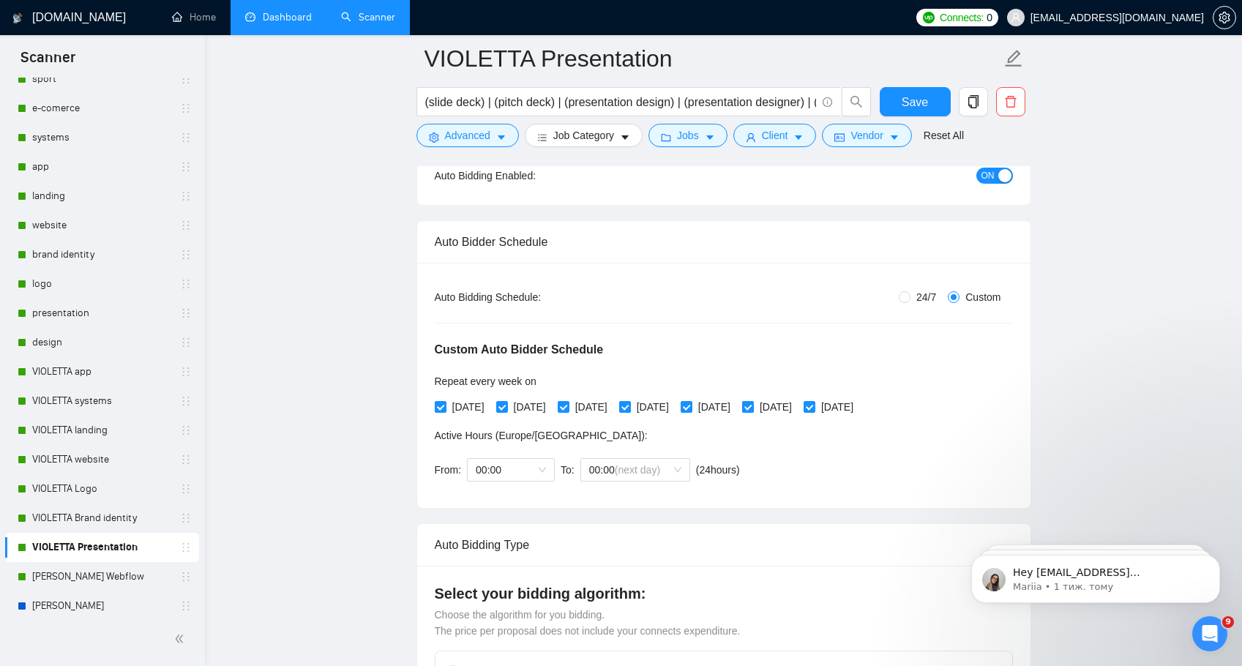
click at [752, 404] on input "[DATE]" at bounding box center [747, 406] width 10 height 10
checkbox input "false"
click at [815, 404] on span at bounding box center [809, 407] width 12 height 12
click at [814, 404] on input "[DATE]" at bounding box center [808, 406] width 10 height 10
checkbox input "false"
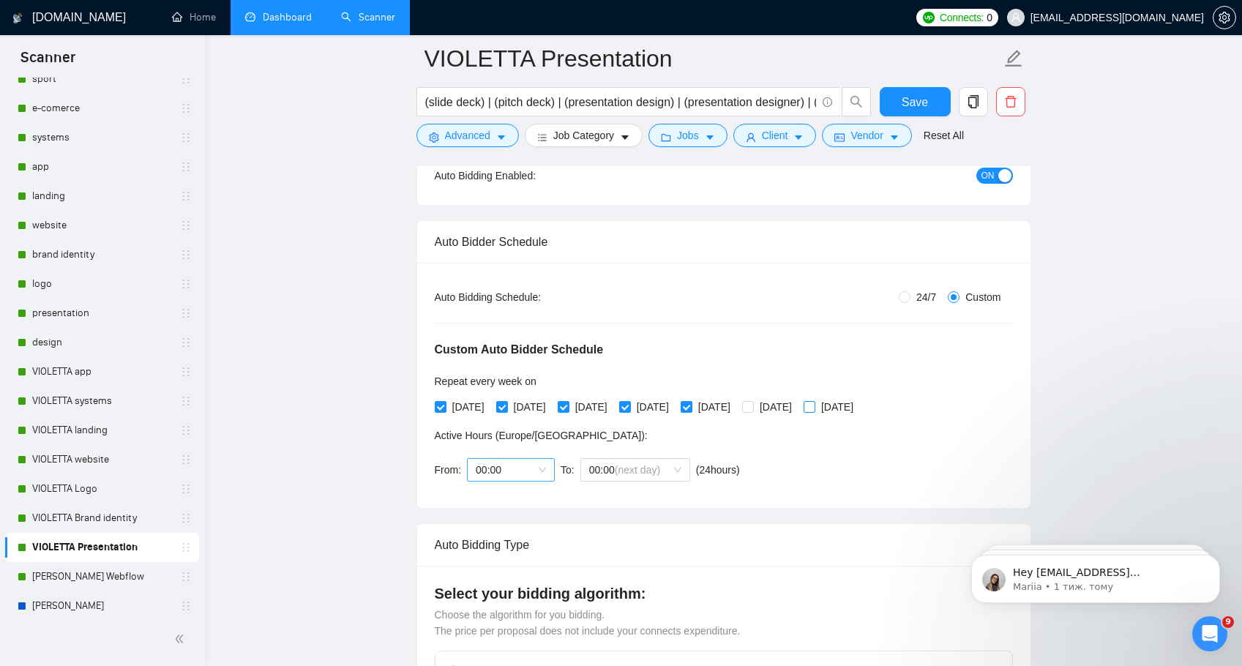
click at [540, 465] on span "00:00" at bounding box center [511, 470] width 70 height 22
click at [514, 634] on div "06:00" at bounding box center [511, 639] width 70 height 16
click at [642, 465] on span "(next day)" at bounding box center [637, 470] width 45 height 12
click at [617, 592] on div "20:00" at bounding box center [635, 592] width 92 height 16
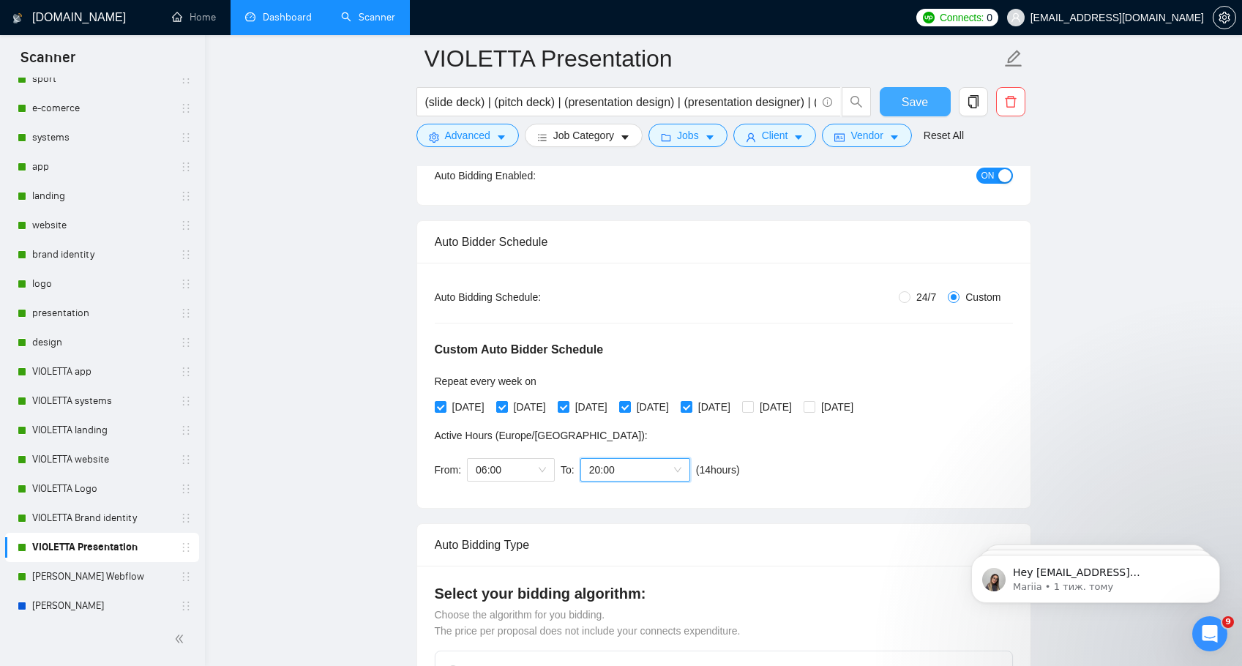
click at [921, 97] on span "Save" at bounding box center [914, 102] width 26 height 18
click at [56, 570] on link "[PERSON_NAME] Webflow" at bounding box center [101, 576] width 139 height 29
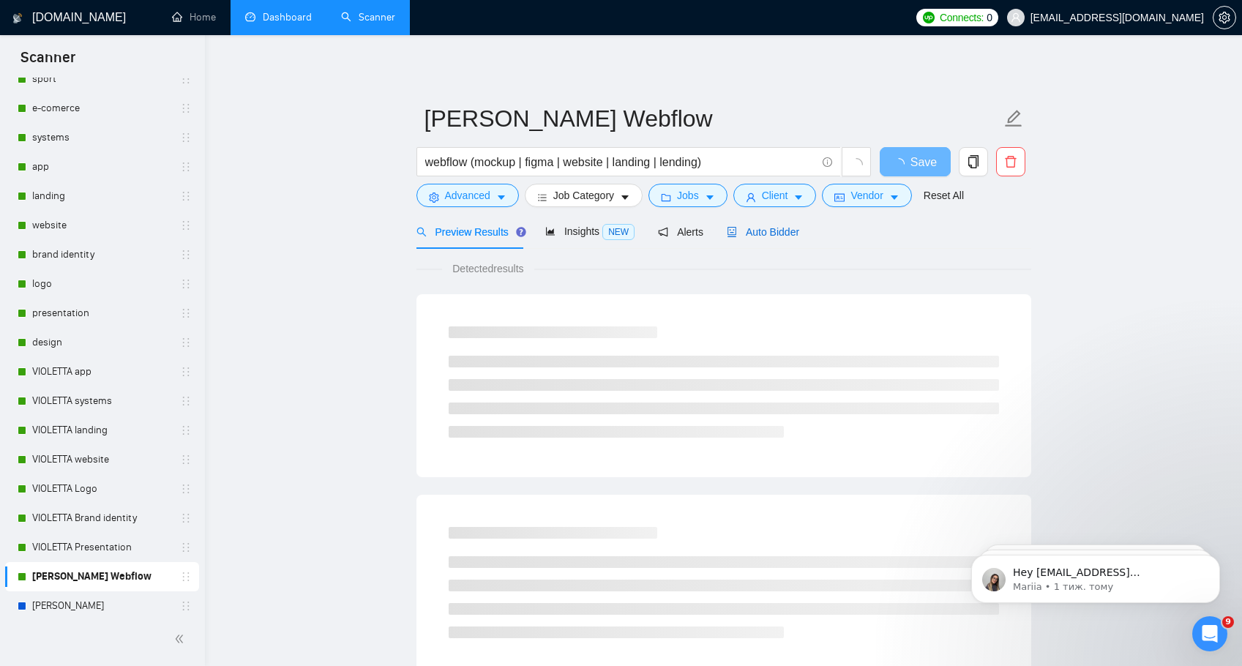
click at [753, 234] on span "Auto Bidder" at bounding box center [763, 232] width 72 height 12
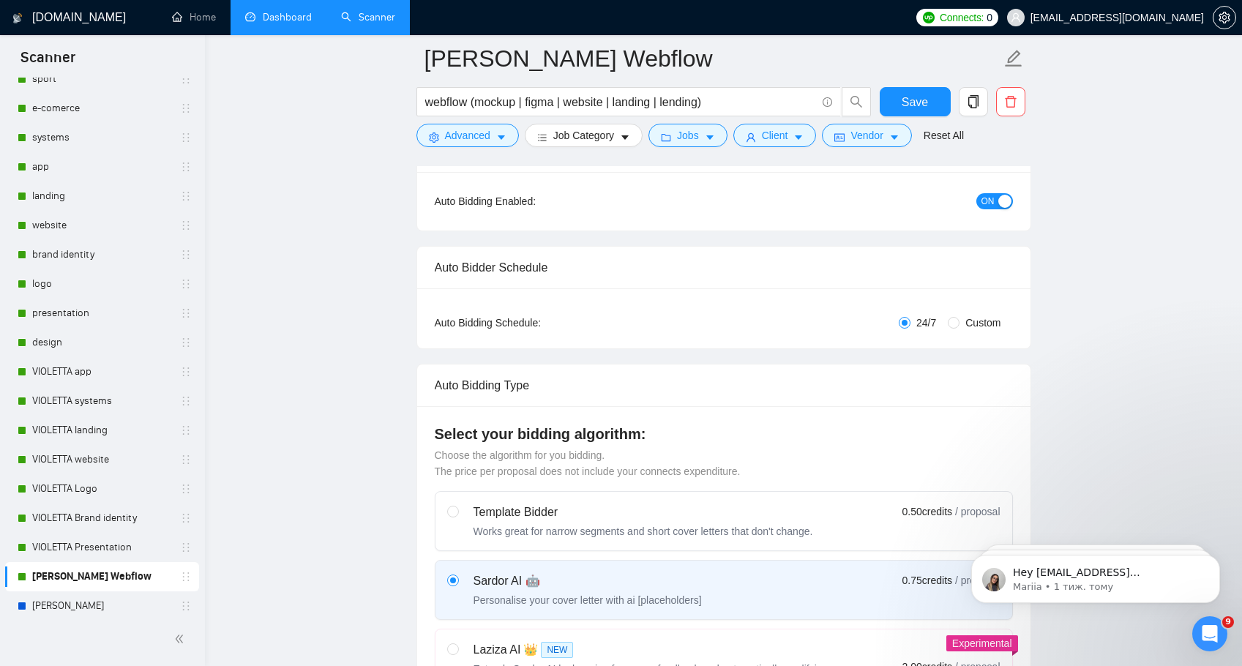
scroll to position [65, 0]
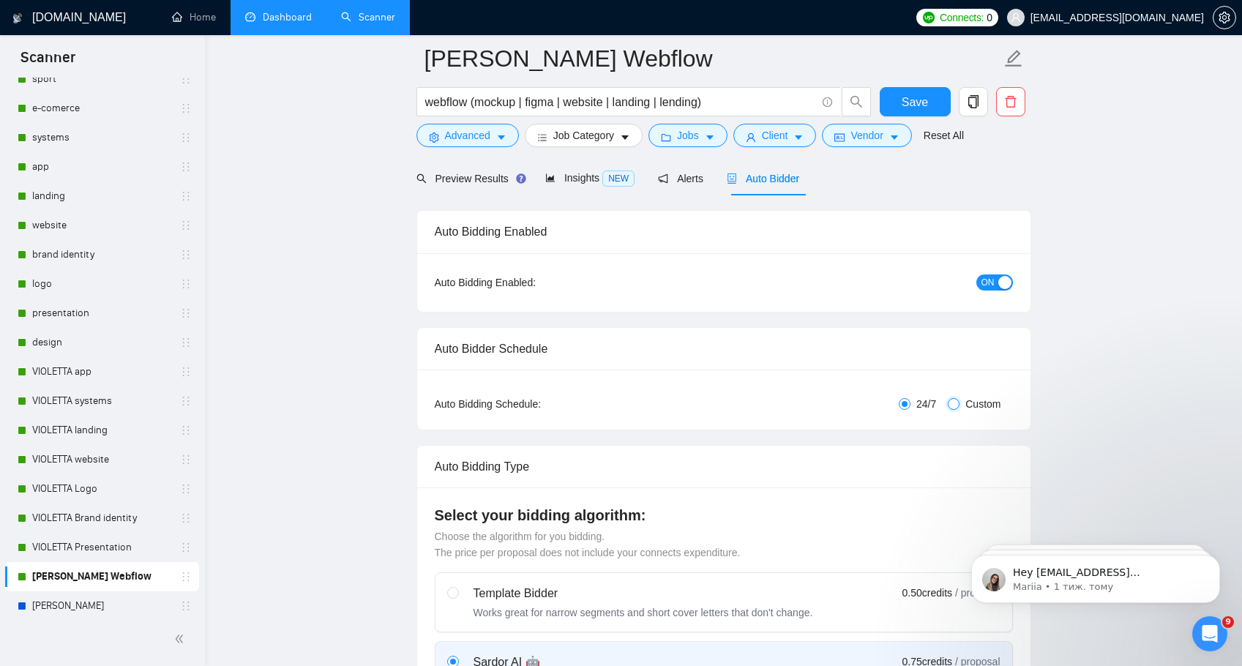
click at [950, 400] on input "Custom" at bounding box center [954, 404] width 12 height 12
radio input "true"
radio input "false"
checkbox input "true"
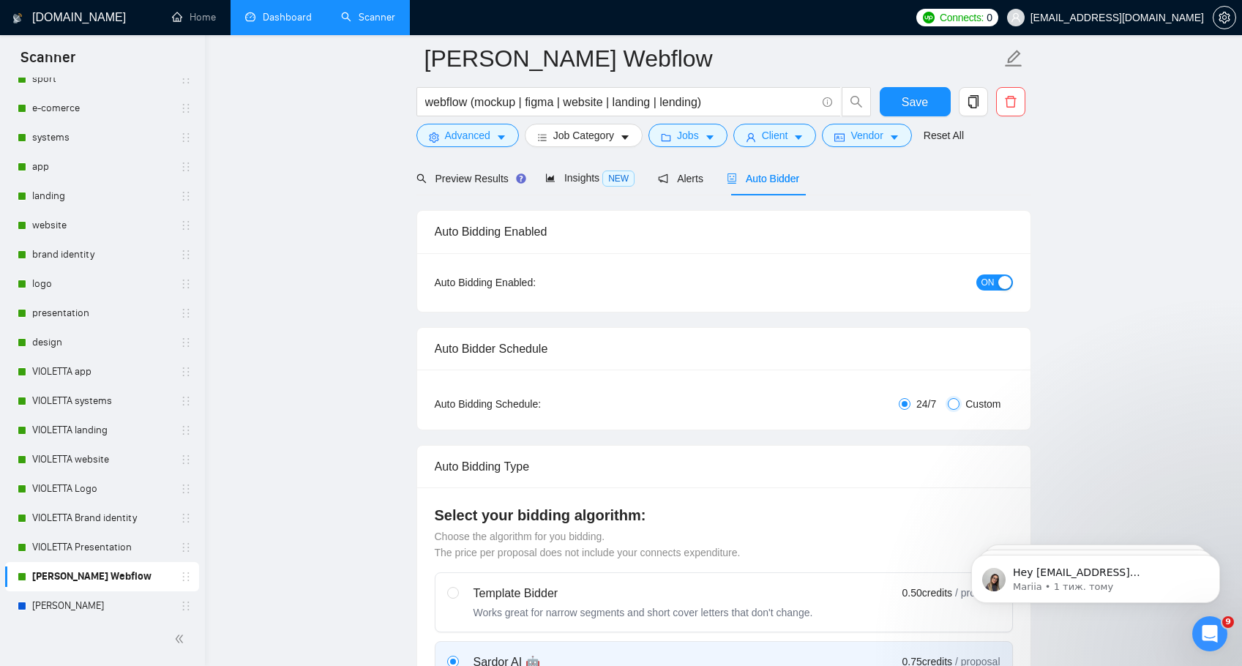
checkbox input "true"
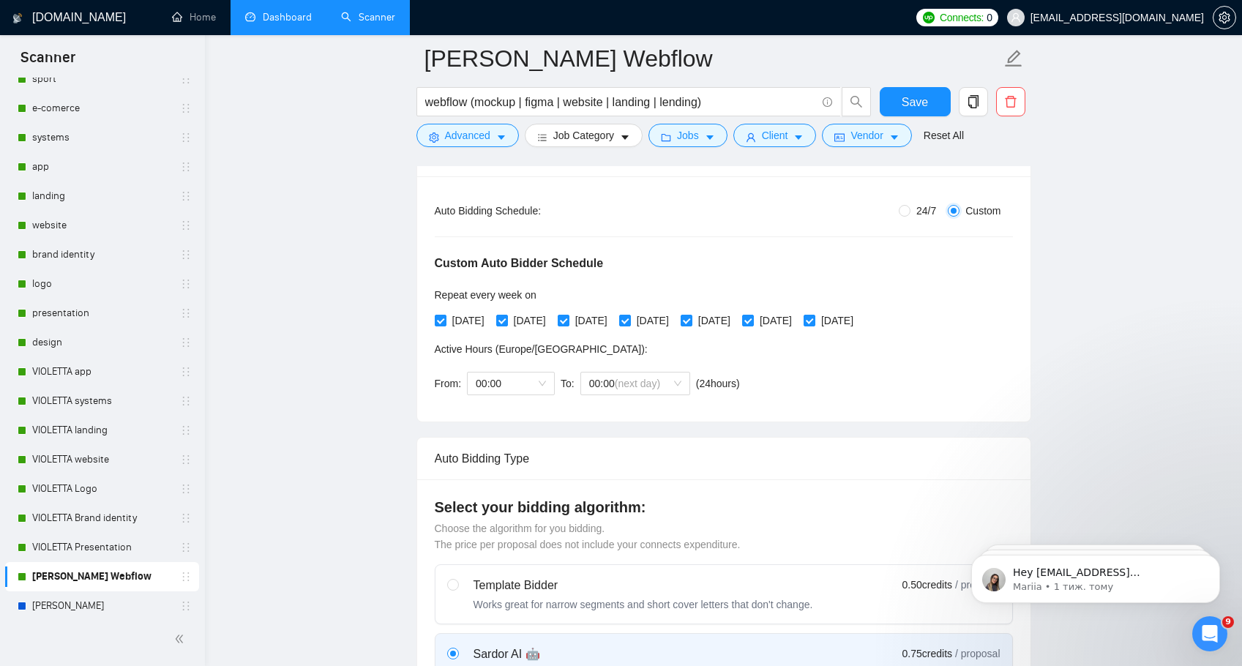
scroll to position [345, 0]
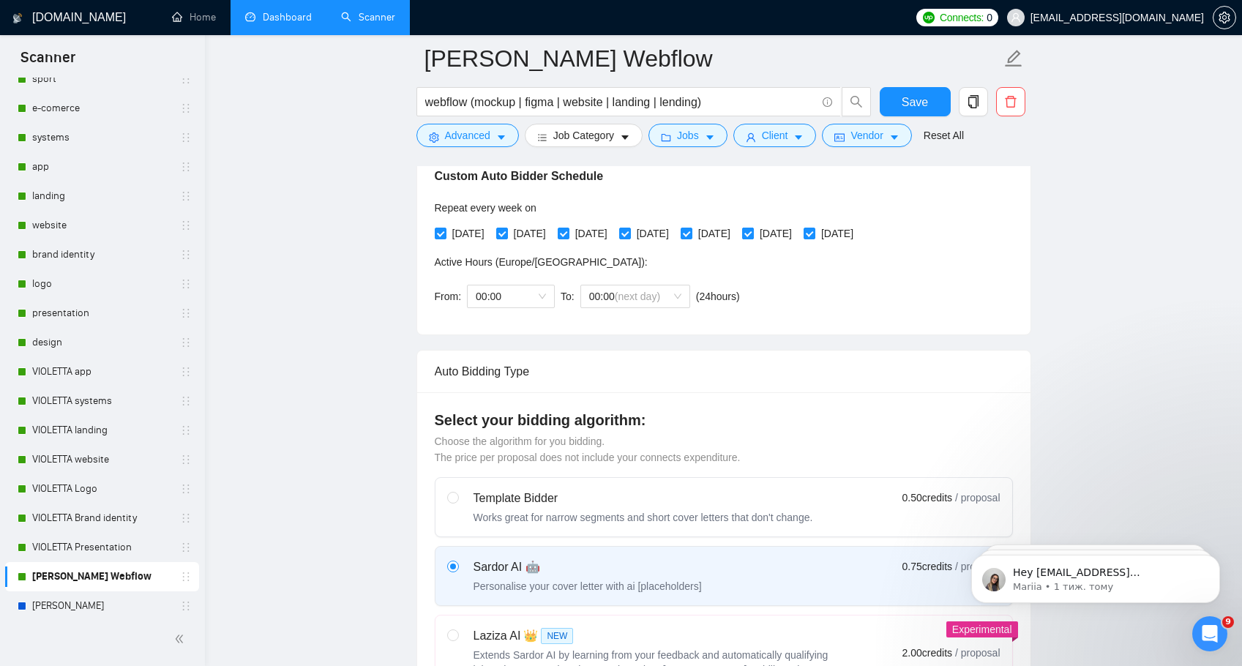
click at [798, 231] on span "[DATE]" at bounding box center [776, 233] width 44 height 16
click at [752, 231] on input "[DATE]" at bounding box center [747, 233] width 10 height 10
checkbox input "false"
click at [814, 233] on input "[DATE]" at bounding box center [808, 233] width 10 height 10
checkbox input "false"
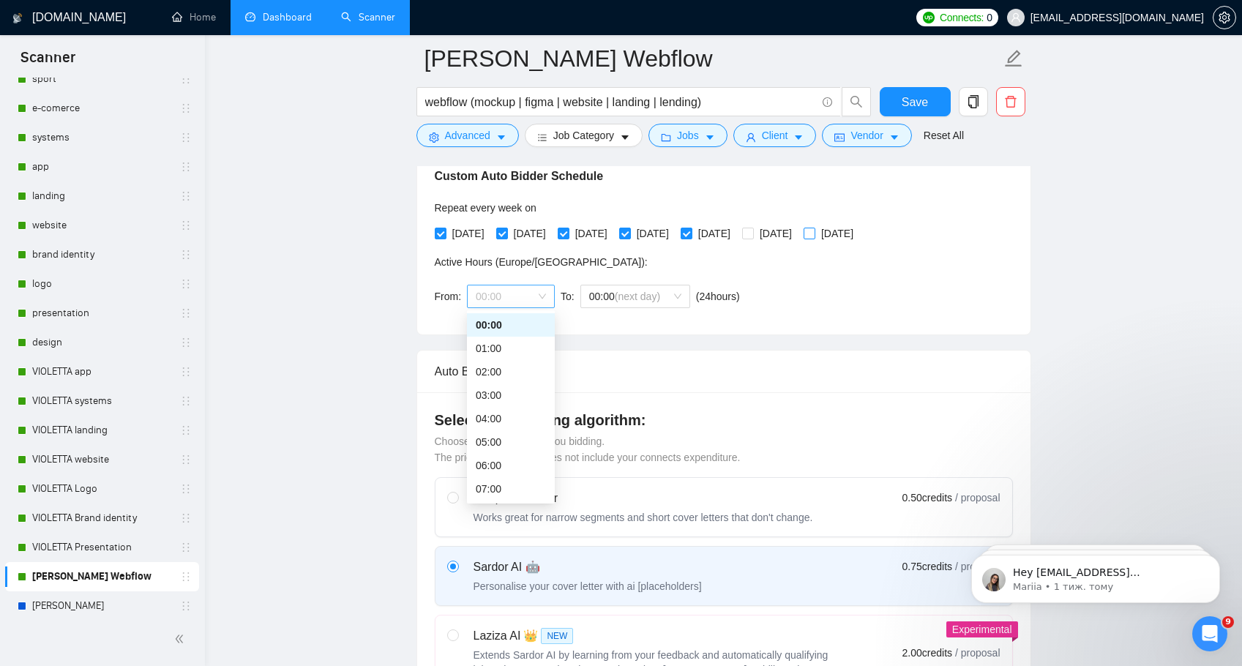
click at [539, 291] on span "00:00" at bounding box center [511, 296] width 70 height 22
click at [529, 462] on div "06:00" at bounding box center [511, 465] width 70 height 16
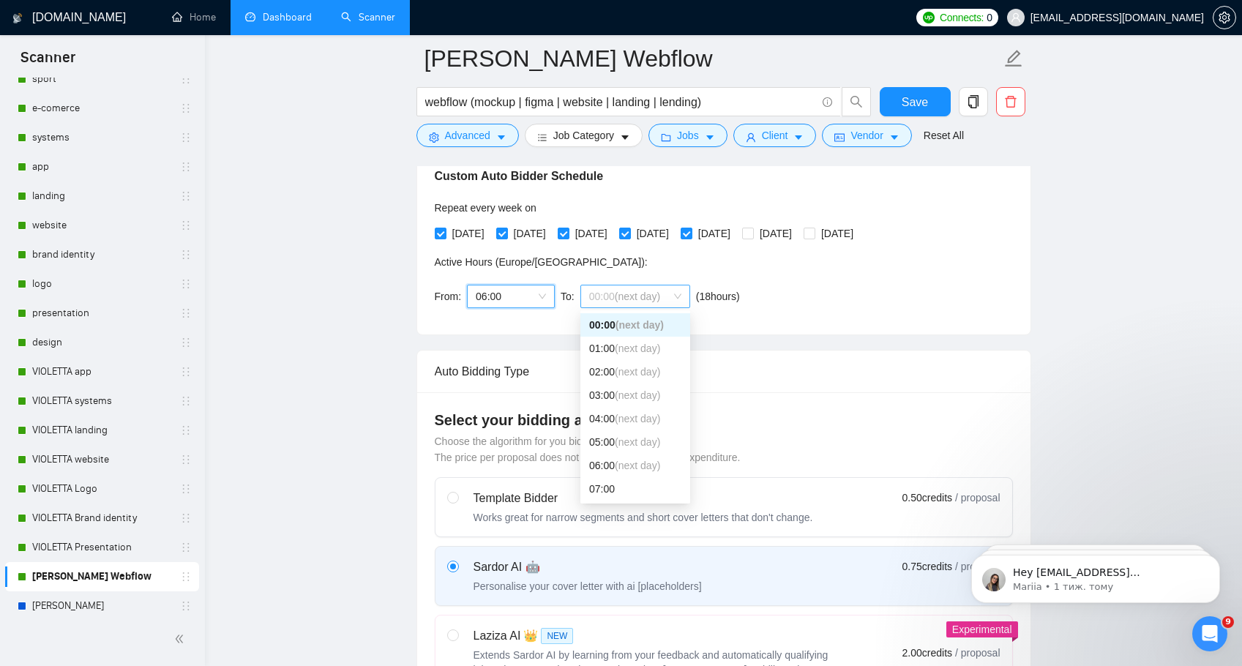
click at [660, 298] on span "(next day)" at bounding box center [637, 296] width 45 height 12
click at [622, 424] on div "20:00" at bounding box center [635, 429] width 92 height 16
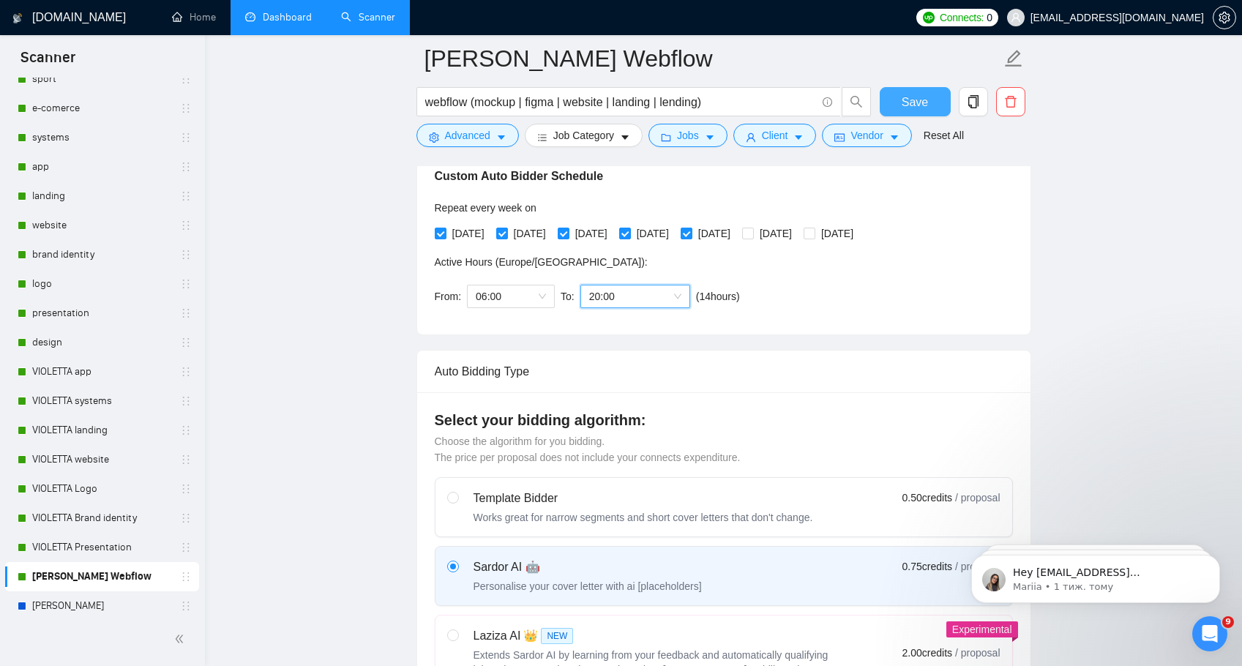
click at [921, 102] on span "Save" at bounding box center [914, 102] width 26 height 18
click at [99, 605] on link "[PERSON_NAME]" at bounding box center [101, 605] width 139 height 29
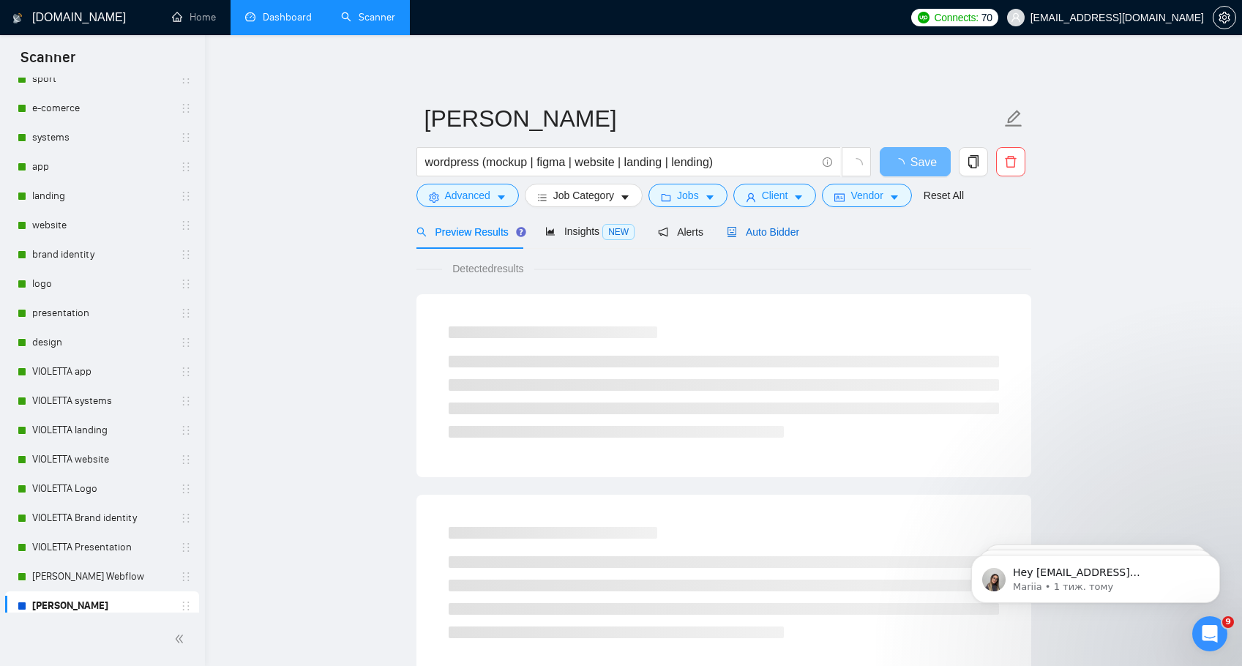
click at [744, 229] on span "Auto Bidder" at bounding box center [763, 232] width 72 height 12
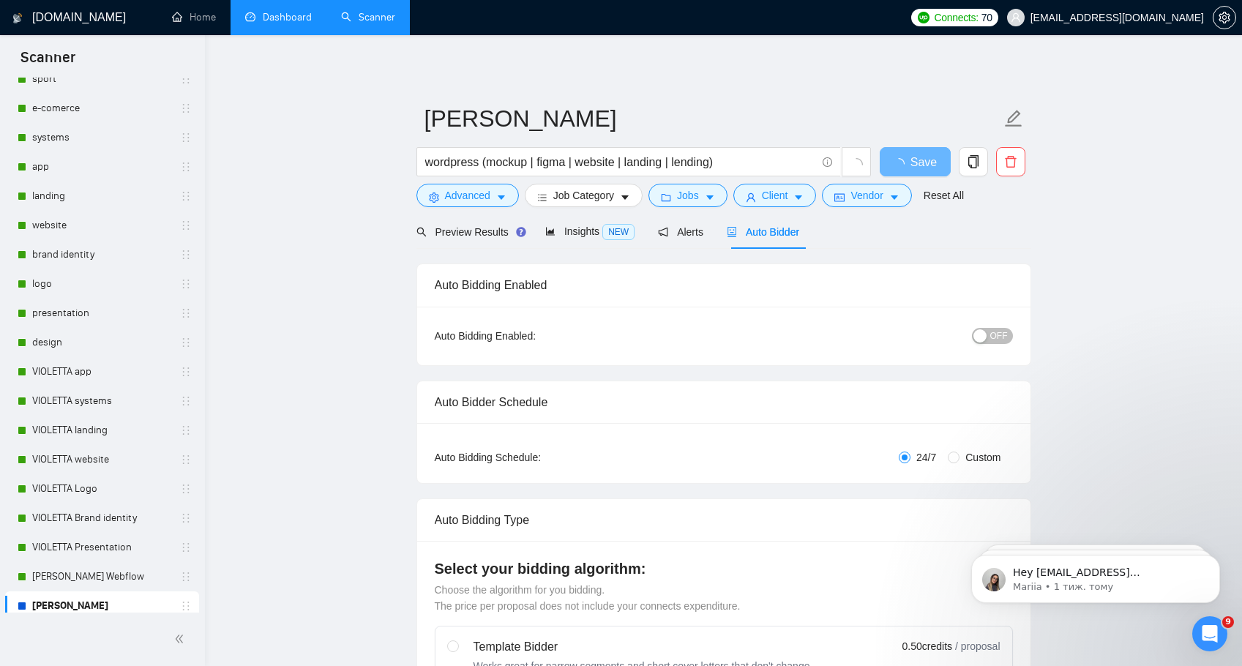
scroll to position [70, 0]
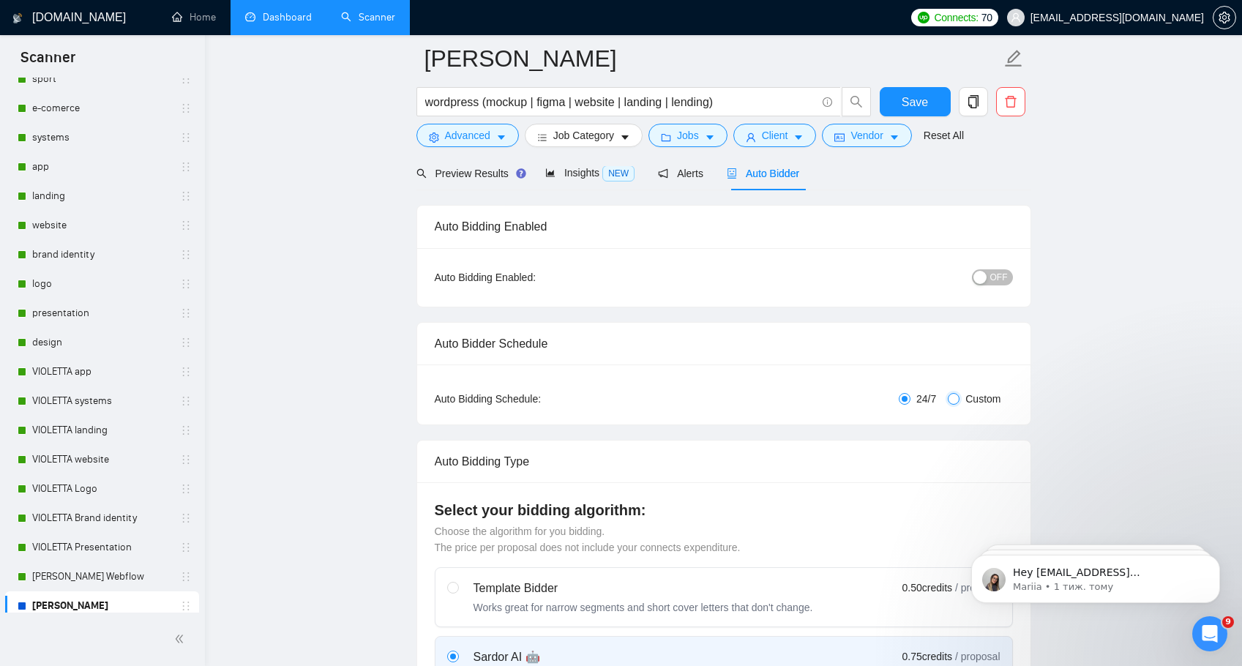
click at [950, 398] on input "Custom" at bounding box center [954, 399] width 12 height 12
radio input "true"
radio input "false"
checkbox input "true"
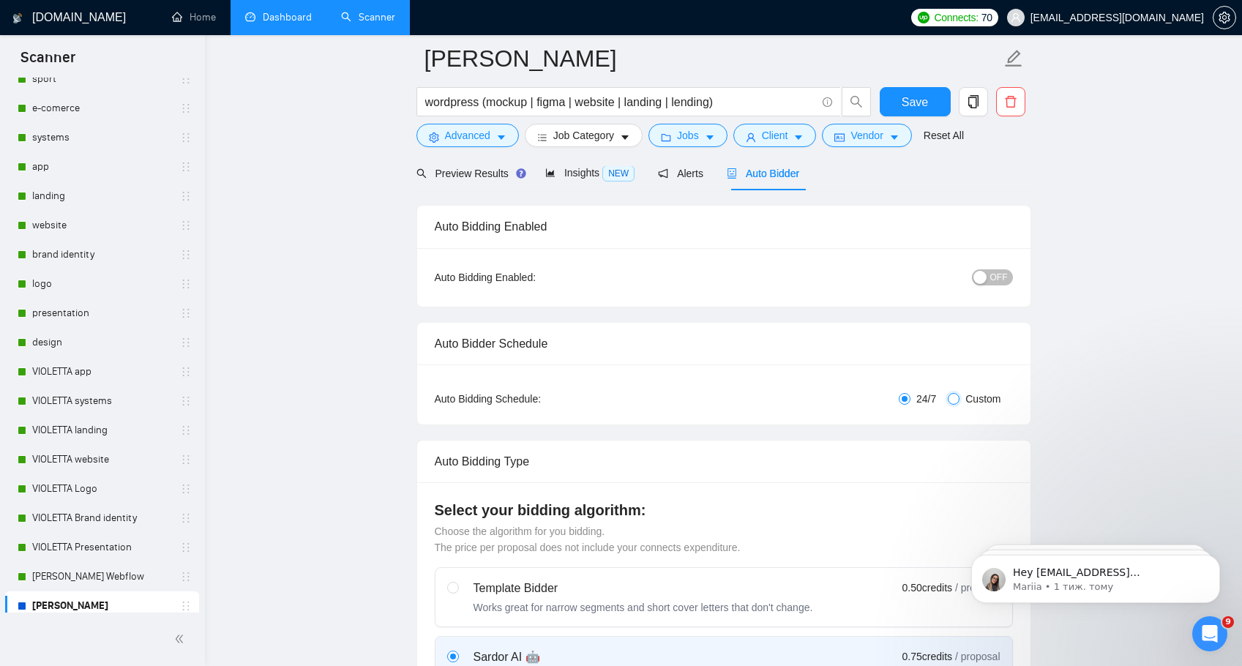
checkbox input "true"
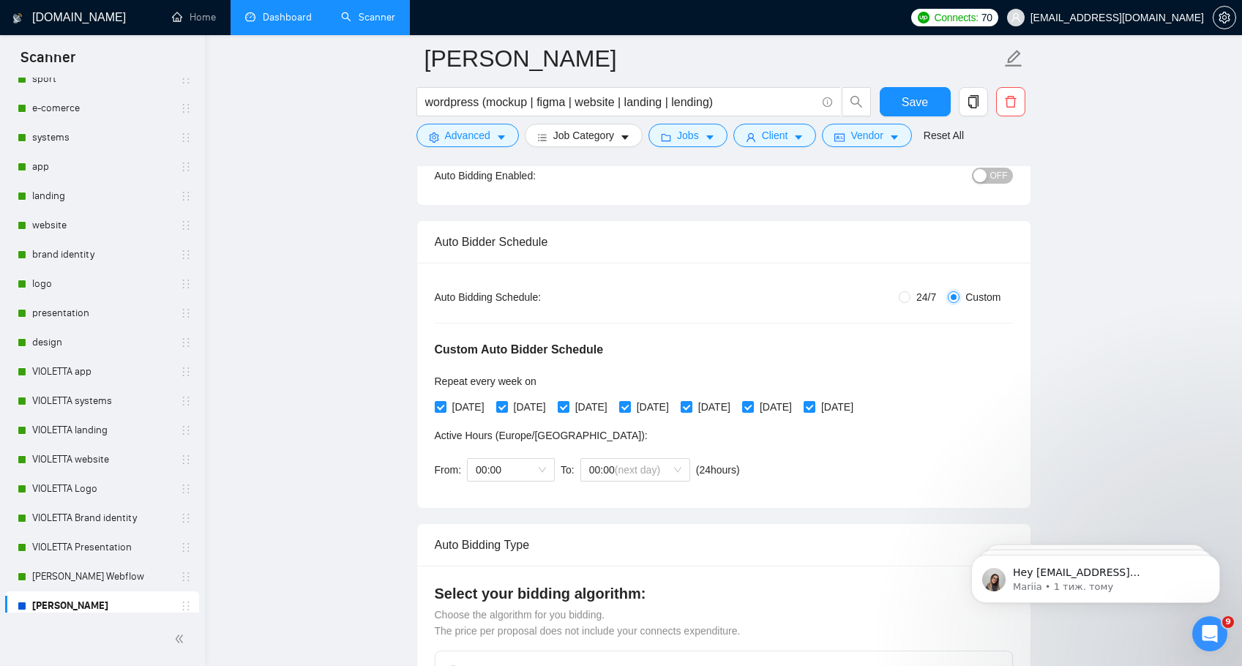
scroll to position [192, 0]
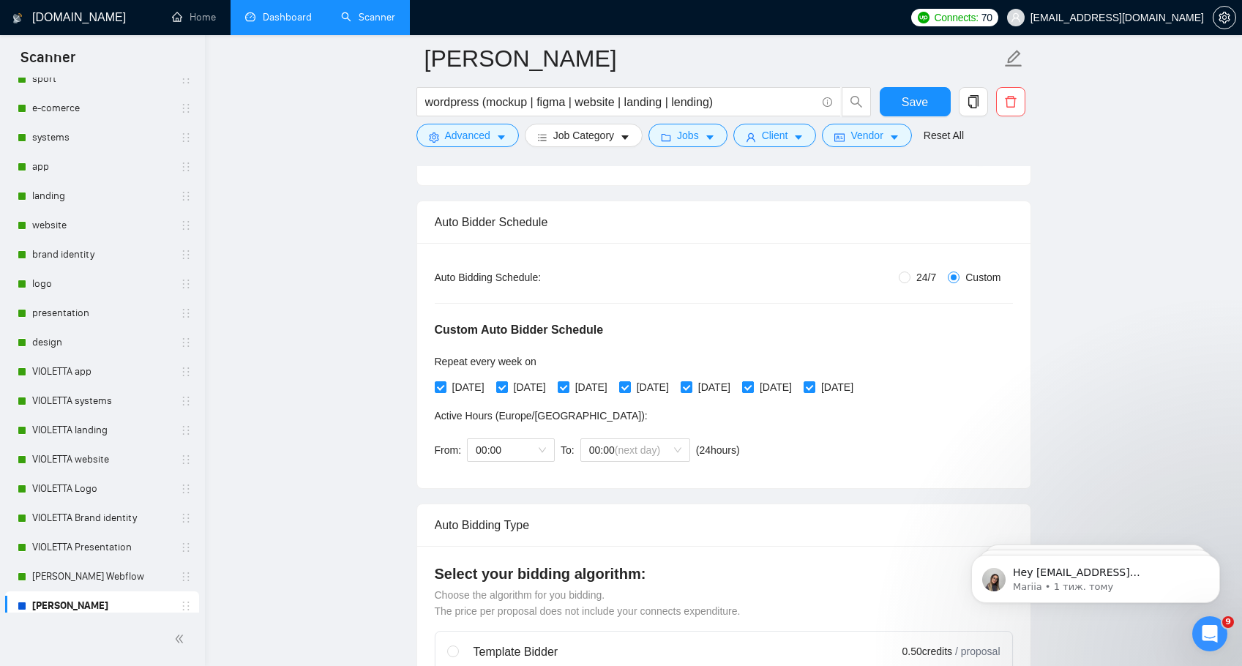
click at [754, 388] on span at bounding box center [748, 387] width 12 height 12
click at [752, 388] on input "[DATE]" at bounding box center [747, 386] width 10 height 10
checkbox input "false"
click at [814, 387] on input "[DATE]" at bounding box center [808, 386] width 10 height 10
checkbox input "false"
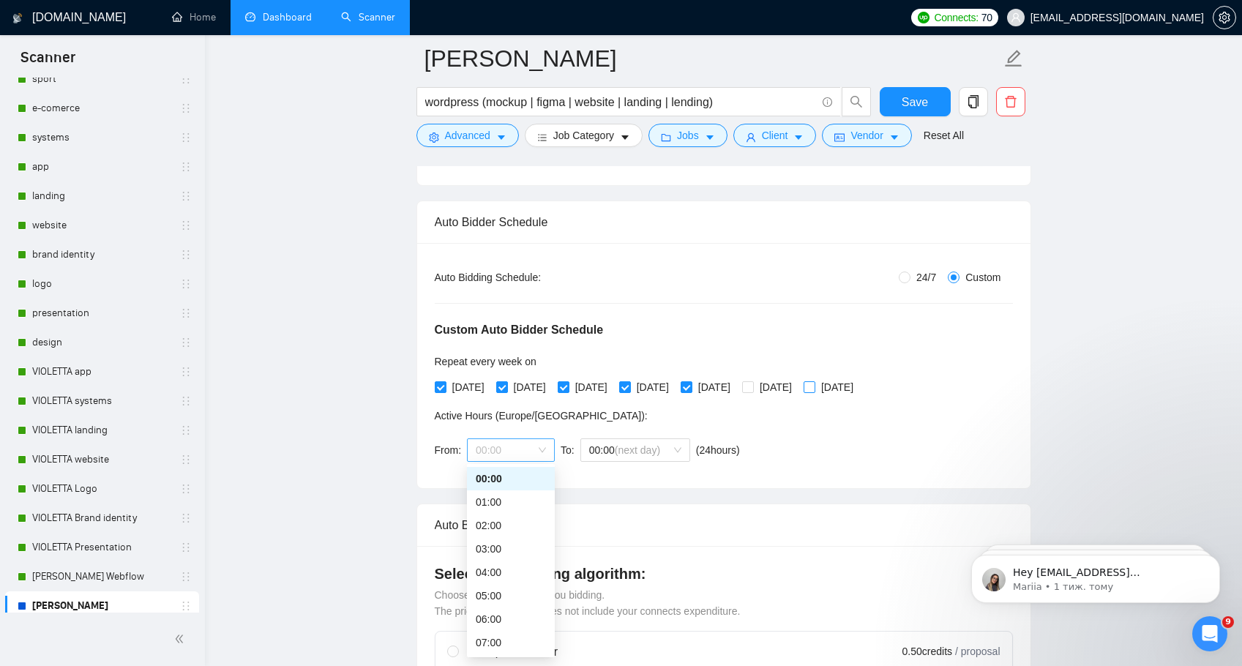
click at [527, 449] on span "00:00" at bounding box center [511, 450] width 70 height 22
click at [508, 615] on div "06:00" at bounding box center [511, 617] width 70 height 16
click at [660, 449] on span "(next day)" at bounding box center [637, 450] width 45 height 12
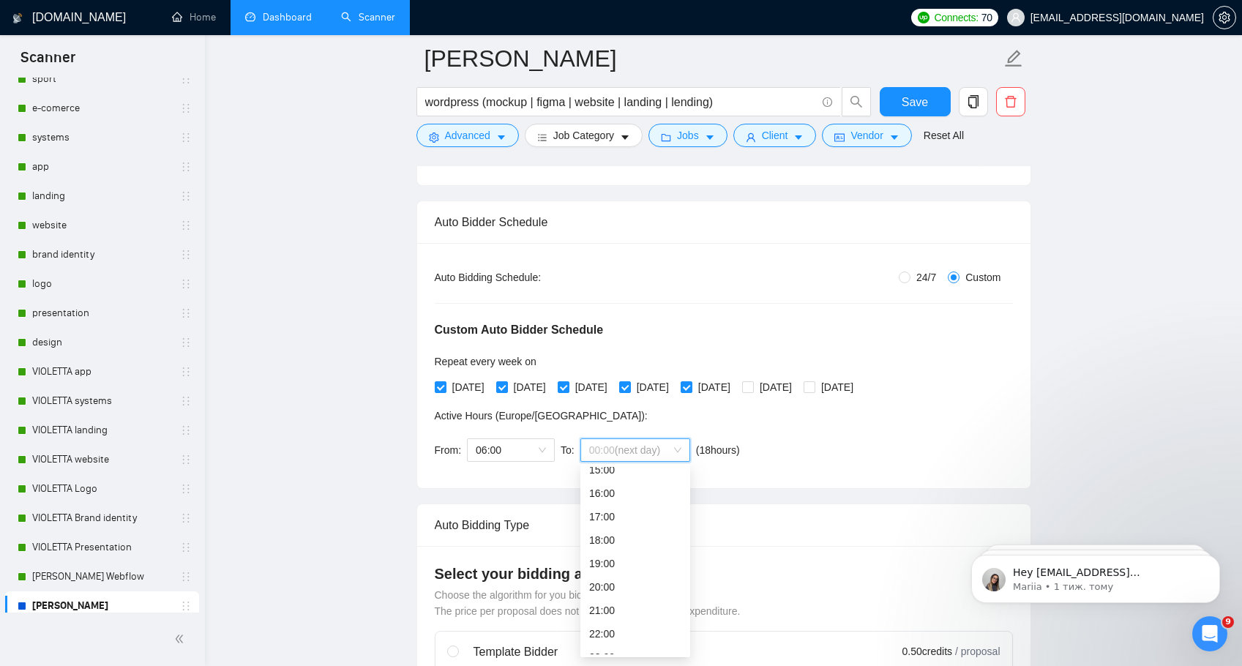
scroll to position [375, 0]
click at [647, 566] on div "20:00" at bounding box center [635, 572] width 92 height 16
click at [830, 444] on div "Custom Auto Bidder Schedule Repeat every week [DATE] [DATE] [DATE] [DATE] [DATE…" at bounding box center [724, 377] width 578 height 185
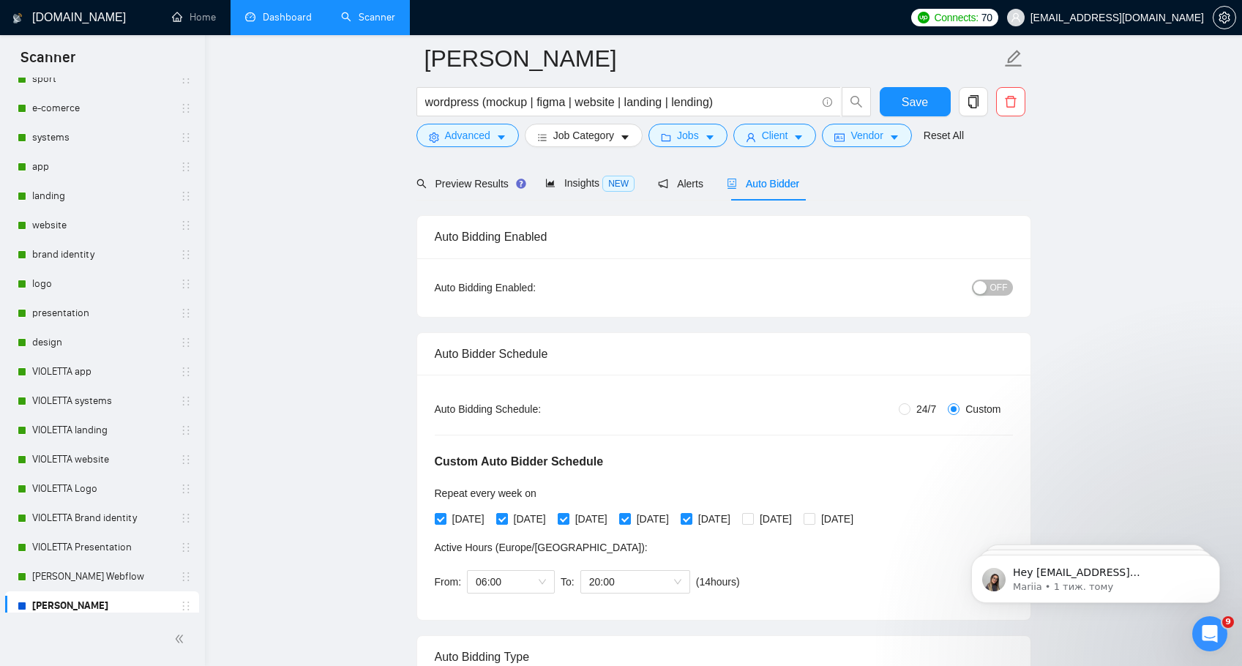
scroll to position [0, 0]
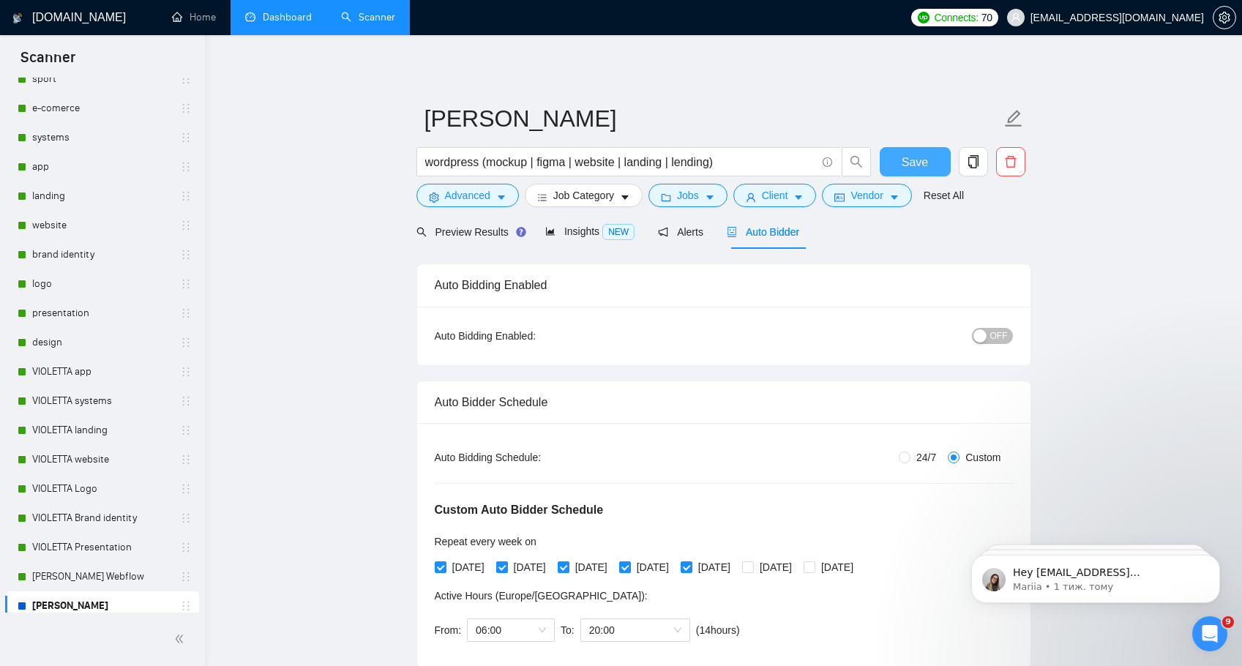
click at [920, 159] on span "Save" at bounding box center [914, 162] width 26 height 18
